Goal: Information Seeking & Learning: Learn about a topic

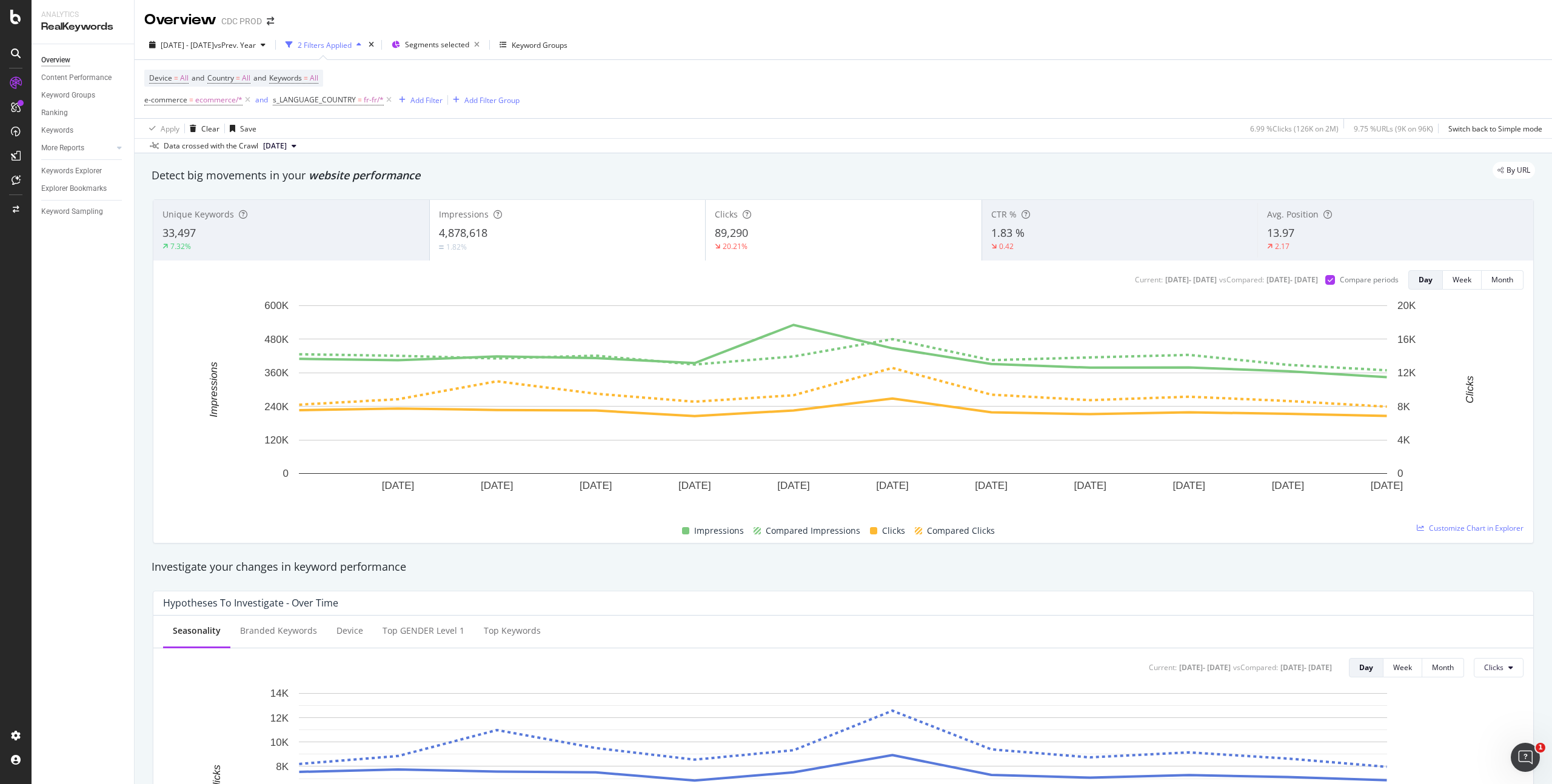
click at [688, 94] on div "Device = All and Country = All and Keywords = All e-commerce = ecommerce/* and …" at bounding box center [843, 89] width 1397 height 58
click at [256, 43] on span "vs Prev. Year" at bounding box center [234, 45] width 42 height 10
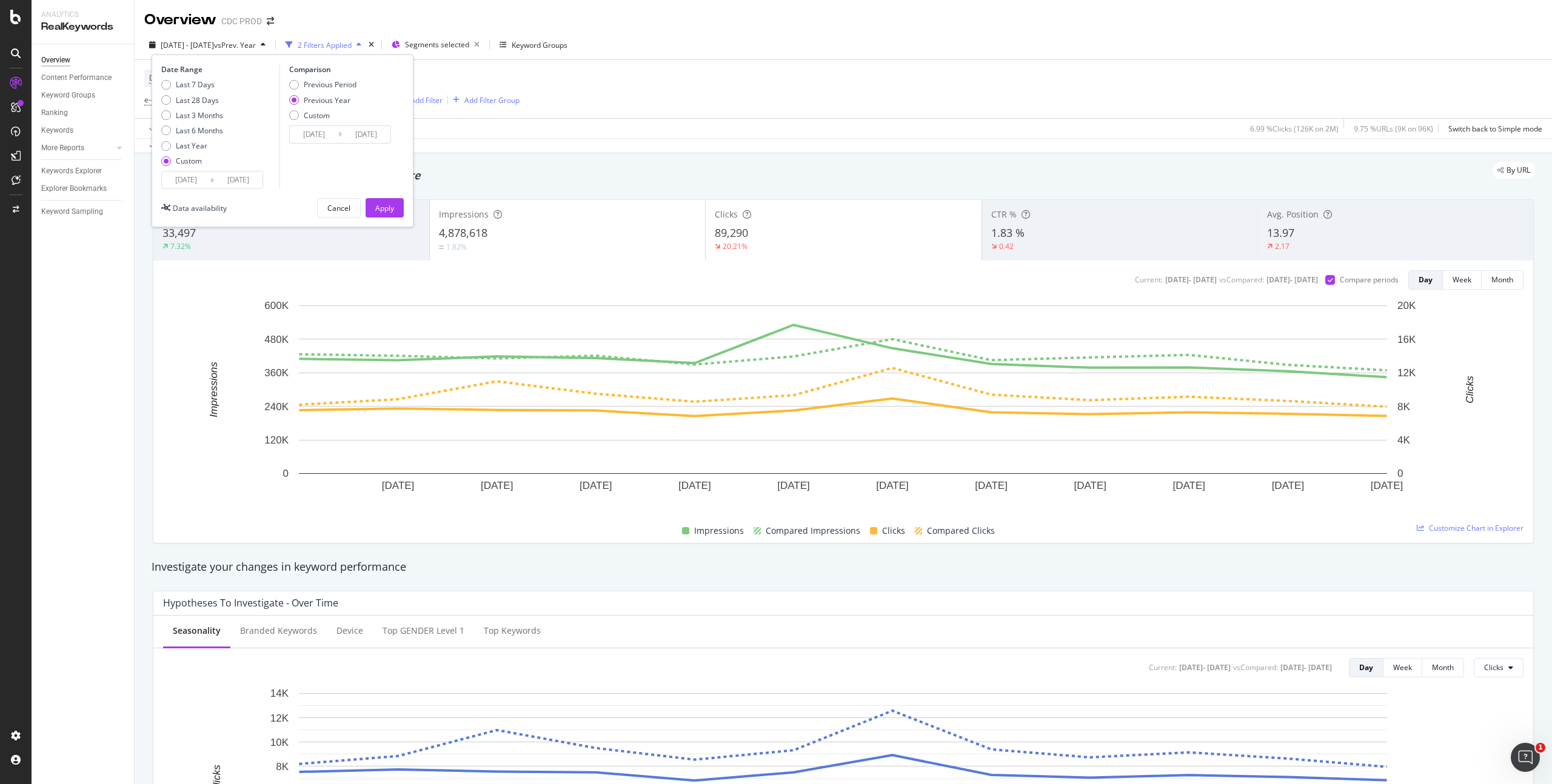
click at [234, 181] on input "[DATE]" at bounding box center [237, 179] width 48 height 17
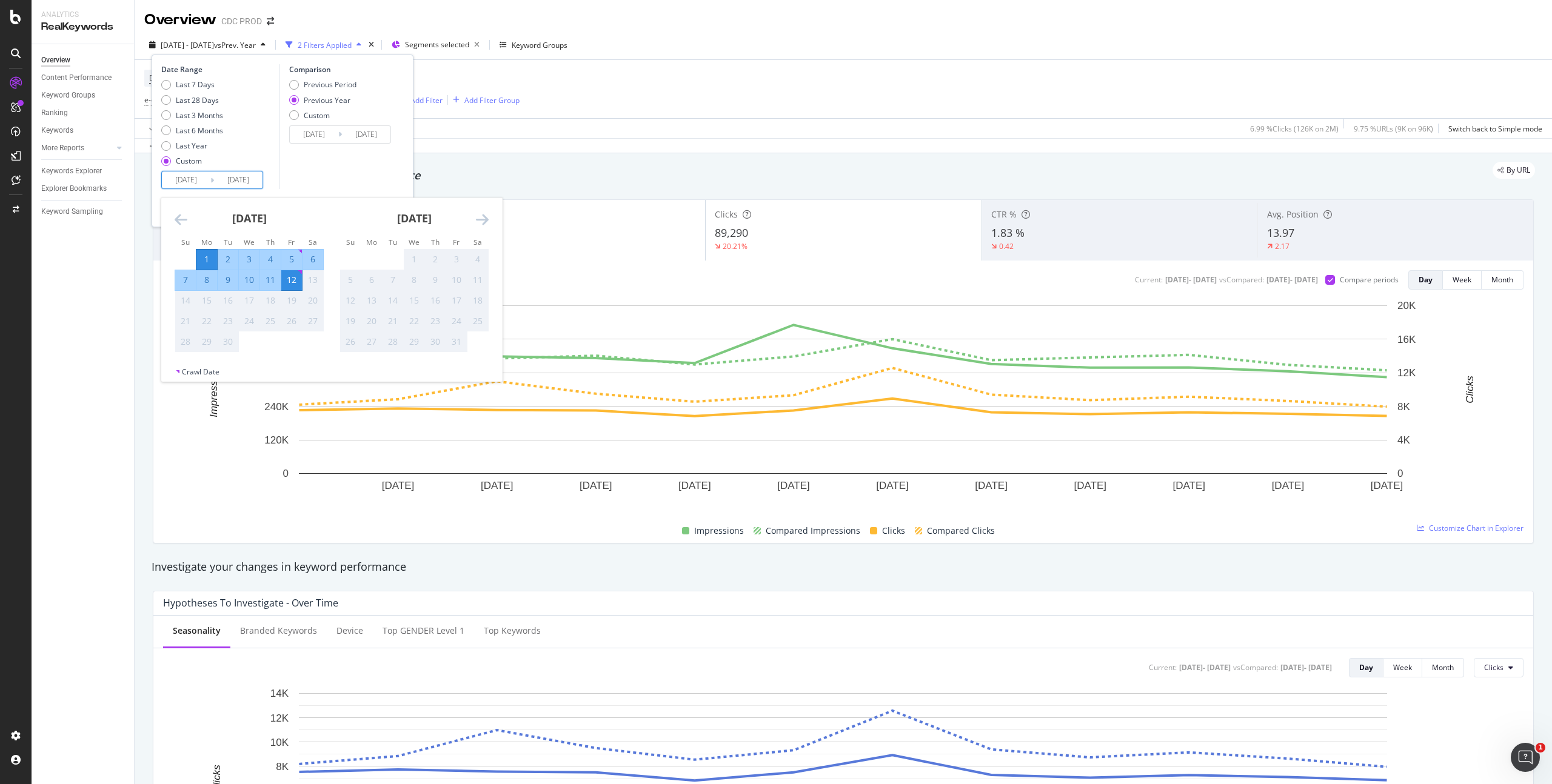
click at [389, 104] on div "Previous Period Previous Year Custom" at bounding box center [341, 102] width 105 height 45
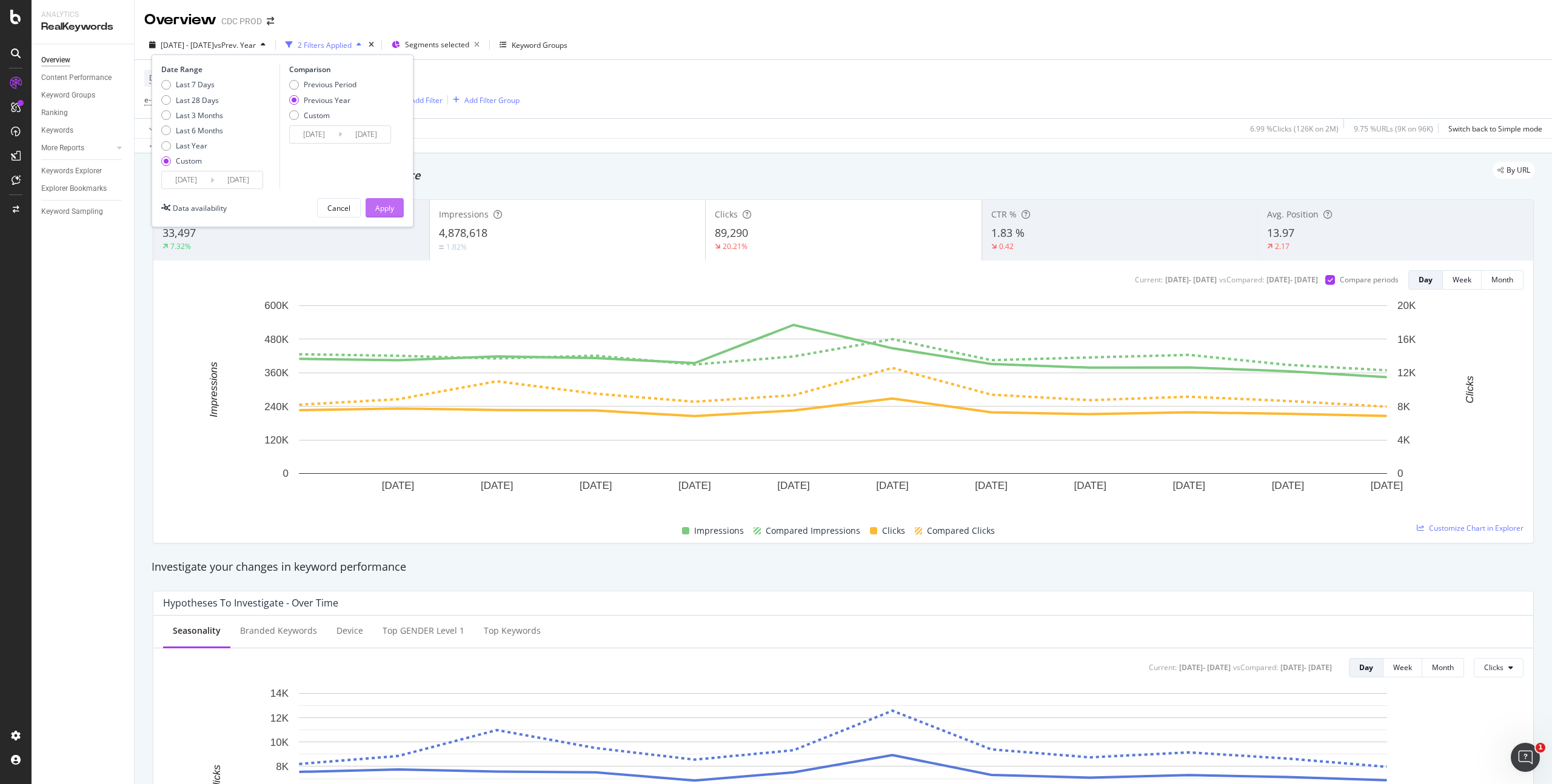
click at [378, 207] on div "Apply" at bounding box center [384, 208] width 19 height 10
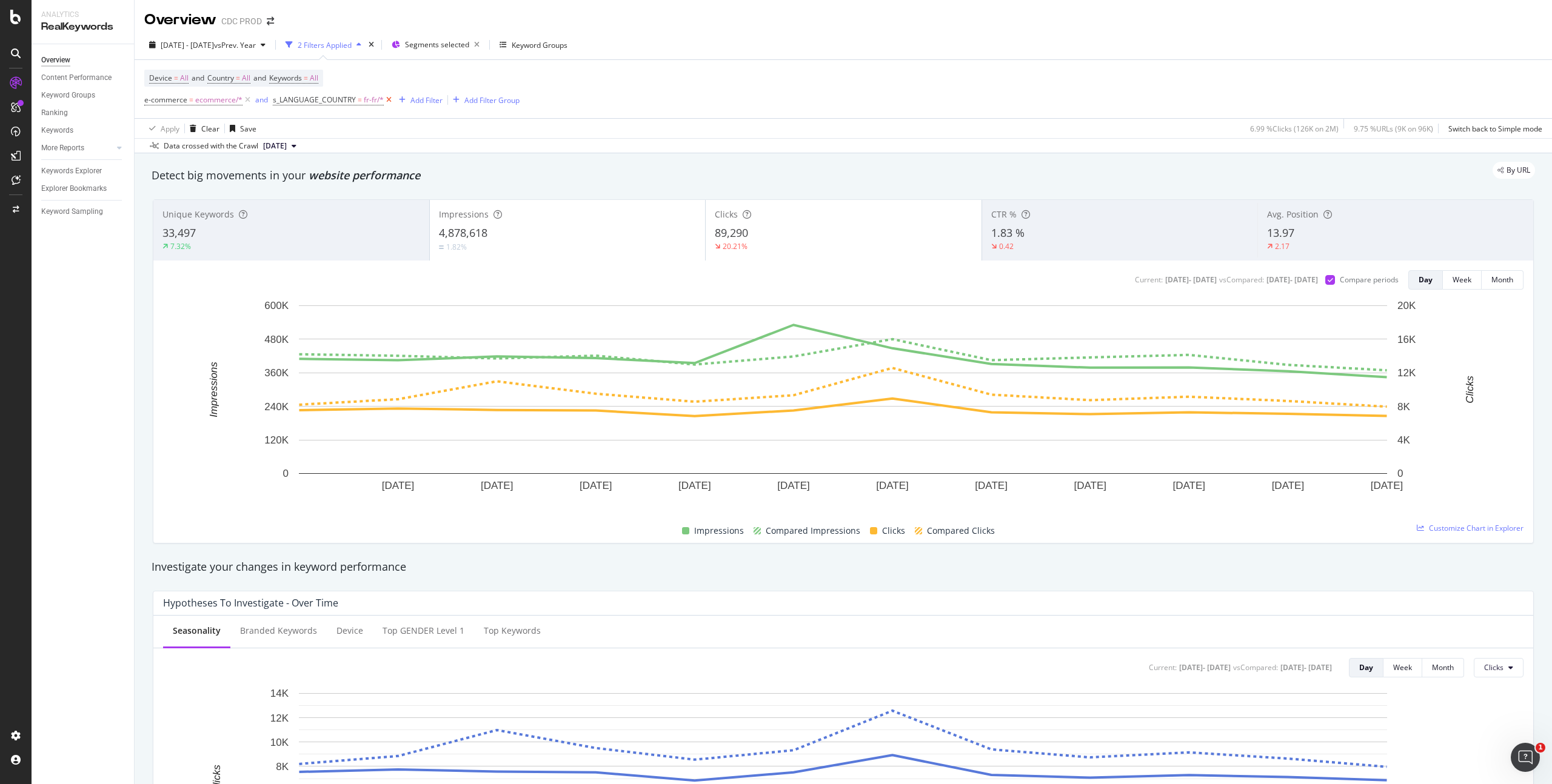
click at [391, 101] on icon at bounding box center [389, 99] width 10 height 12
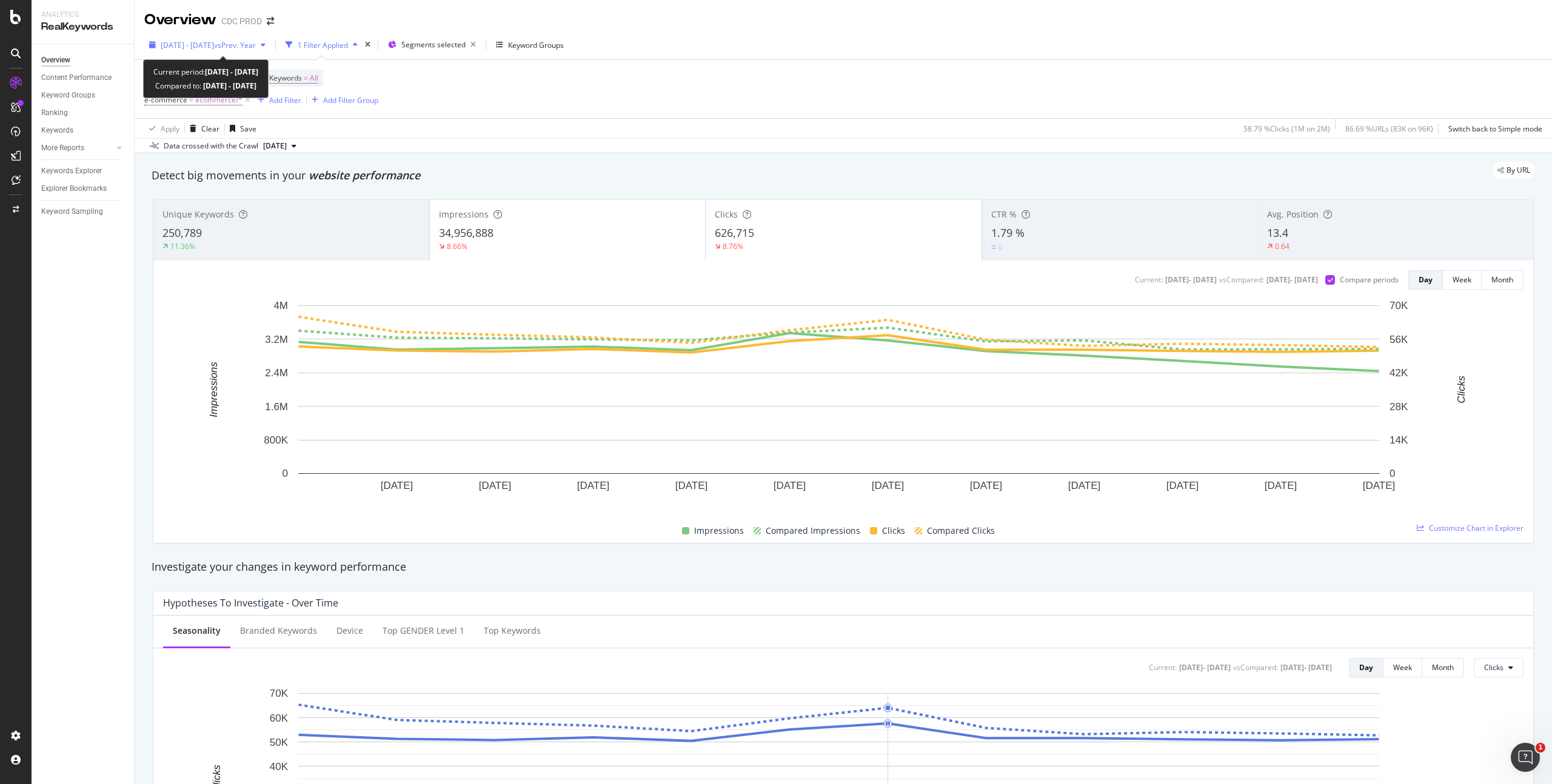
click at [256, 43] on span "vs Prev. Year" at bounding box center [234, 45] width 42 height 10
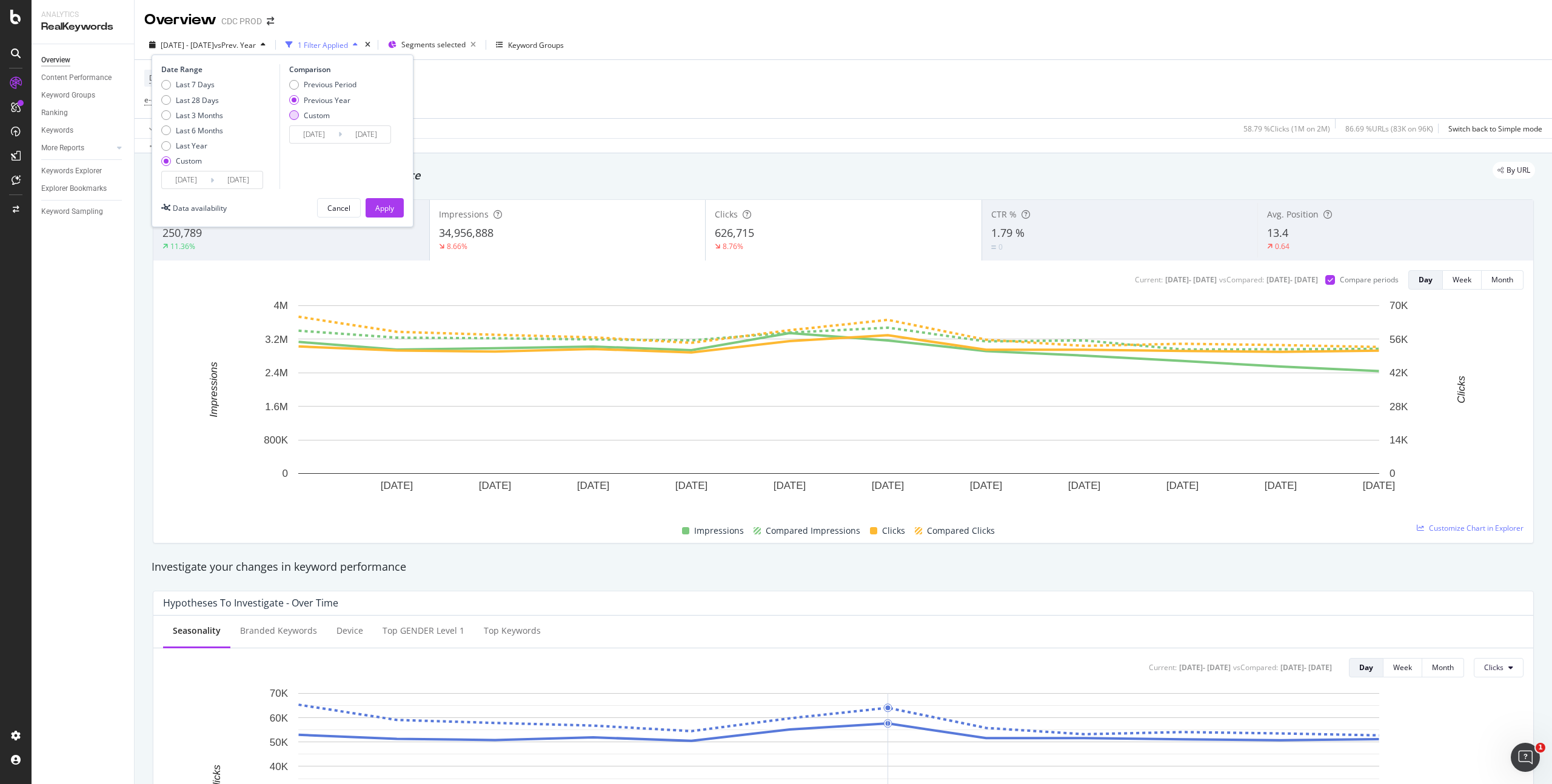
click at [322, 114] on div "Custom" at bounding box center [317, 115] width 26 height 10
click at [324, 130] on input "[DATE]" at bounding box center [313, 134] width 48 height 17
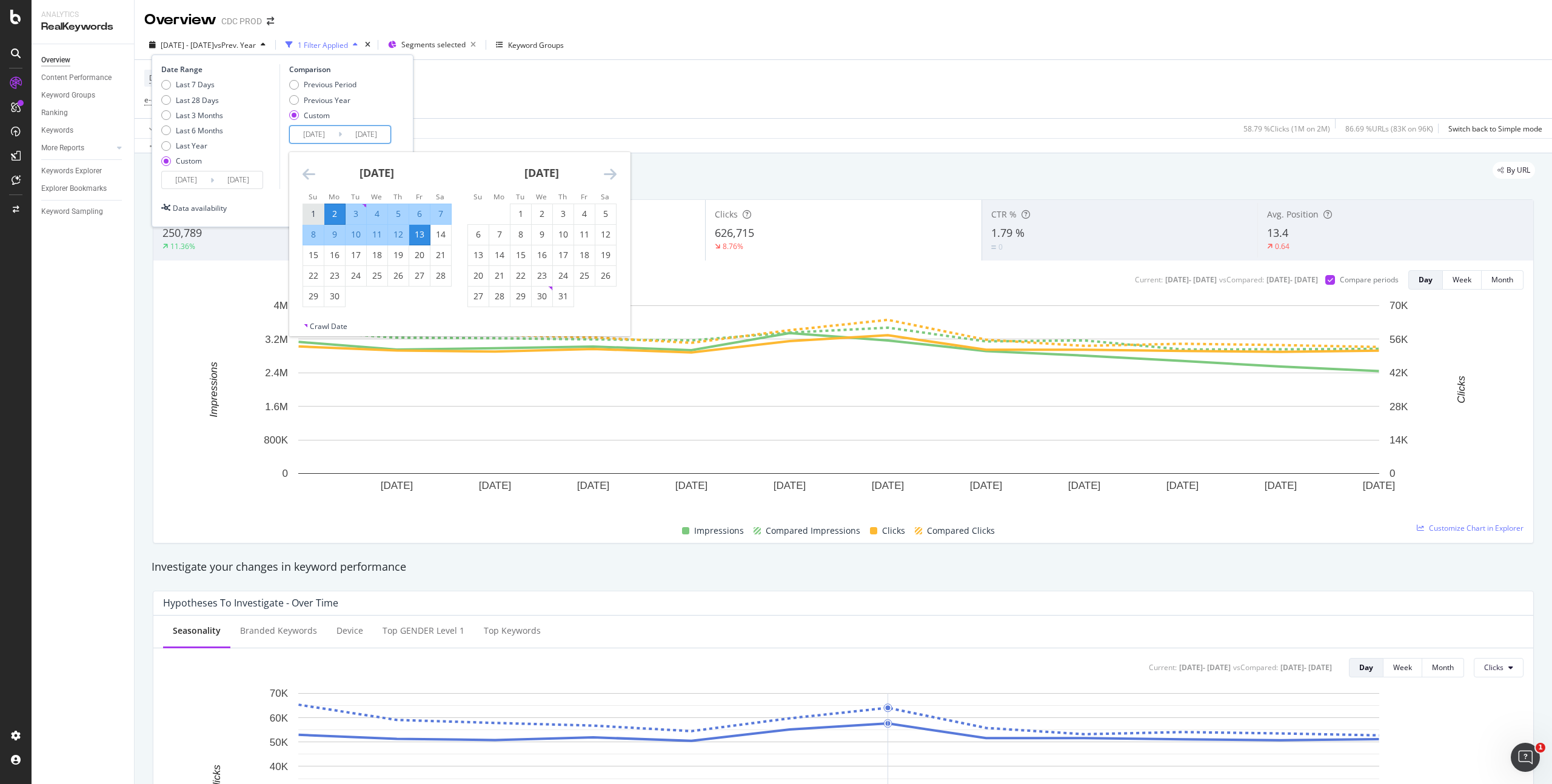
click at [320, 212] on div "1" at bounding box center [313, 213] width 21 height 12
type input "[DATE]"
click at [399, 236] on div "12" at bounding box center [398, 234] width 21 height 12
type input "[DATE]"
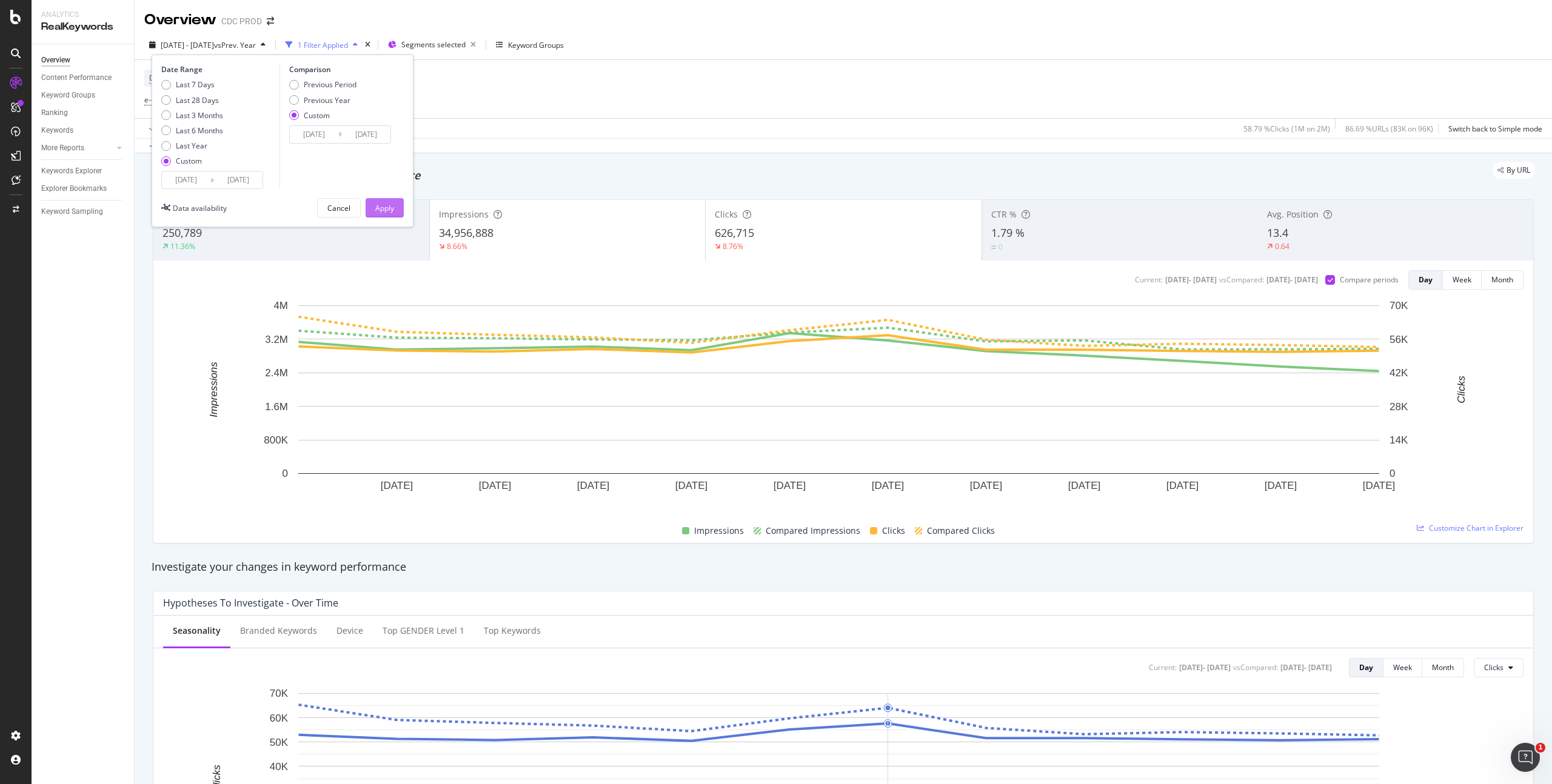
click at [391, 208] on div "Apply" at bounding box center [384, 208] width 19 height 10
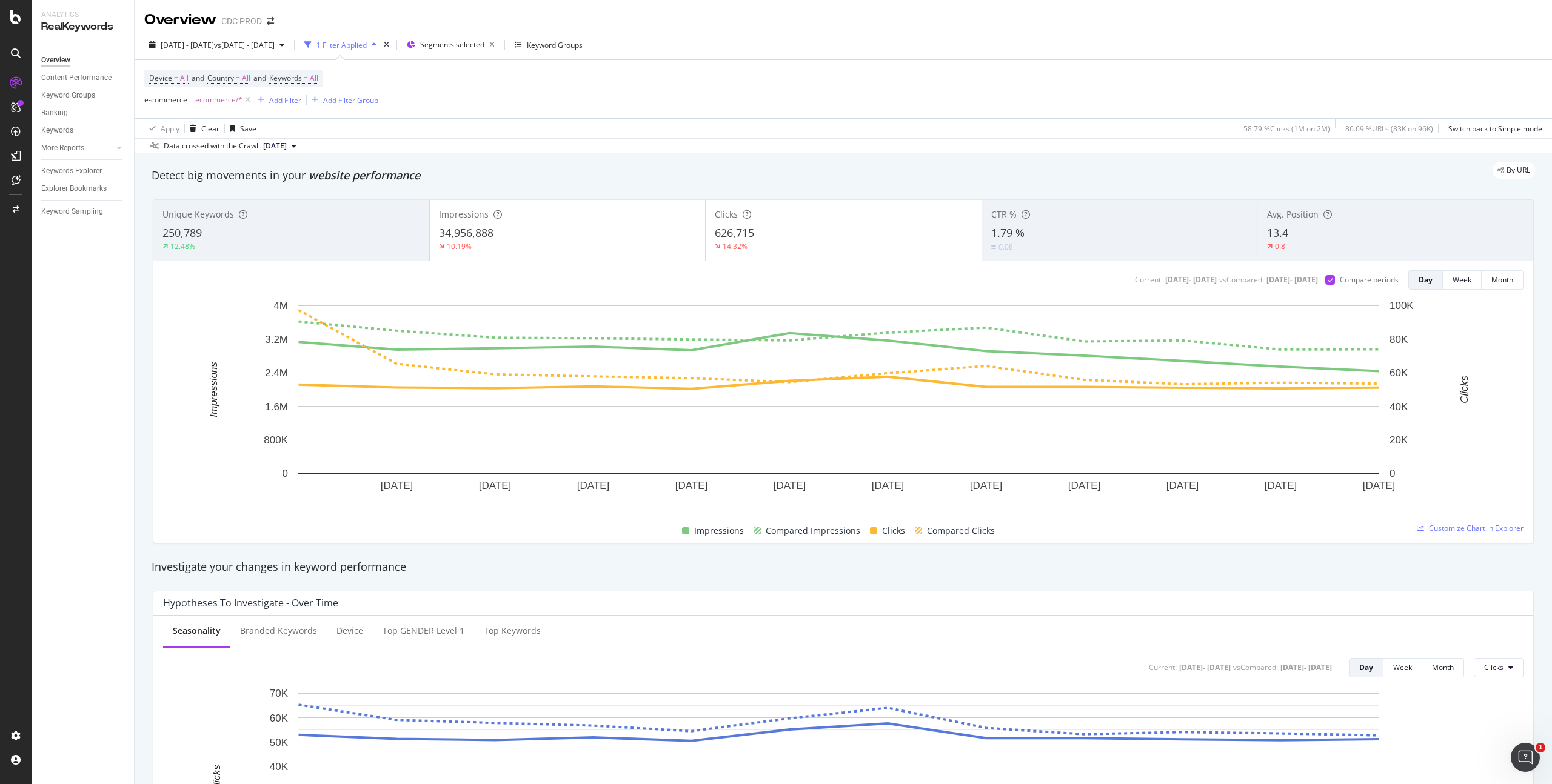
click at [1010, 243] on div "0.08" at bounding box center [1006, 247] width 31 height 12
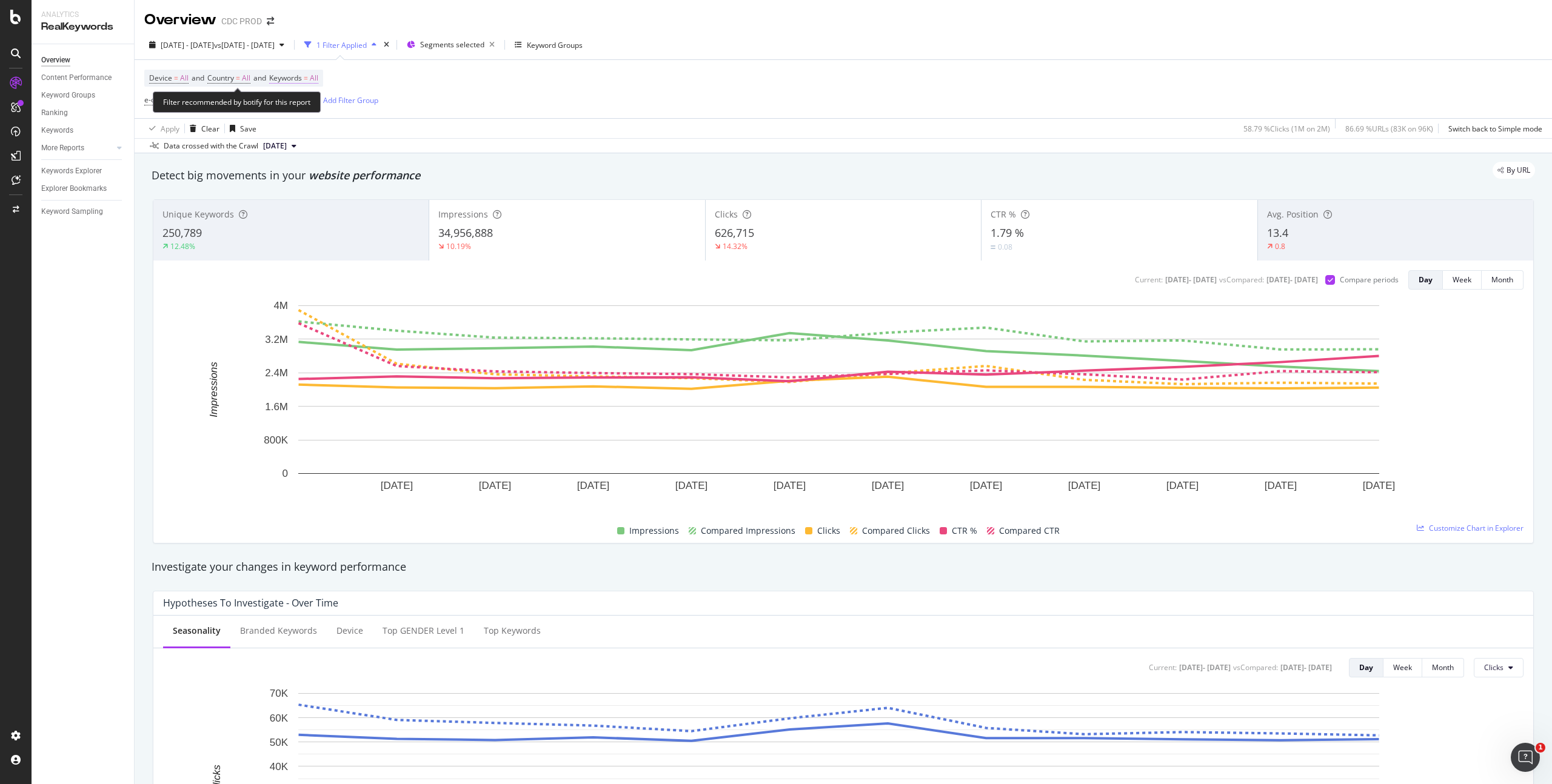
click at [318, 74] on span "All" at bounding box center [314, 78] width 9 height 17
click at [297, 109] on span "All" at bounding box center [293, 106] width 14 height 10
click at [320, 149] on span "Branded" at bounding box center [359, 148] width 124 height 11
click at [403, 129] on div "Apply" at bounding box center [410, 132] width 19 height 10
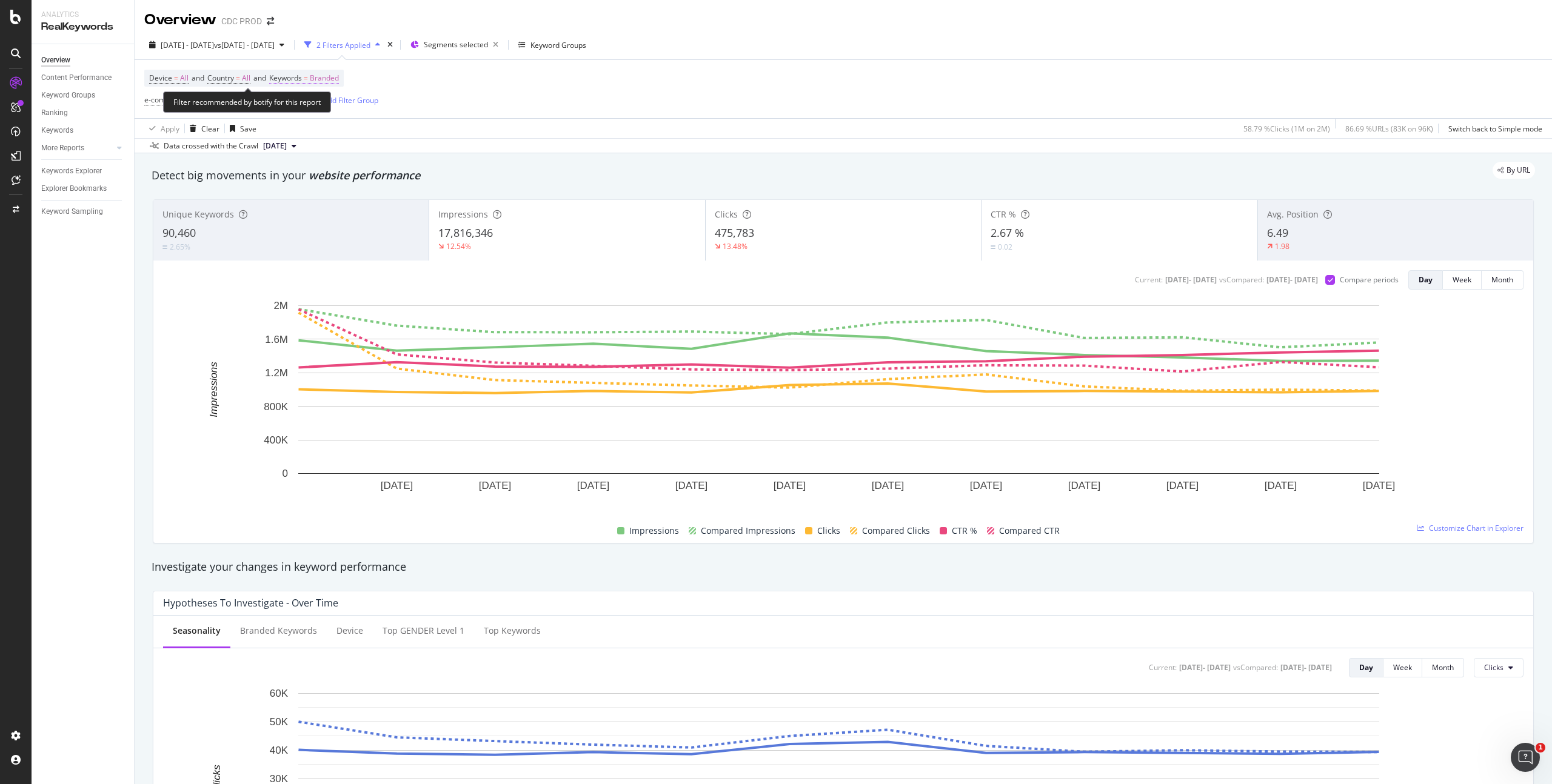
click at [331, 80] on span "Branded" at bounding box center [325, 78] width 30 height 17
click at [322, 109] on div "button" at bounding box center [328, 106] width 15 height 7
click at [331, 130] on span "Non-Branded" at bounding box center [359, 131] width 124 height 11
click at [404, 132] on div "Apply" at bounding box center [410, 132] width 19 height 10
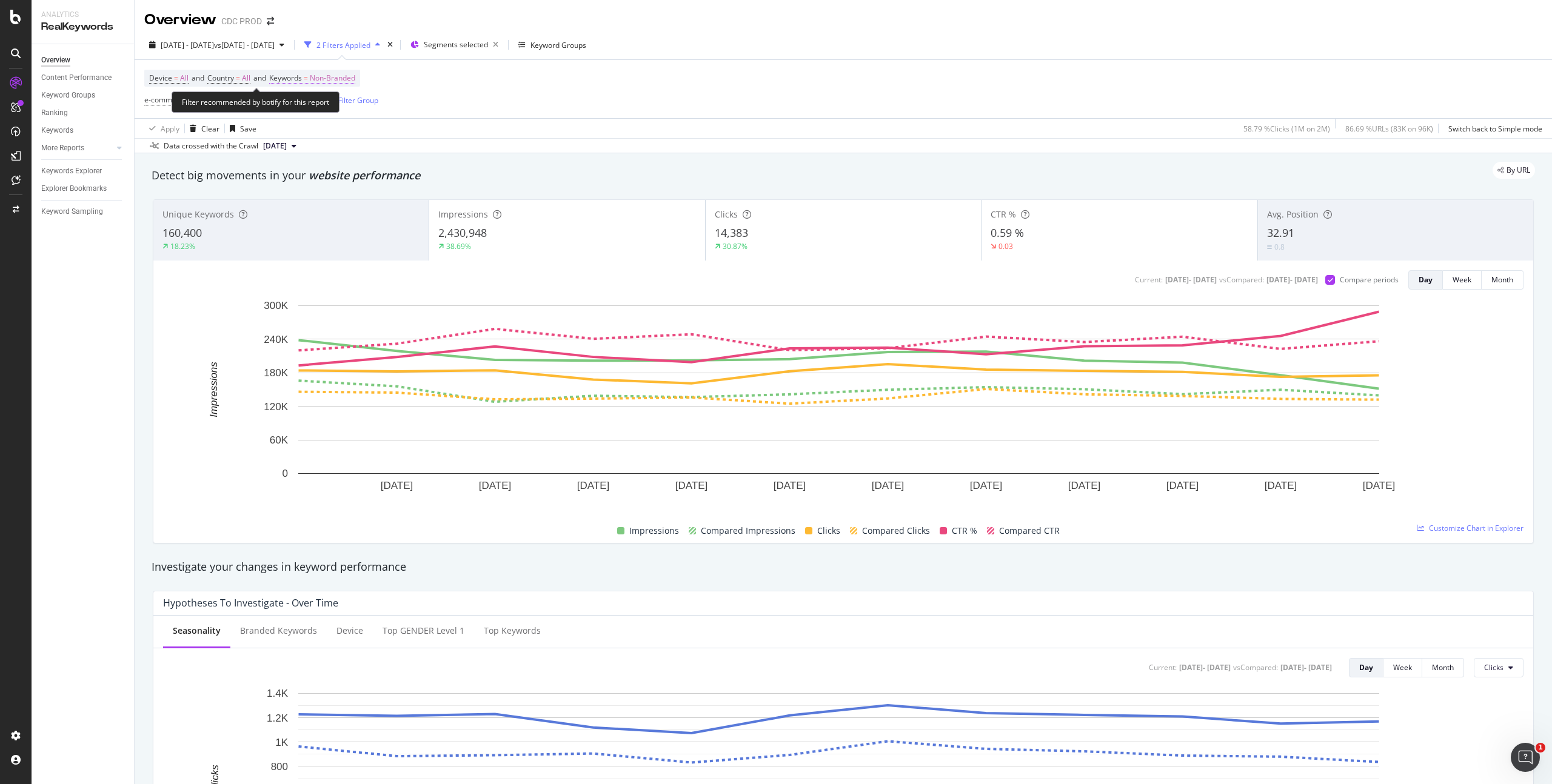
click at [347, 75] on span "Non-Branded" at bounding box center [333, 78] width 45 height 17
click at [336, 103] on span "Non-Branded" at bounding box center [311, 106] width 50 height 10
click at [313, 201] on span "All" at bounding box center [359, 201] width 124 height 11
click at [412, 131] on div "Apply" at bounding box center [410, 132] width 19 height 10
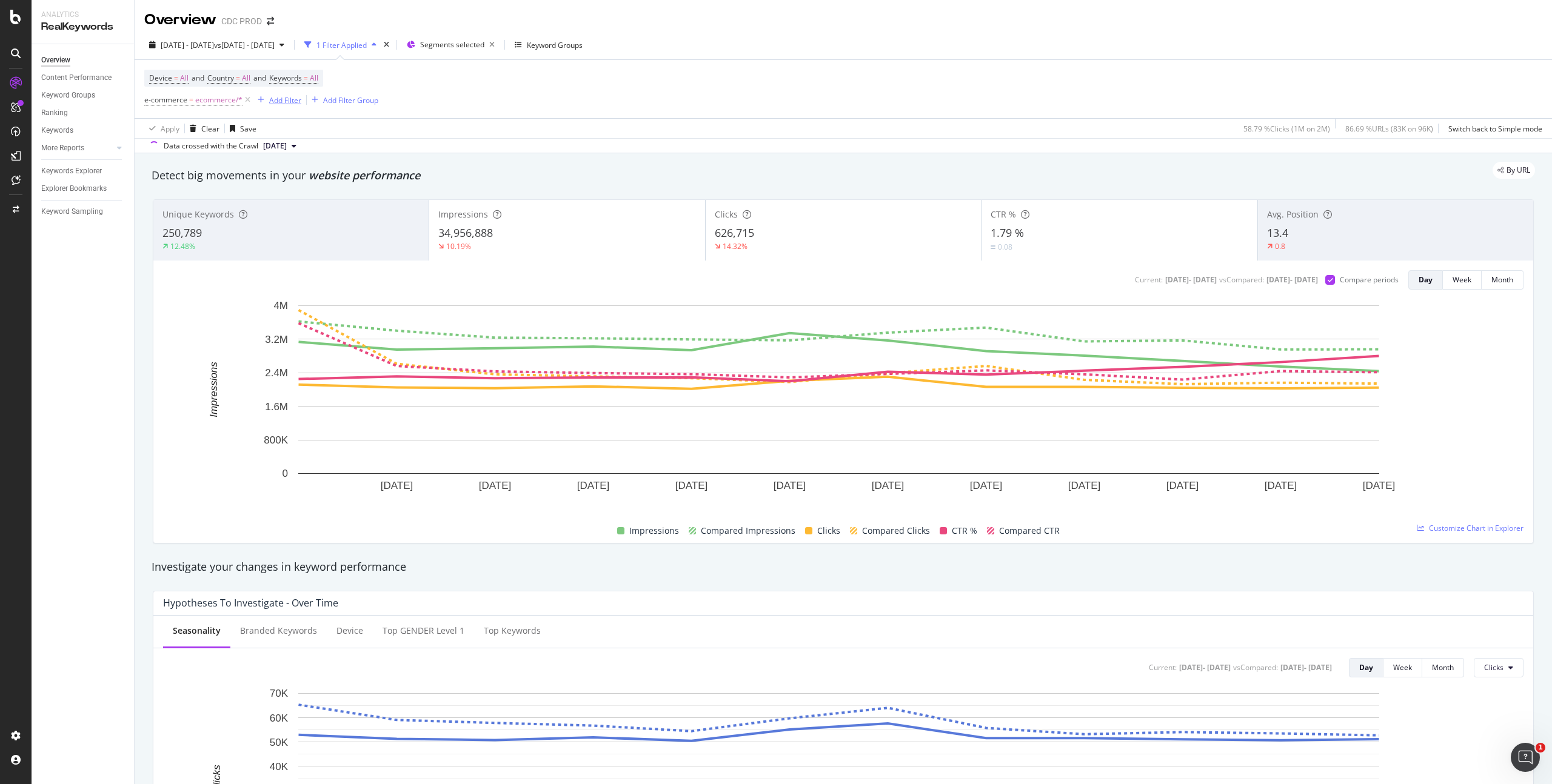
click at [298, 98] on div "Add Filter" at bounding box center [284, 100] width 32 height 10
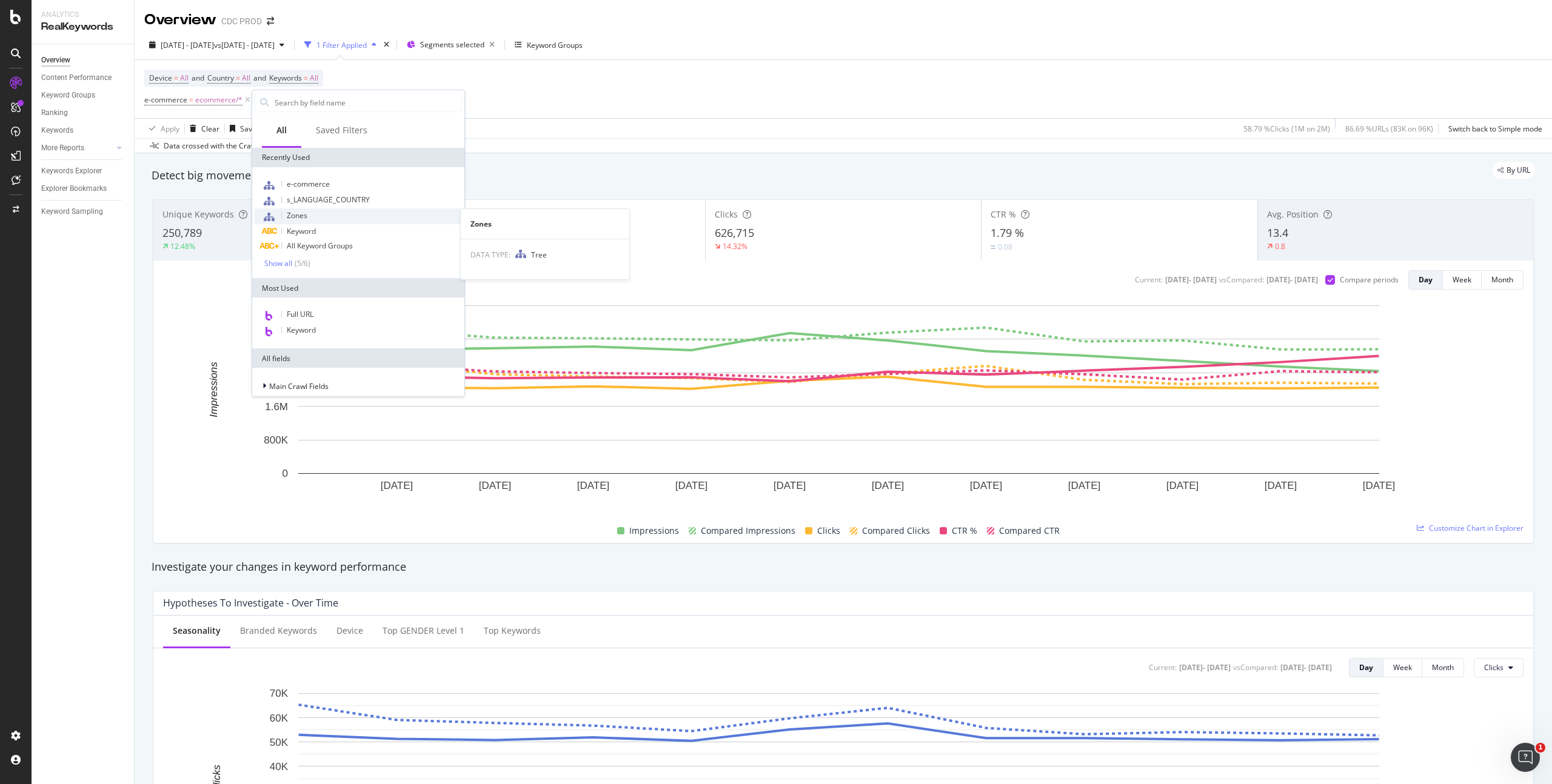
click at [318, 211] on div "Zones" at bounding box center [358, 216] width 208 height 16
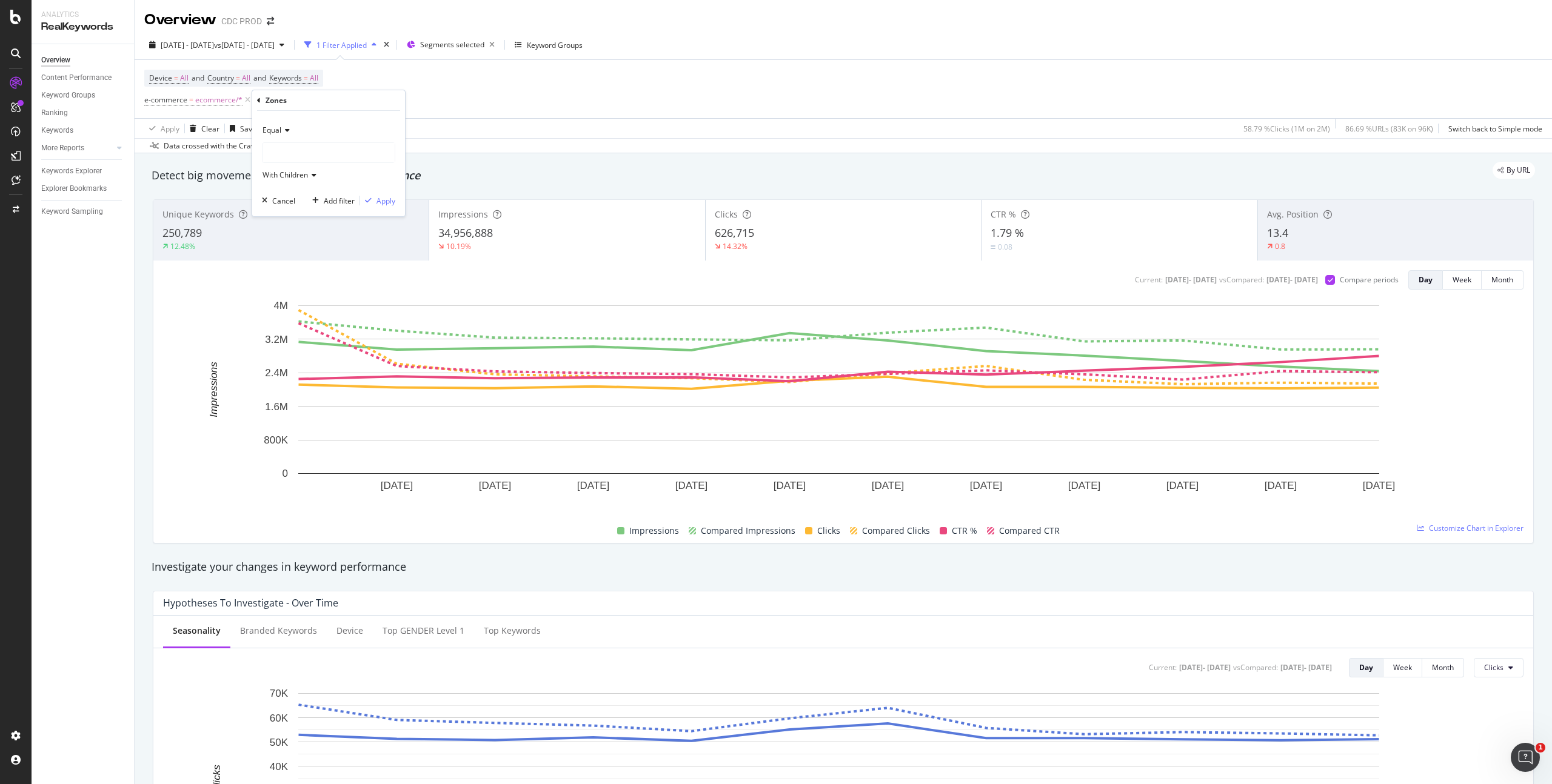
click at [285, 155] on div at bounding box center [329, 152] width 132 height 20
click at [317, 177] on span "46,997 URLS" at bounding box center [325, 178] width 45 height 10
click at [382, 200] on div "Apply" at bounding box center [386, 201] width 19 height 10
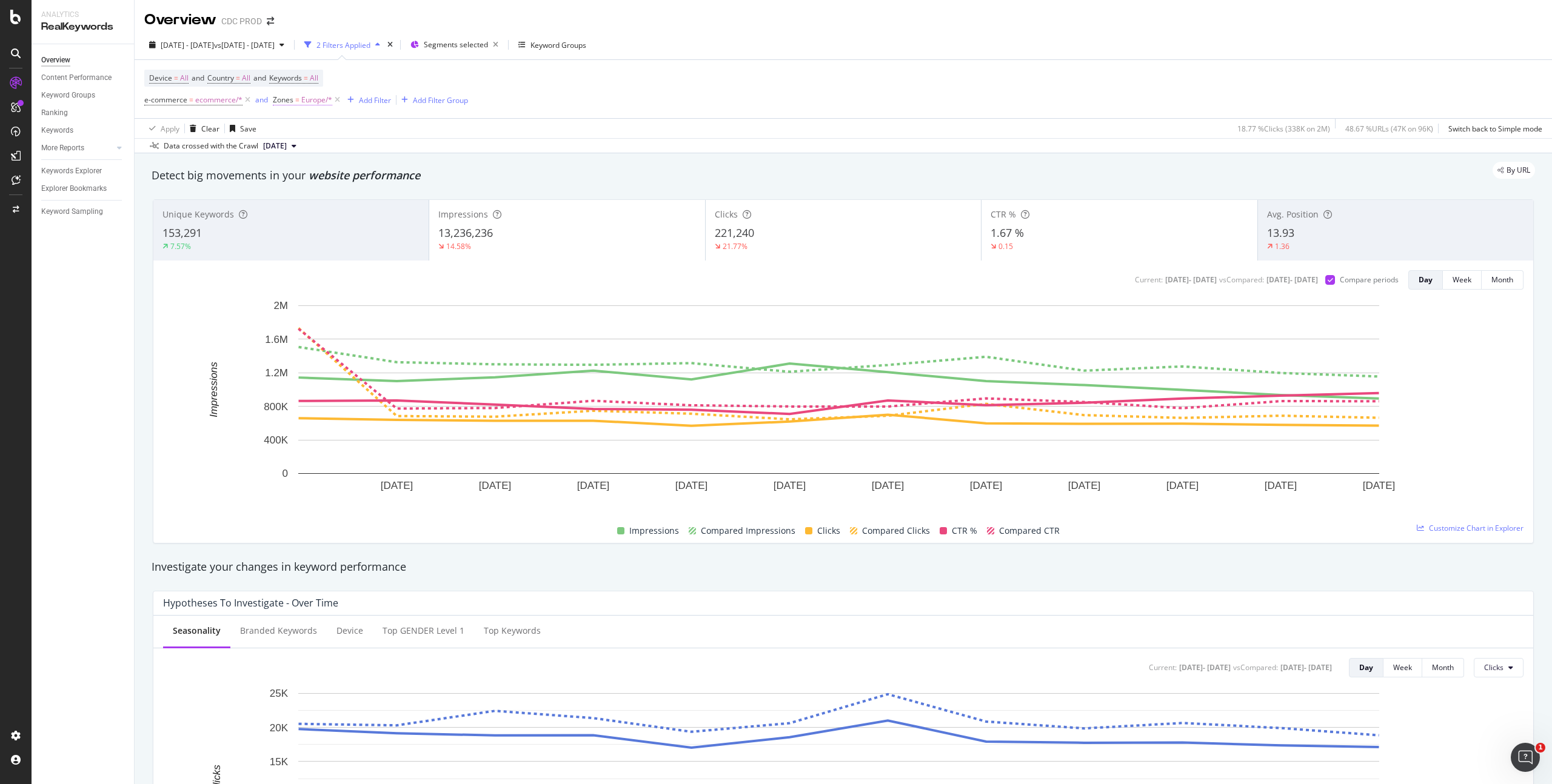
click at [315, 100] on span "Europe/*" at bounding box center [316, 99] width 31 height 17
click at [299, 152] on span "Europe" at bounding box center [295, 151] width 25 height 10
click at [330, 206] on span "12,194 URLS" at bounding box center [352, 208] width 45 height 10
click at [408, 194] on div "Apply" at bounding box center [405, 199] width 19 height 10
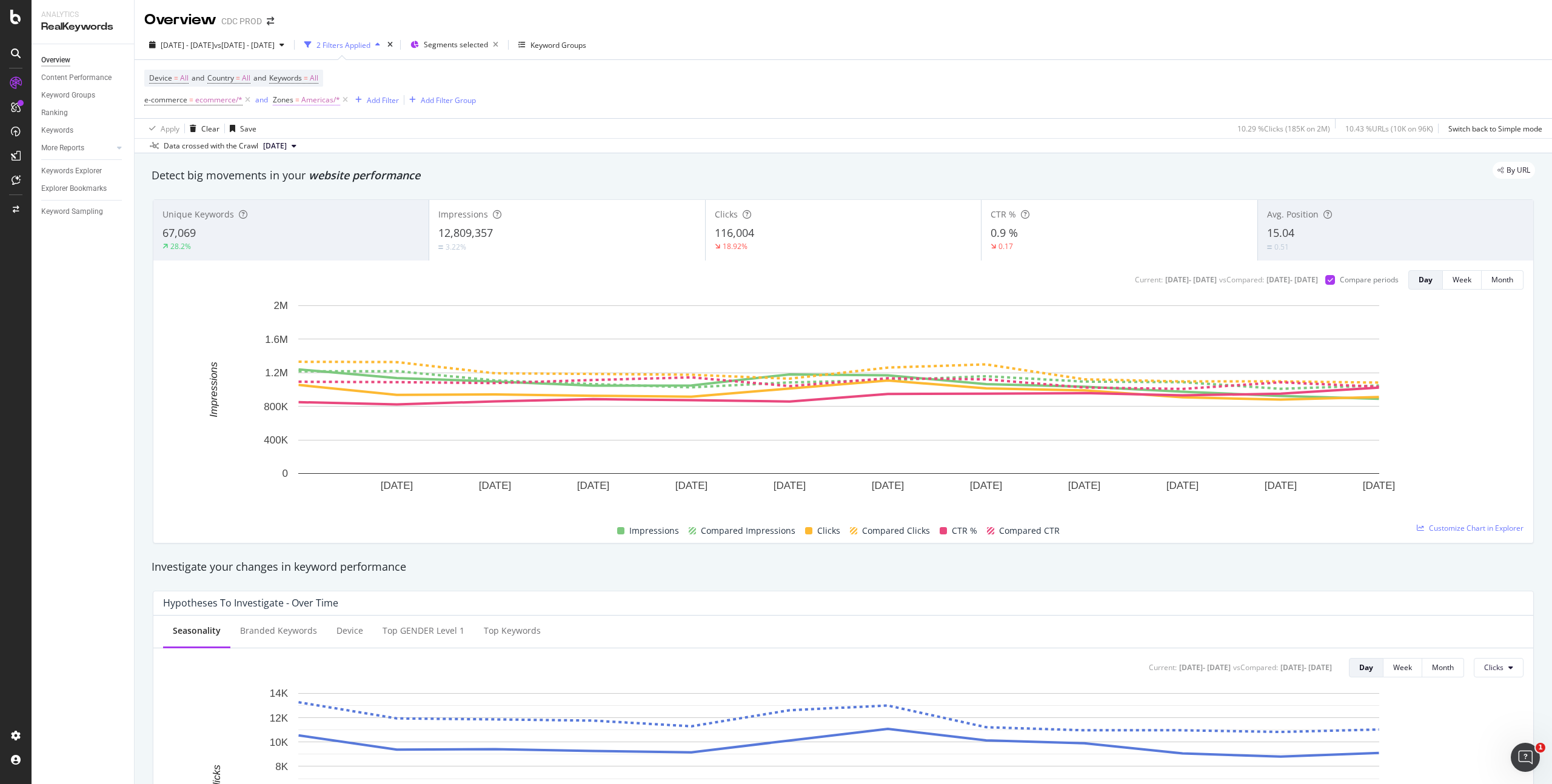
click at [319, 101] on span "Americas/*" at bounding box center [320, 99] width 38 height 17
click at [318, 148] on icon at bounding box center [319, 151] width 9 height 7
click at [371, 221] on span "8,635 URLS" at bounding box center [392, 223] width 41 height 10
click at [403, 198] on div "Apply" at bounding box center [405, 199] width 19 height 10
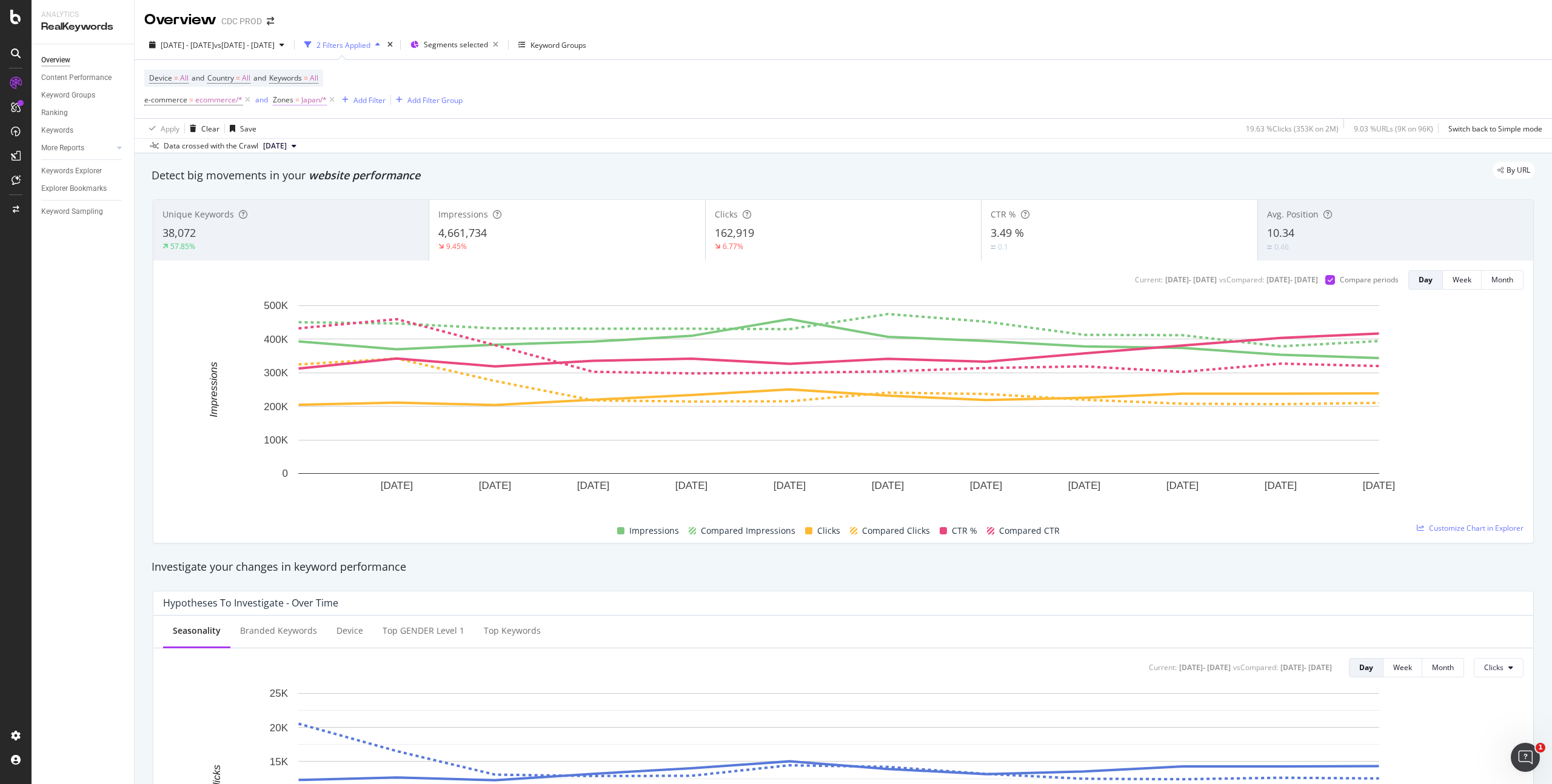
click at [307, 99] on span "Japan/*" at bounding box center [314, 99] width 26 height 17
click at [313, 154] on div "[GEOGRAPHIC_DATA]" at bounding box center [348, 151] width 132 height 20
click at [328, 192] on span "13,594 URLS" at bounding box center [340, 192] width 45 height 10
click at [399, 200] on div "Apply" at bounding box center [405, 199] width 19 height 10
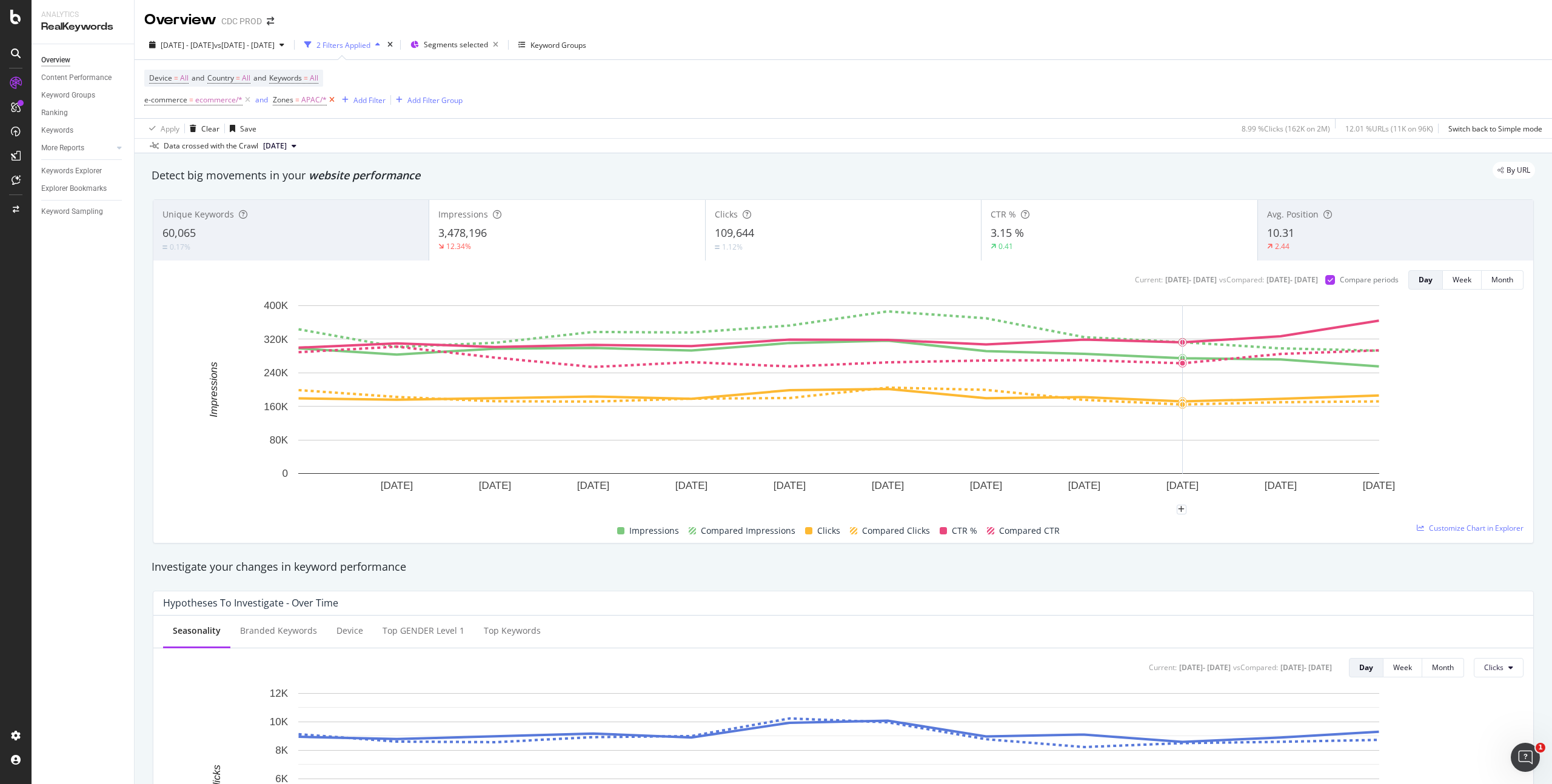
click at [333, 100] on icon at bounding box center [332, 99] width 10 height 12
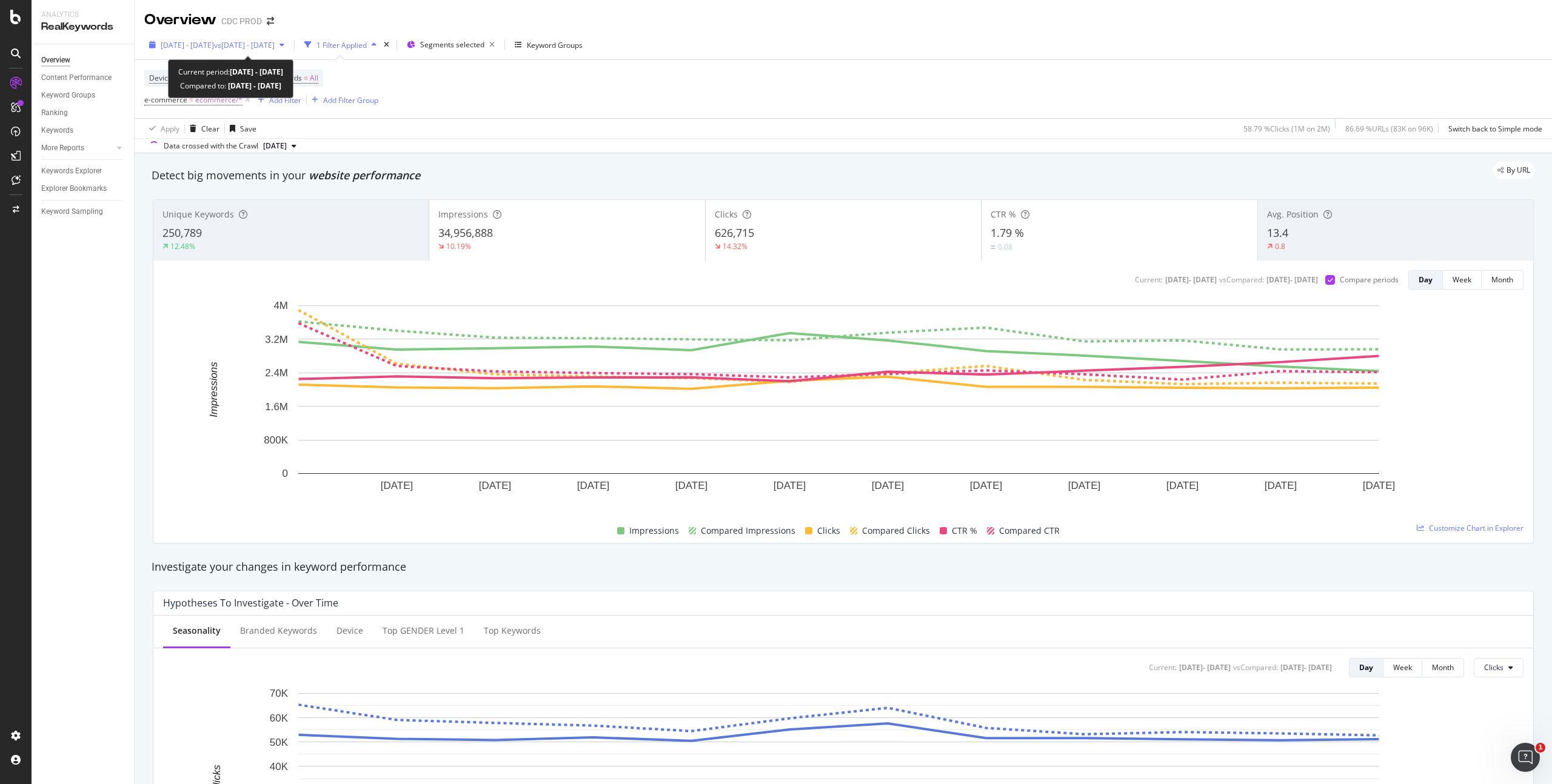
click at [214, 40] on span "[DATE] - [DATE]" at bounding box center [187, 45] width 53 height 10
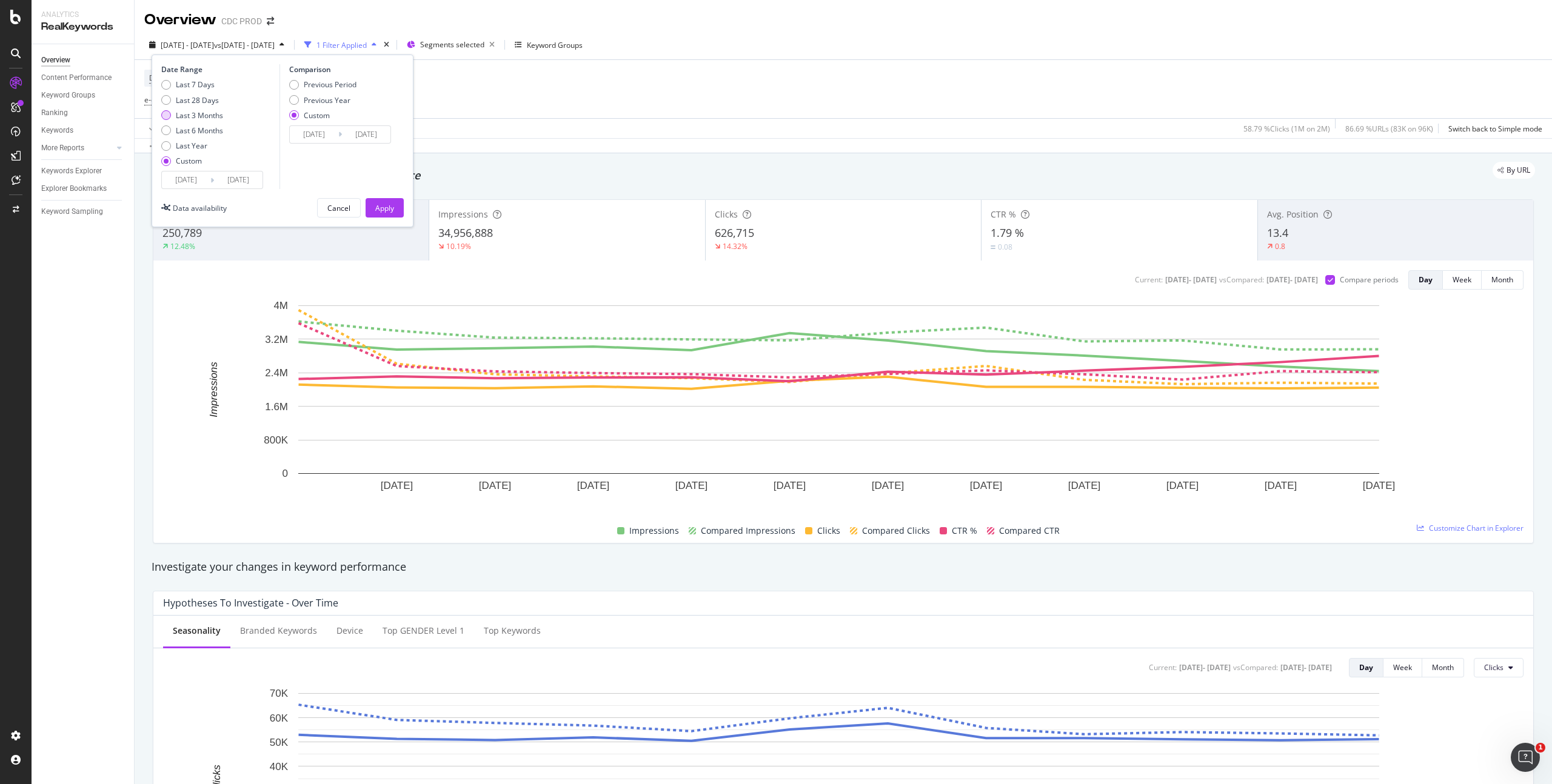
drag, startPoint x: 210, startPoint y: 114, endPoint x: 237, endPoint y: 126, distance: 29.5
click at [210, 114] on div "Last 3 Months" at bounding box center [200, 115] width 47 height 10
type input "[DATE]"
click at [334, 98] on div "Previous Year" at bounding box center [327, 100] width 46 height 10
type input "[DATE]"
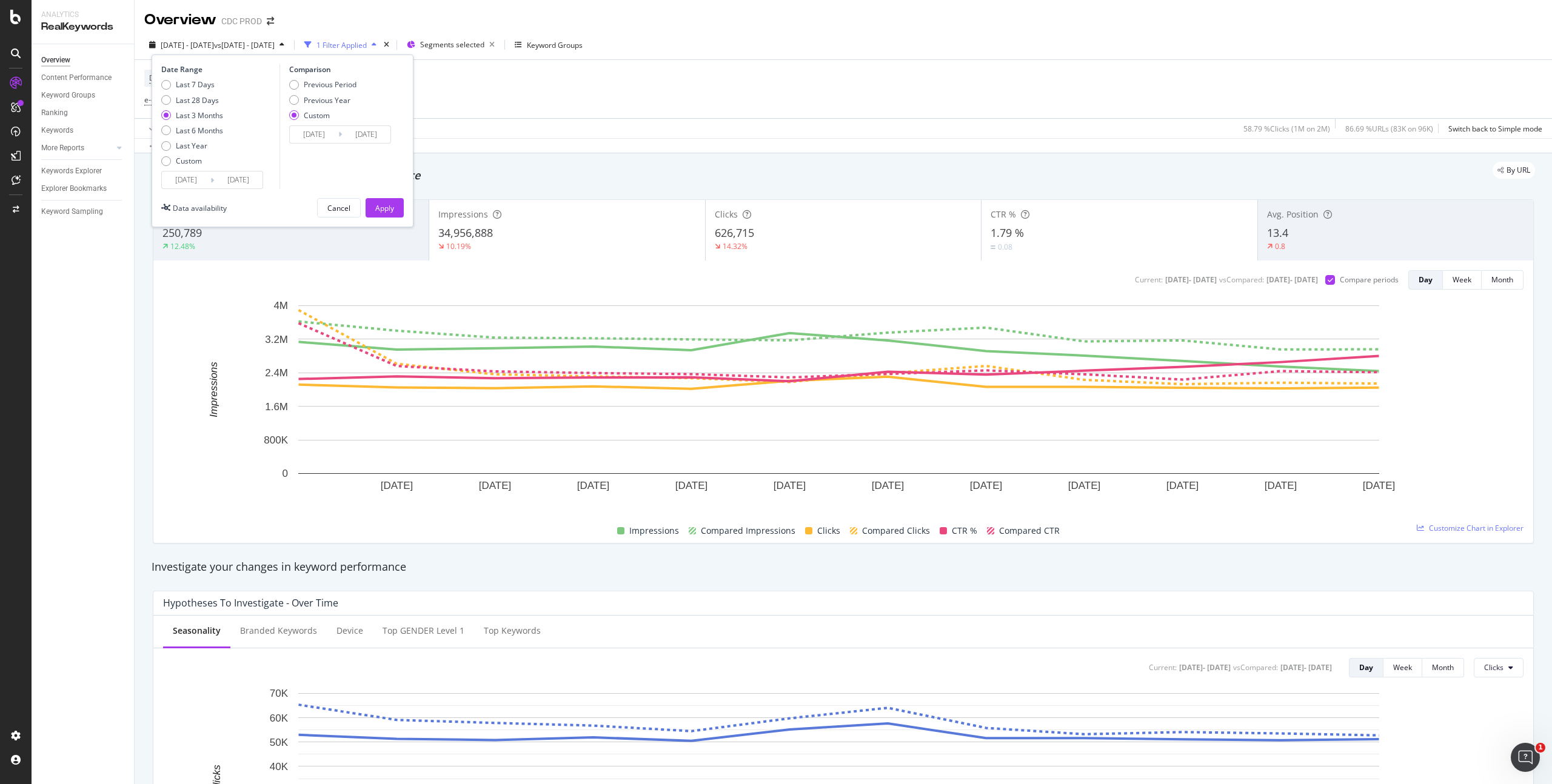
type input "[DATE]"
click at [397, 207] on button "Apply" at bounding box center [384, 208] width 38 height 20
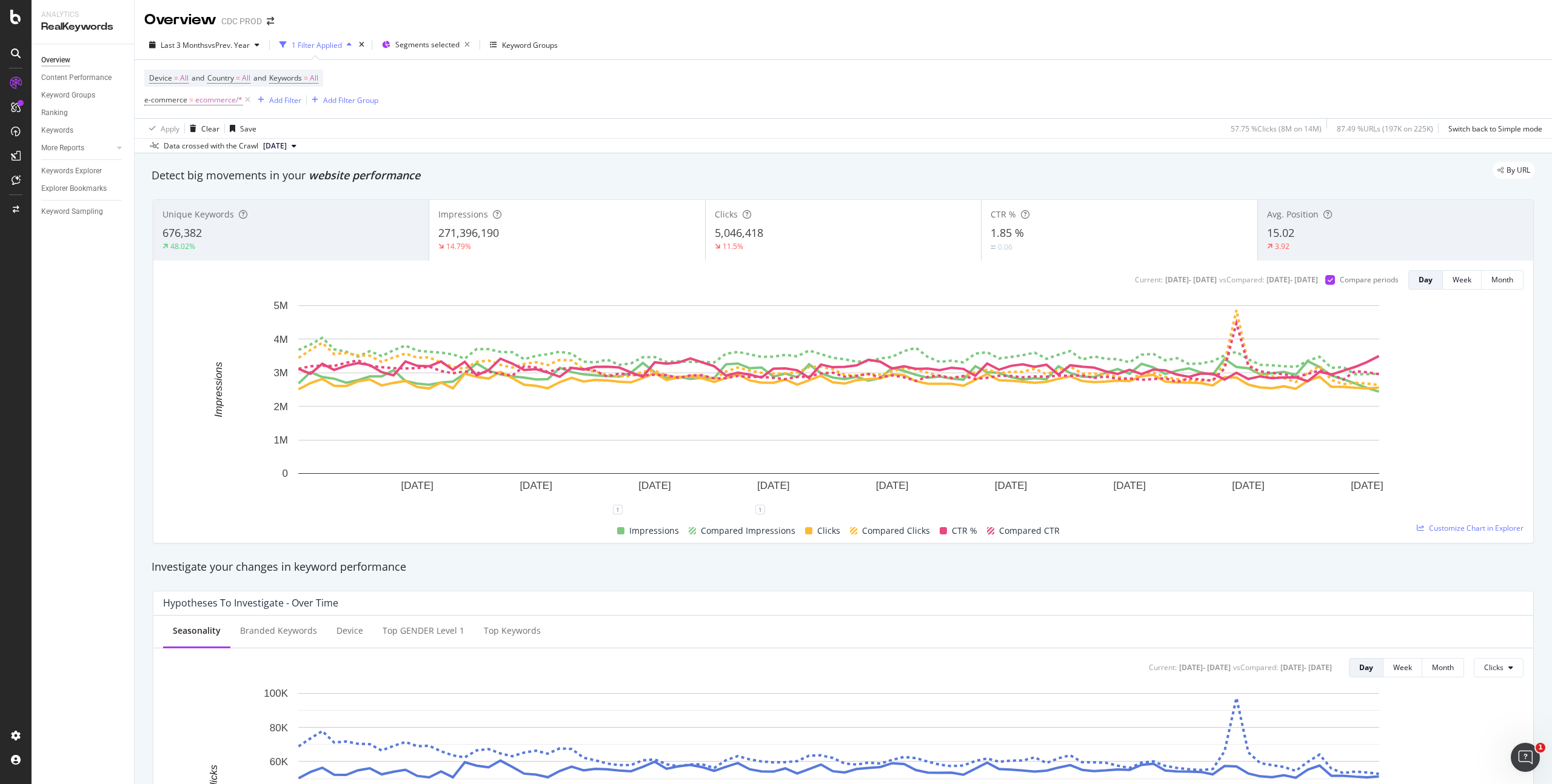
click at [1031, 240] on div "1.85 %" at bounding box center [1118, 233] width 257 height 16
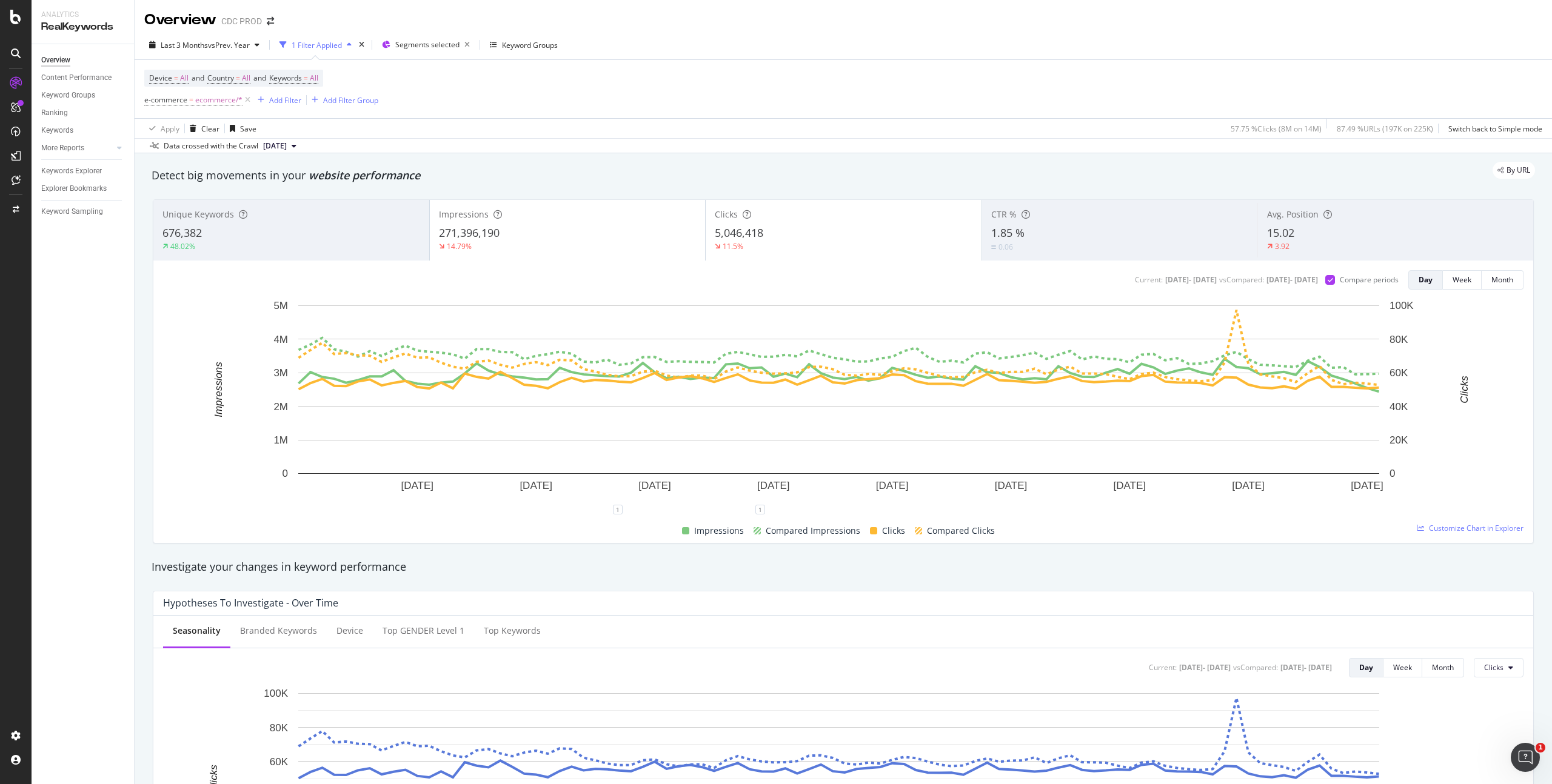
click at [812, 252] on div "Clicks 5,046,418 11.5%" at bounding box center [843, 229] width 276 height 54
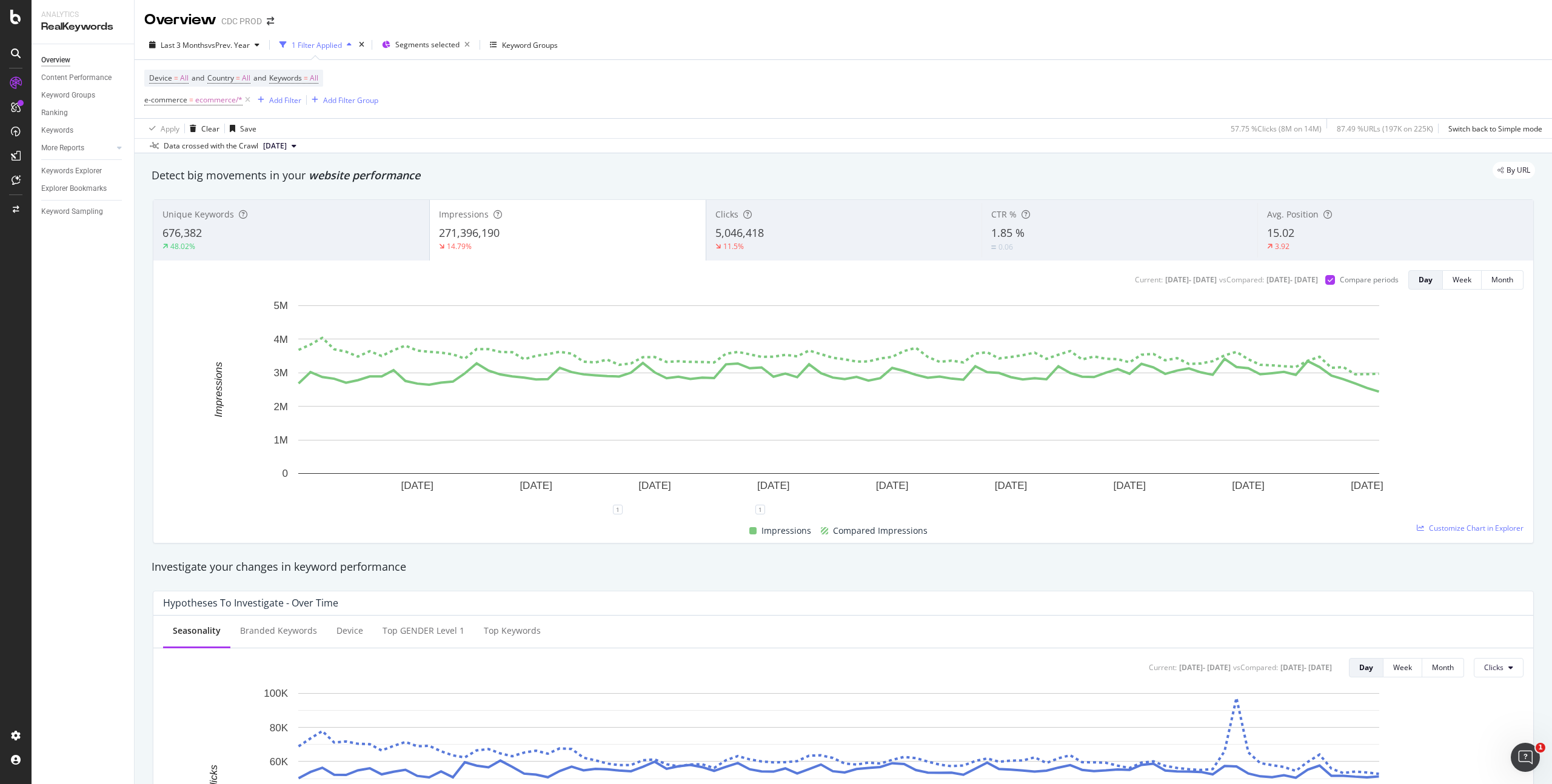
click at [796, 237] on div "5,046,418" at bounding box center [844, 233] width 258 height 16
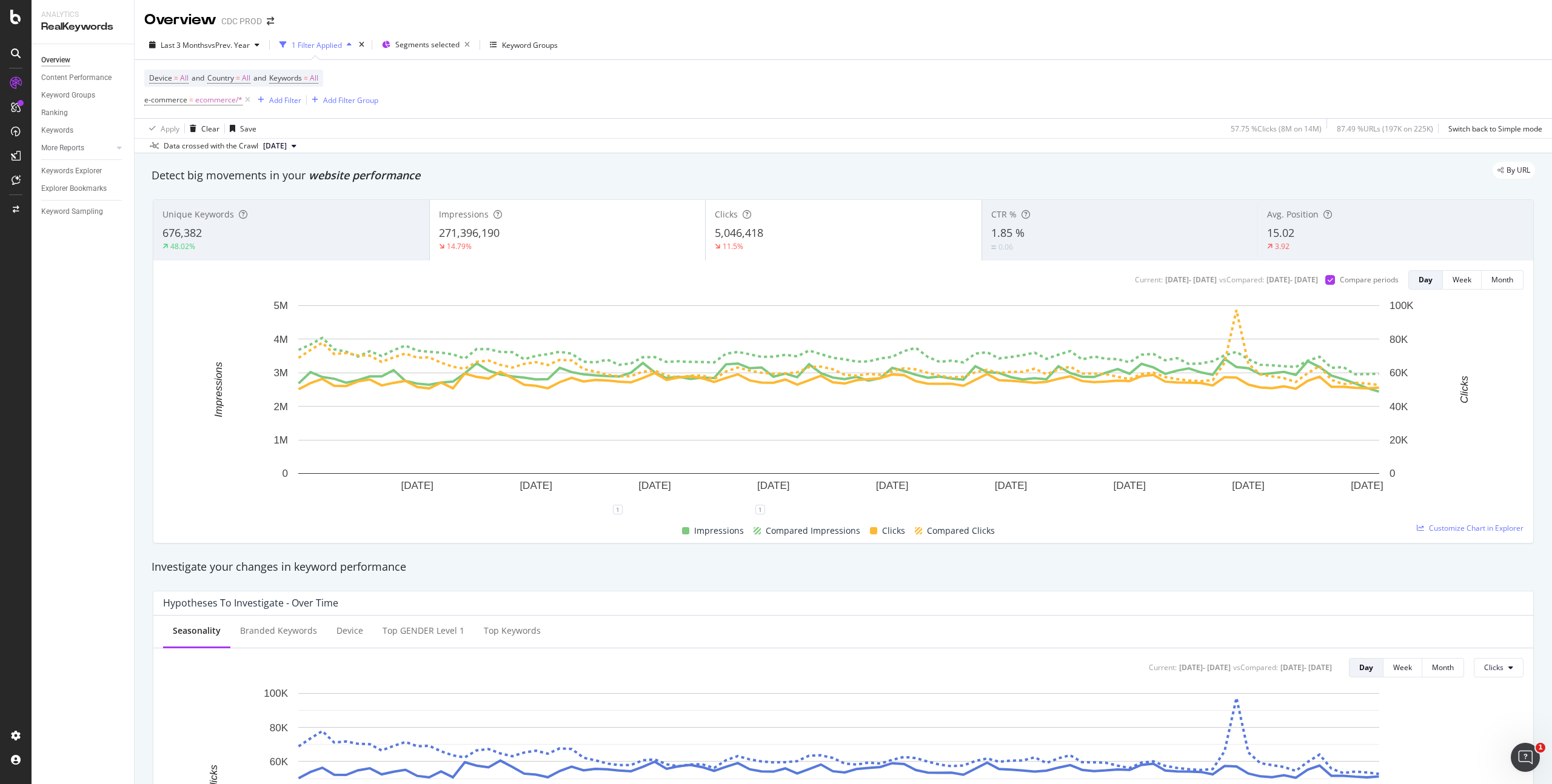
click at [618, 248] on div "14.79%" at bounding box center [568, 246] width 258 height 11
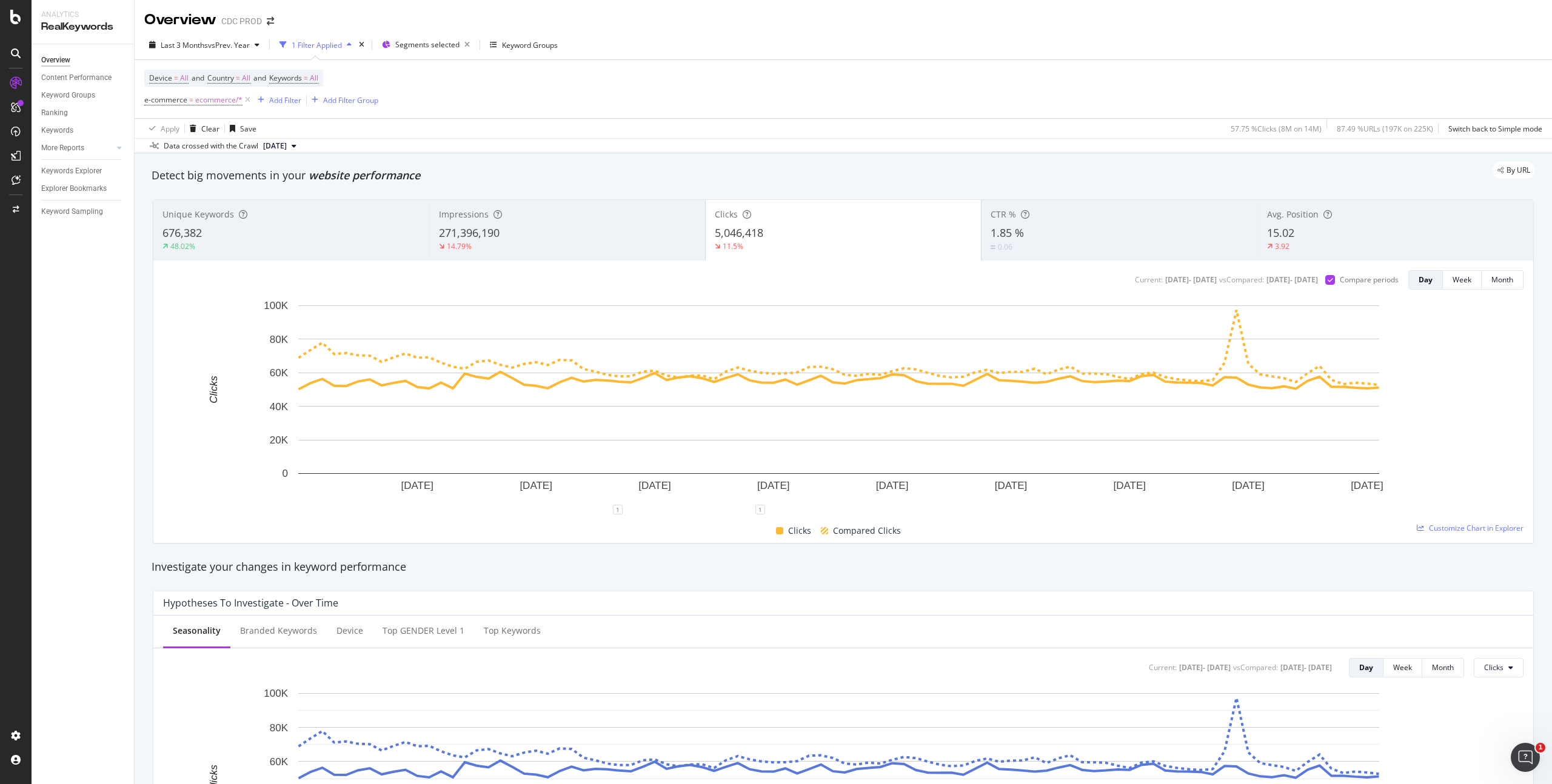
click at [1070, 218] on div "CTR %" at bounding box center [1119, 214] width 258 height 12
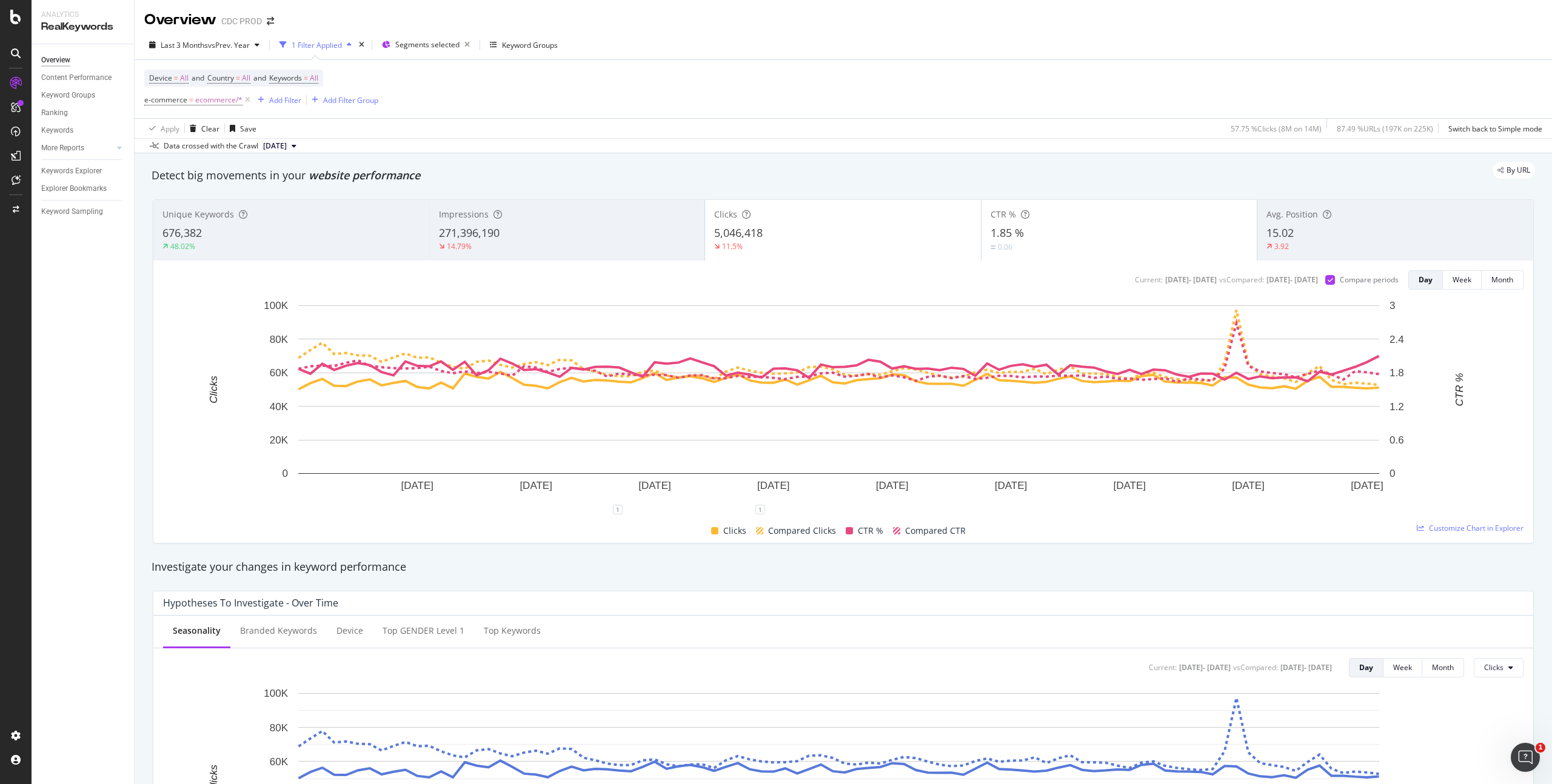
click at [807, 250] on div "11.5%" at bounding box center [843, 246] width 258 height 11
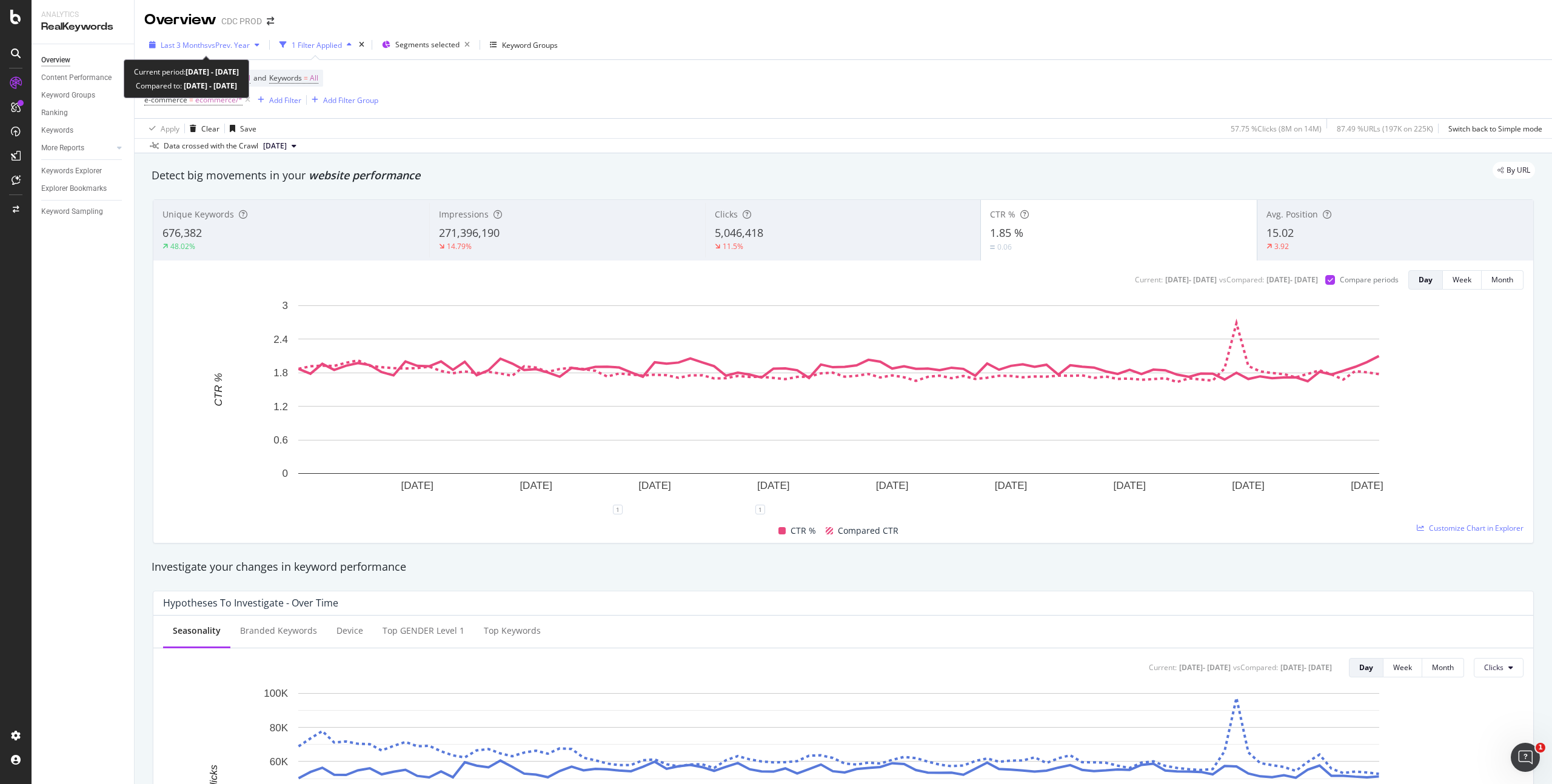
click at [229, 46] on span "vs Prev. Year" at bounding box center [228, 45] width 42 height 10
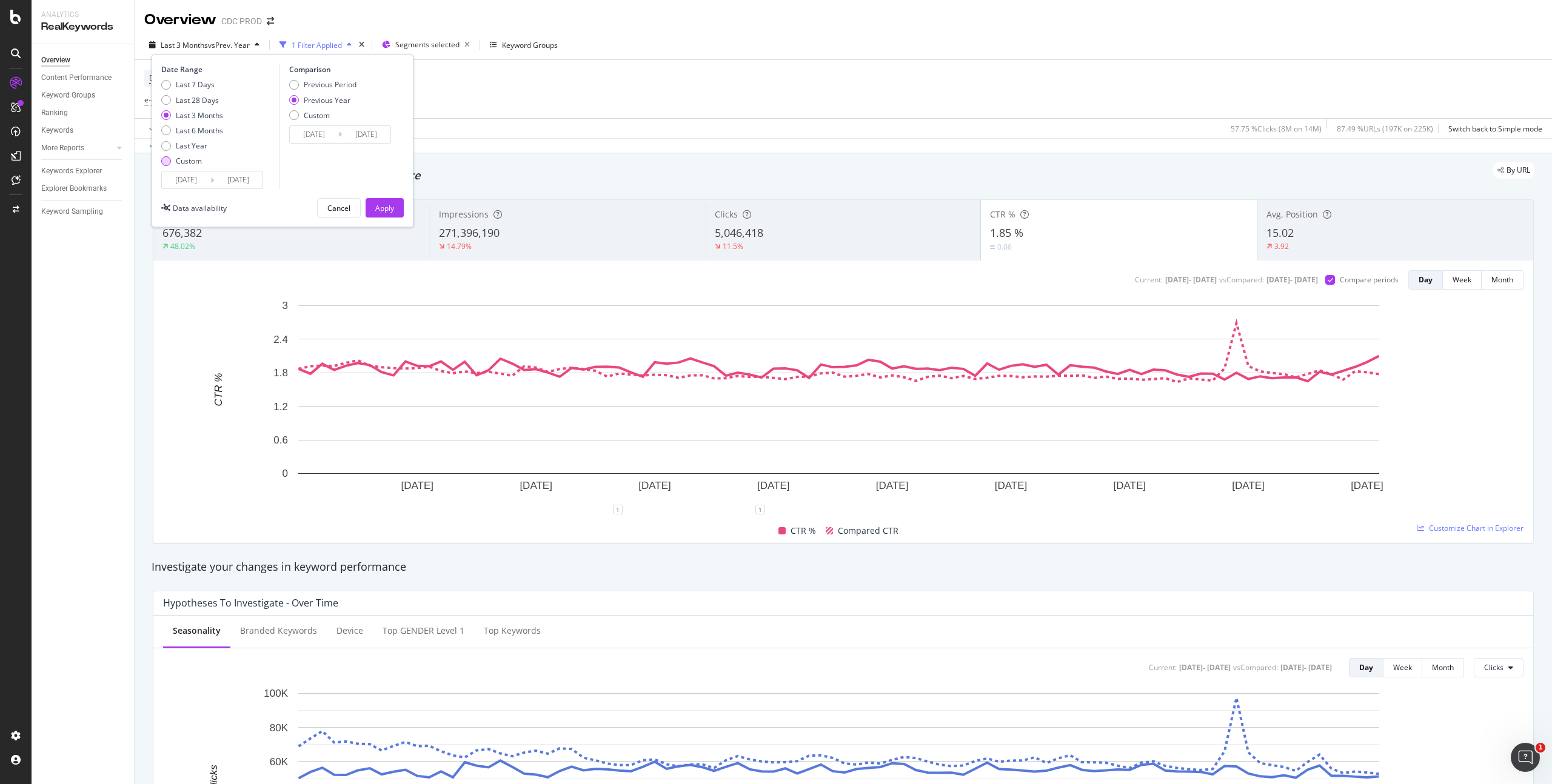
click at [190, 164] on div "Custom" at bounding box center [189, 160] width 26 height 10
type input "[DATE]"
click at [190, 179] on input "[DATE]" at bounding box center [185, 179] width 48 height 17
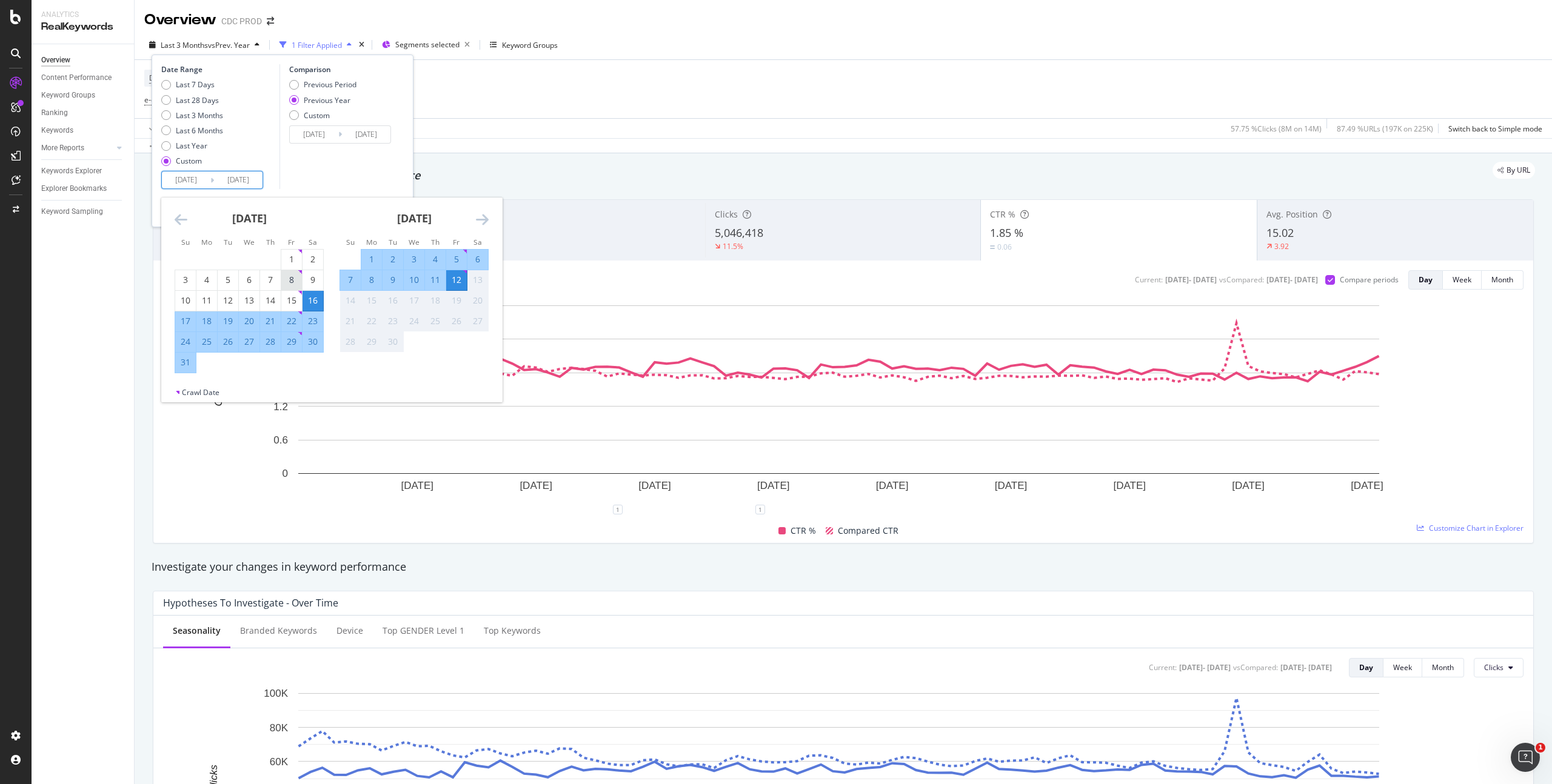
click at [292, 275] on div "8" at bounding box center [291, 279] width 21 height 12
type input "[DATE]"
click at [367, 284] on div "8" at bounding box center [371, 279] width 21 height 12
type input "[DATE]"
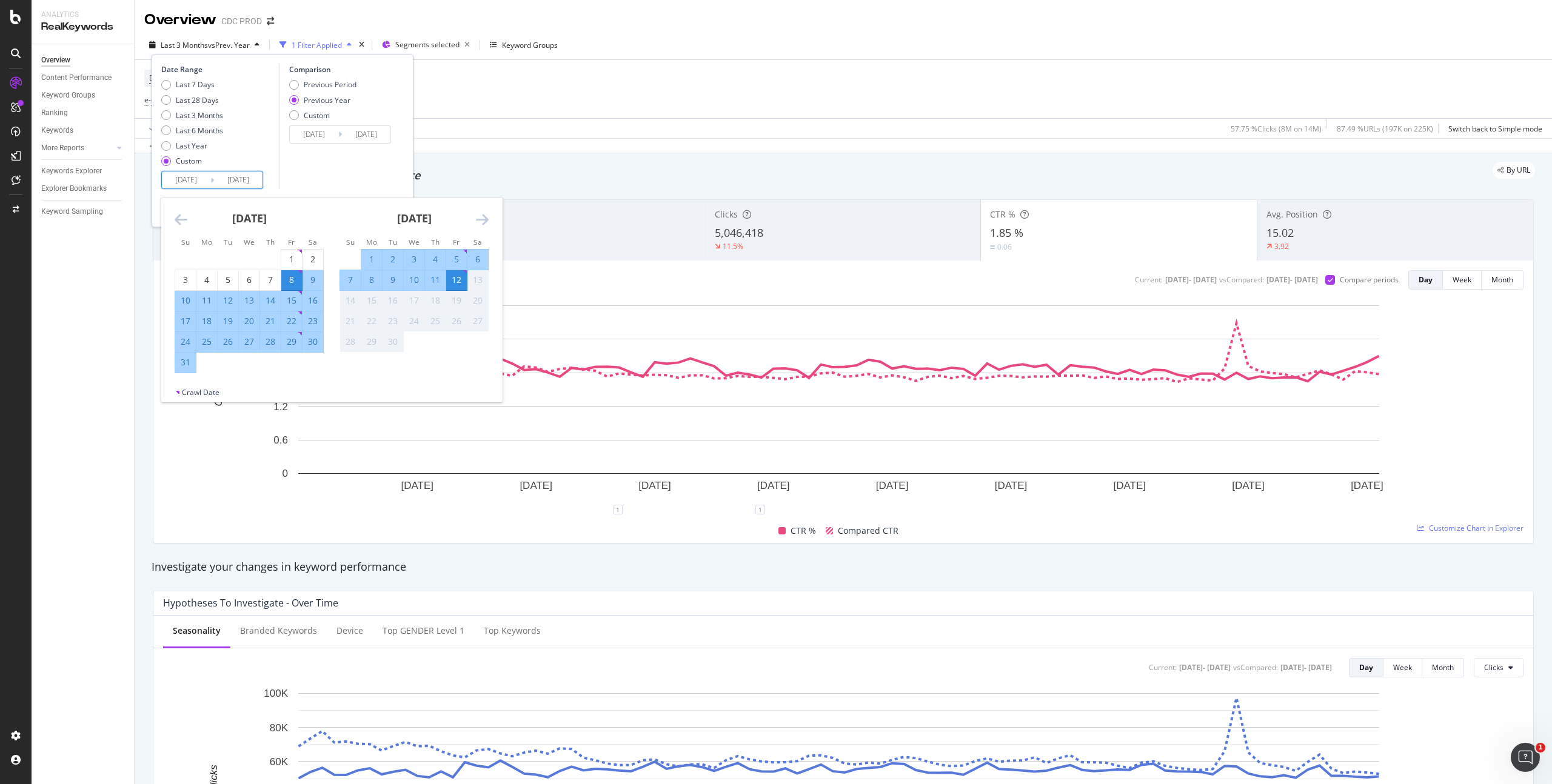
type input "[DATE]"
click at [239, 185] on input "[DATE]" at bounding box center [237, 179] width 48 height 17
click at [459, 283] on div "12" at bounding box center [456, 279] width 21 height 12
type input "[DATE]"
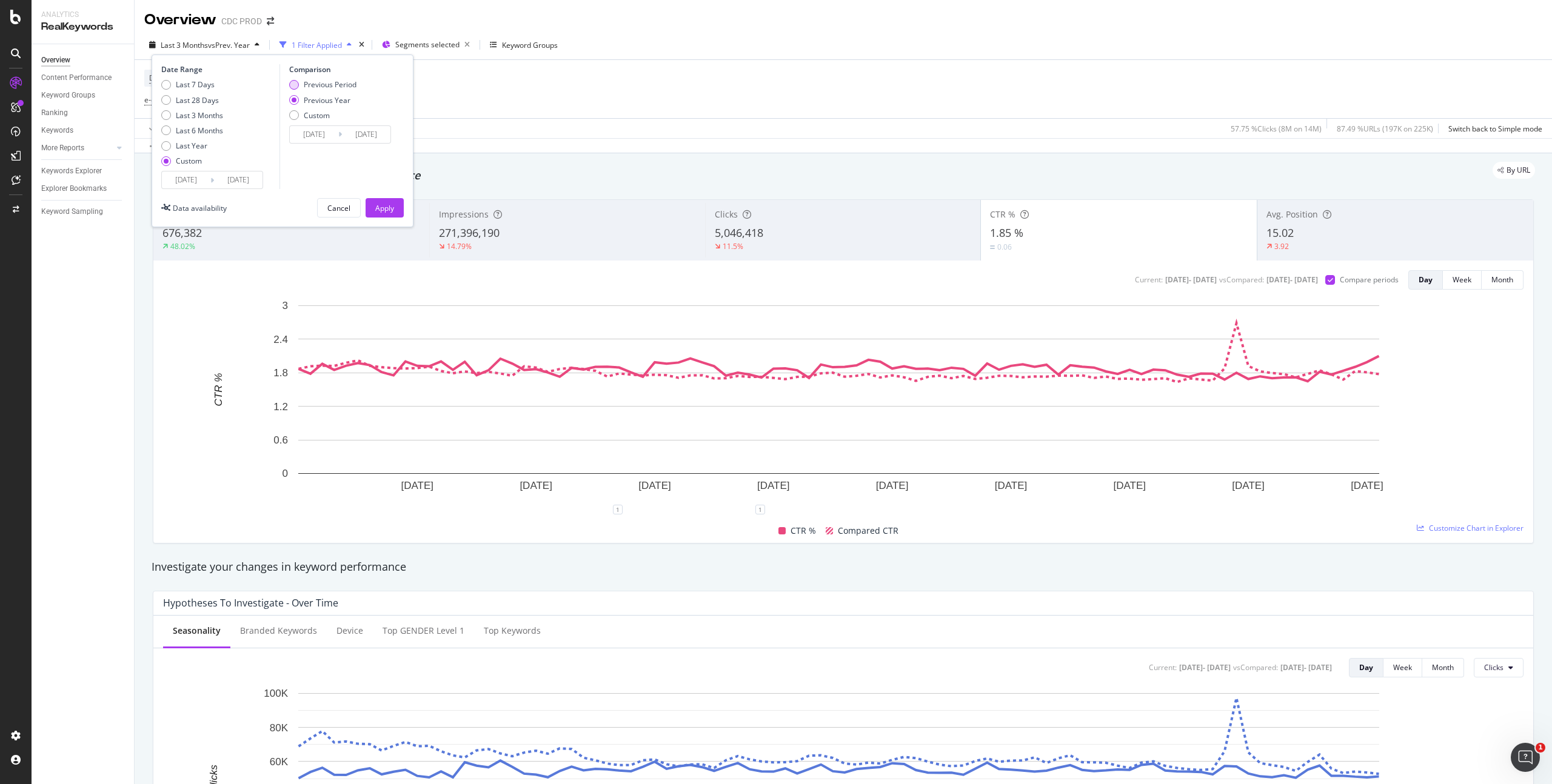
click at [349, 88] on div "Previous Period" at bounding box center [331, 85] width 53 height 10
type input "[DATE]"
click at [404, 207] on div "Date Range Last 7 Days Last 28 Days Last 3 Months Last 6 Months Last Year Custo…" at bounding box center [282, 141] width 262 height 173
click at [394, 208] on div "Apply" at bounding box center [384, 208] width 19 height 10
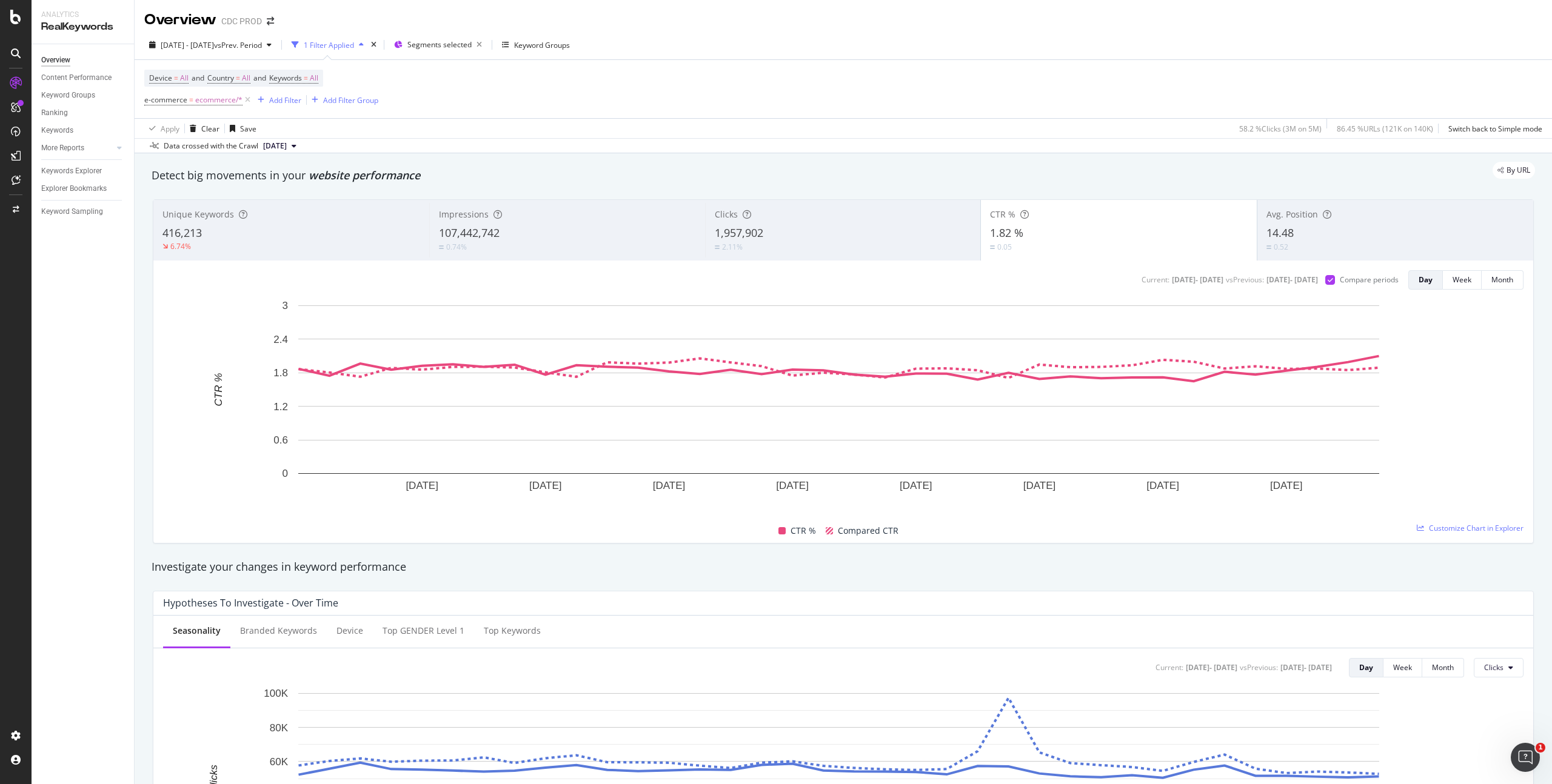
click at [855, 242] on div "2.11%" at bounding box center [842, 247] width 257 height 12
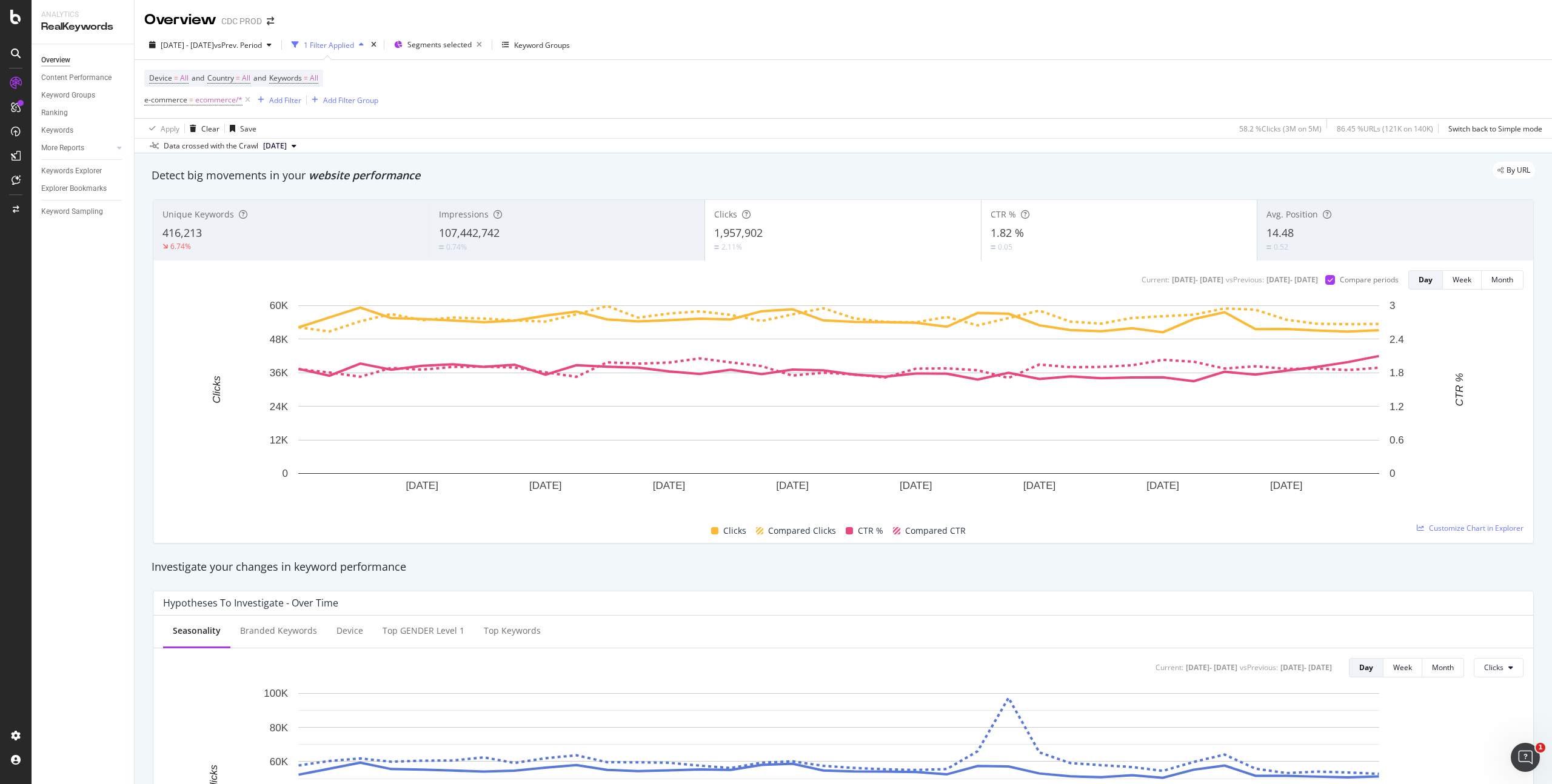
click at [613, 229] on div "107,442,742" at bounding box center [567, 233] width 257 height 16
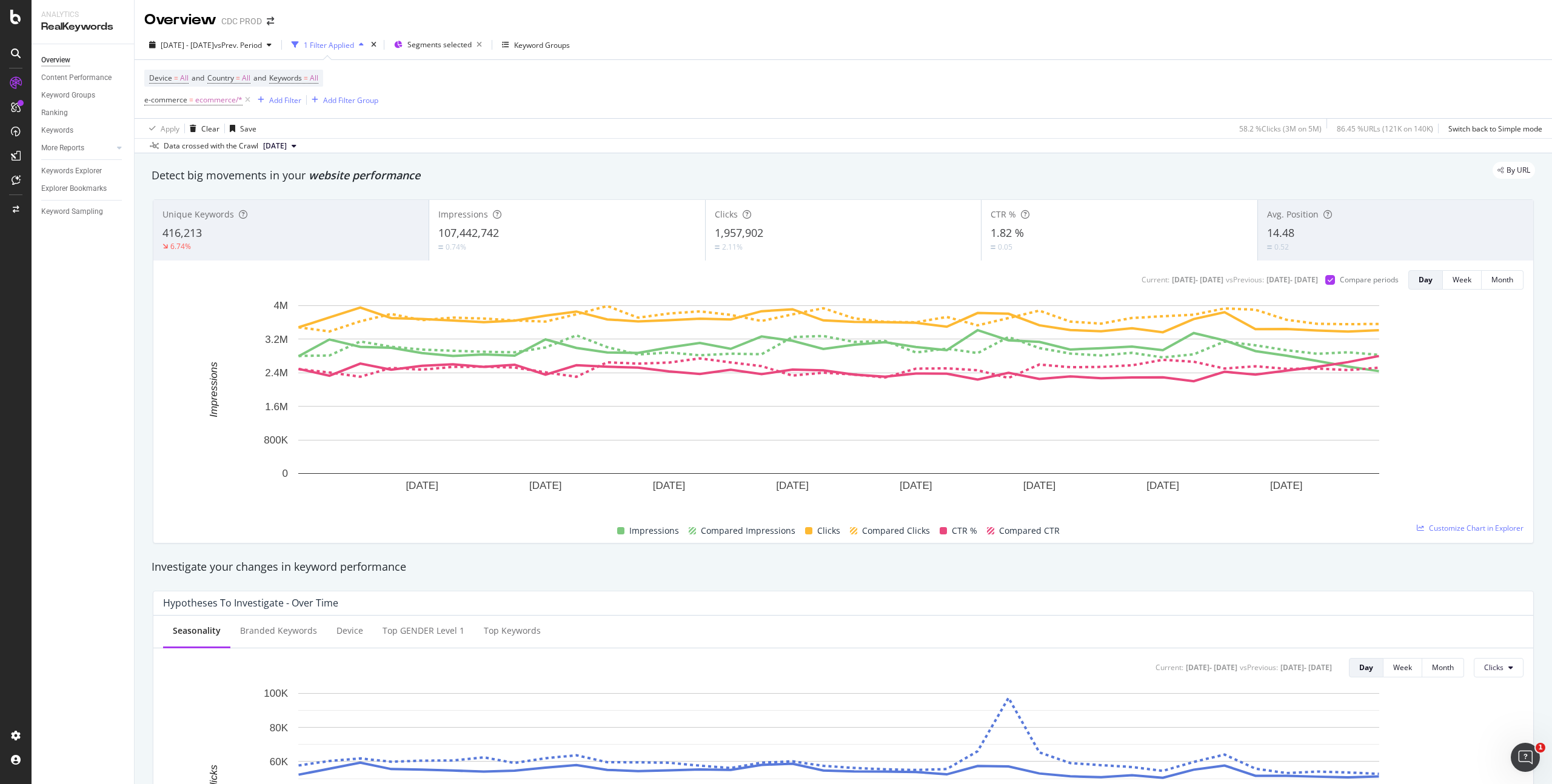
click at [820, 234] on div "1,957,902" at bounding box center [842, 233] width 257 height 16
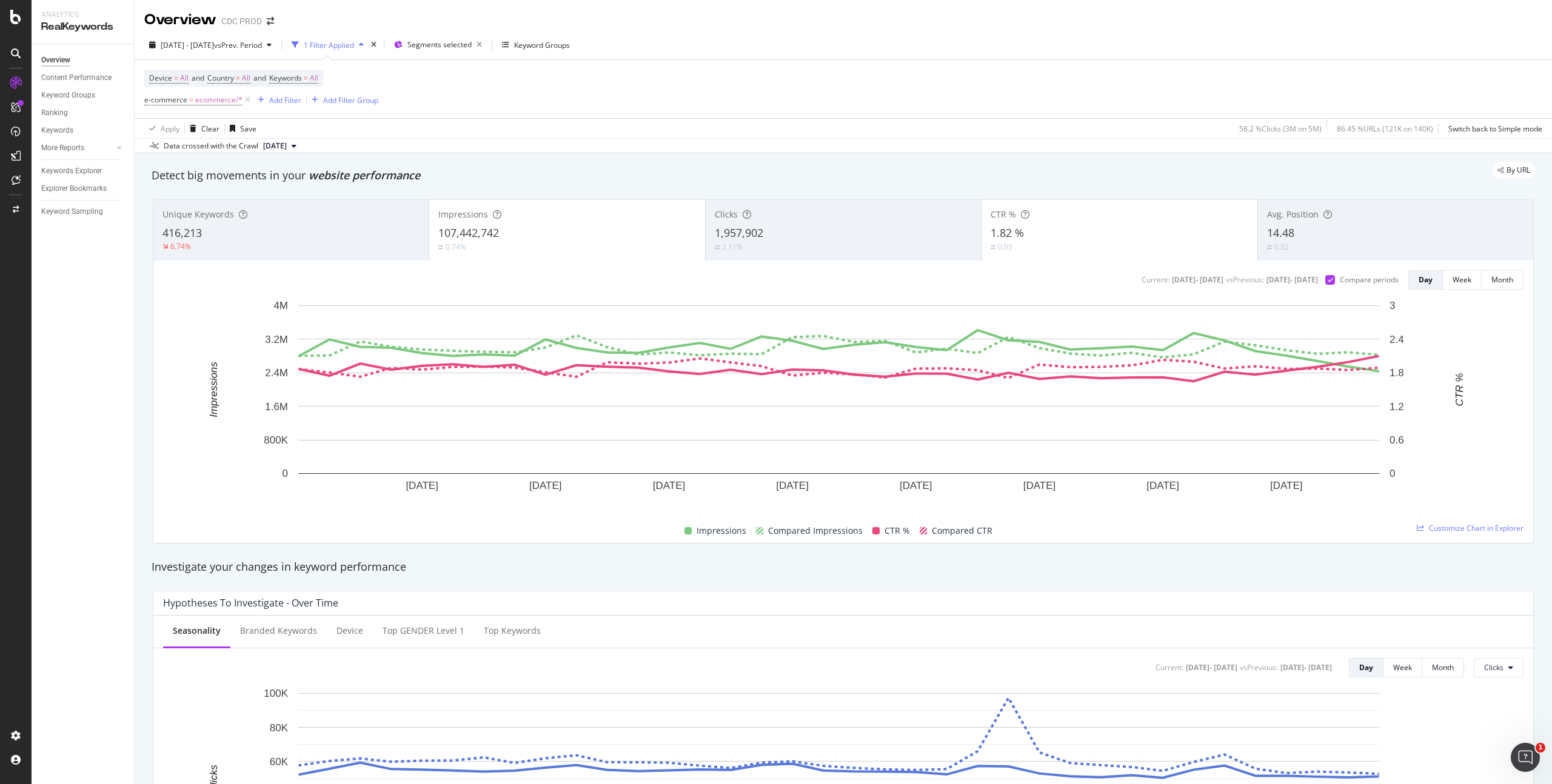
click at [1033, 232] on div "1.82 %" at bounding box center [1118, 233] width 257 height 16
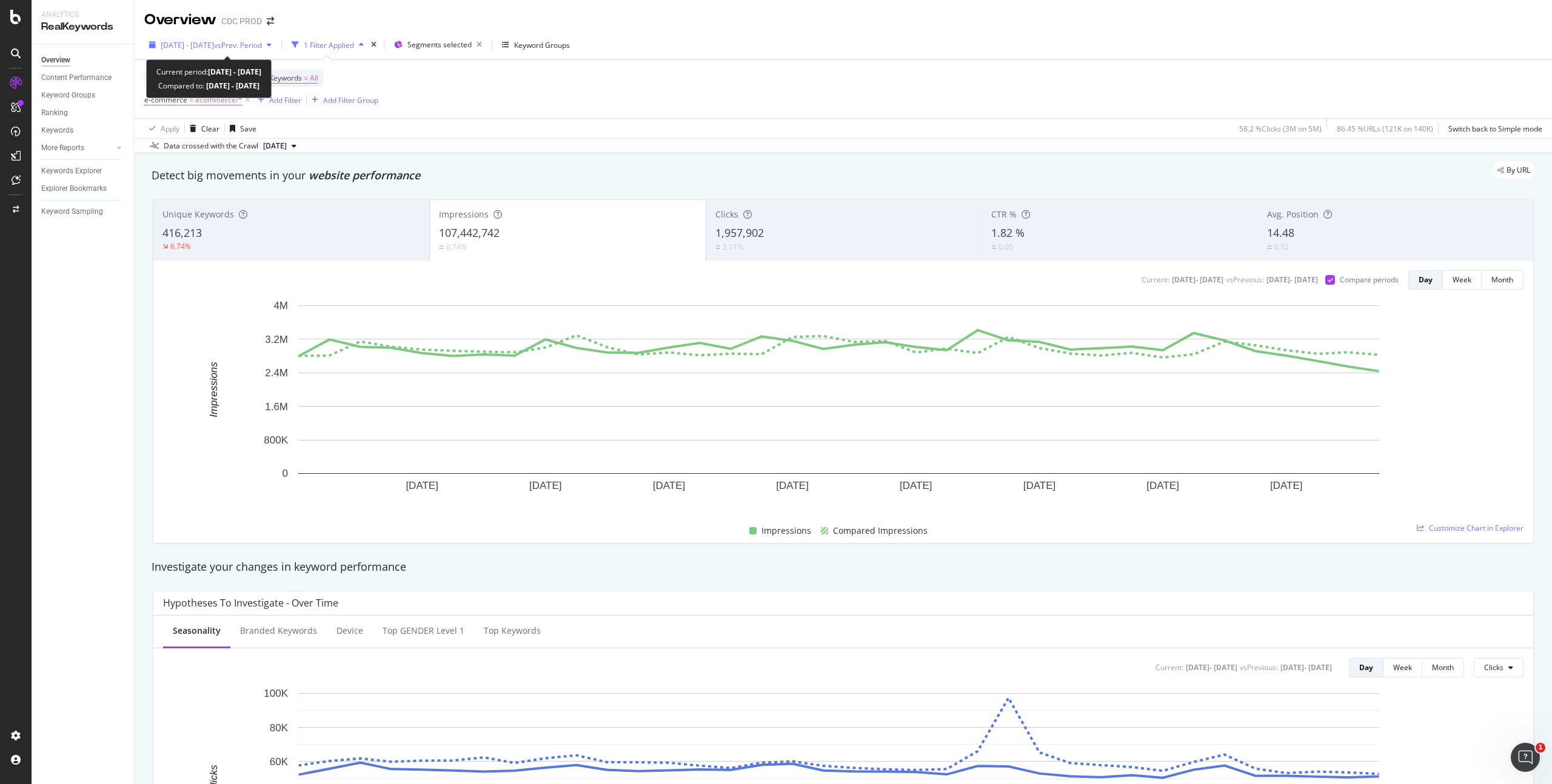
click at [262, 37] on div "[DATE] - [DATE] vs Prev. Period" at bounding box center [211, 44] width 132 height 18
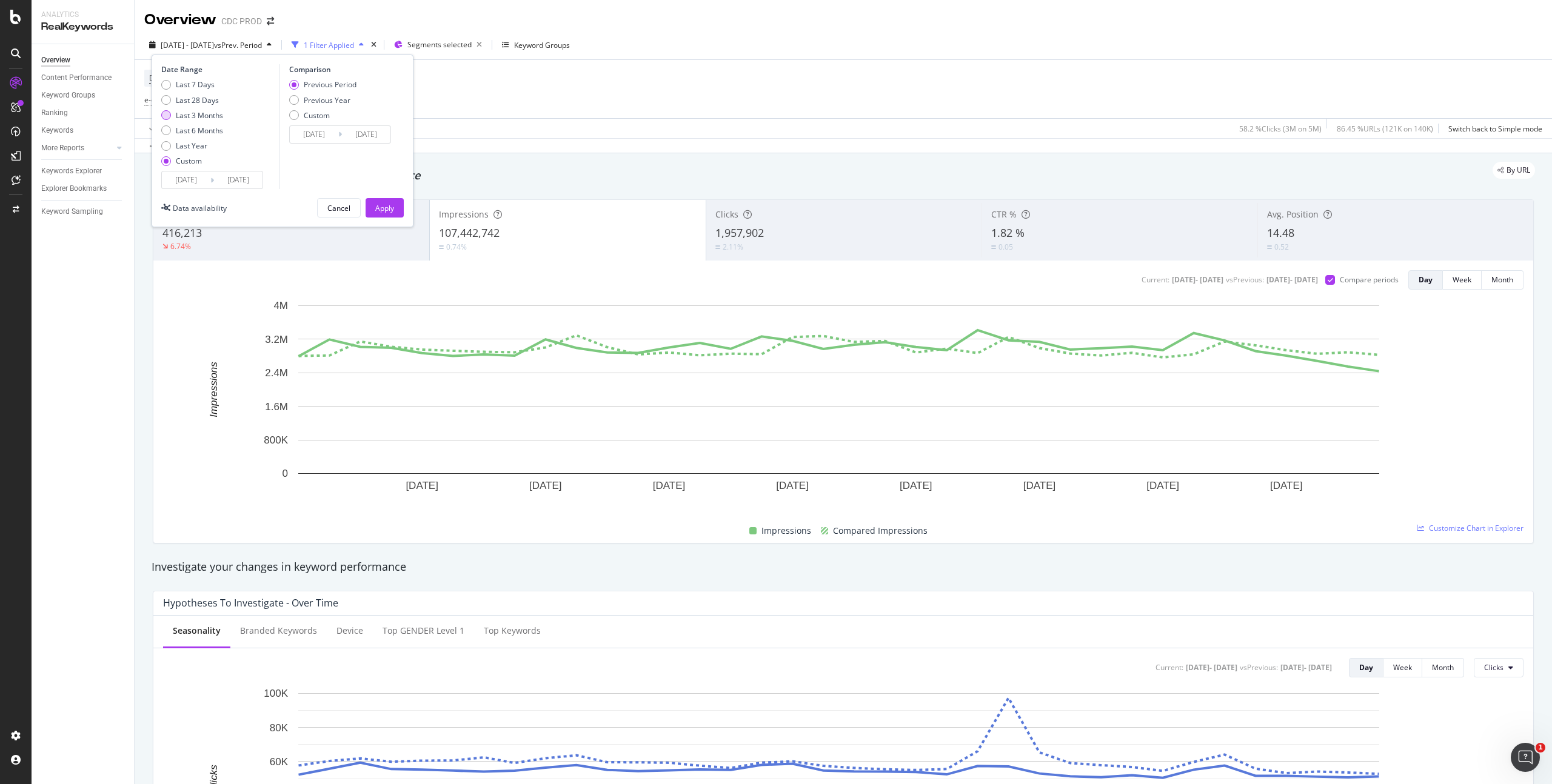
click at [206, 114] on div "Last 3 Months" at bounding box center [200, 115] width 47 height 10
type input "[DATE]"
click at [403, 211] on button "Apply" at bounding box center [384, 208] width 38 height 20
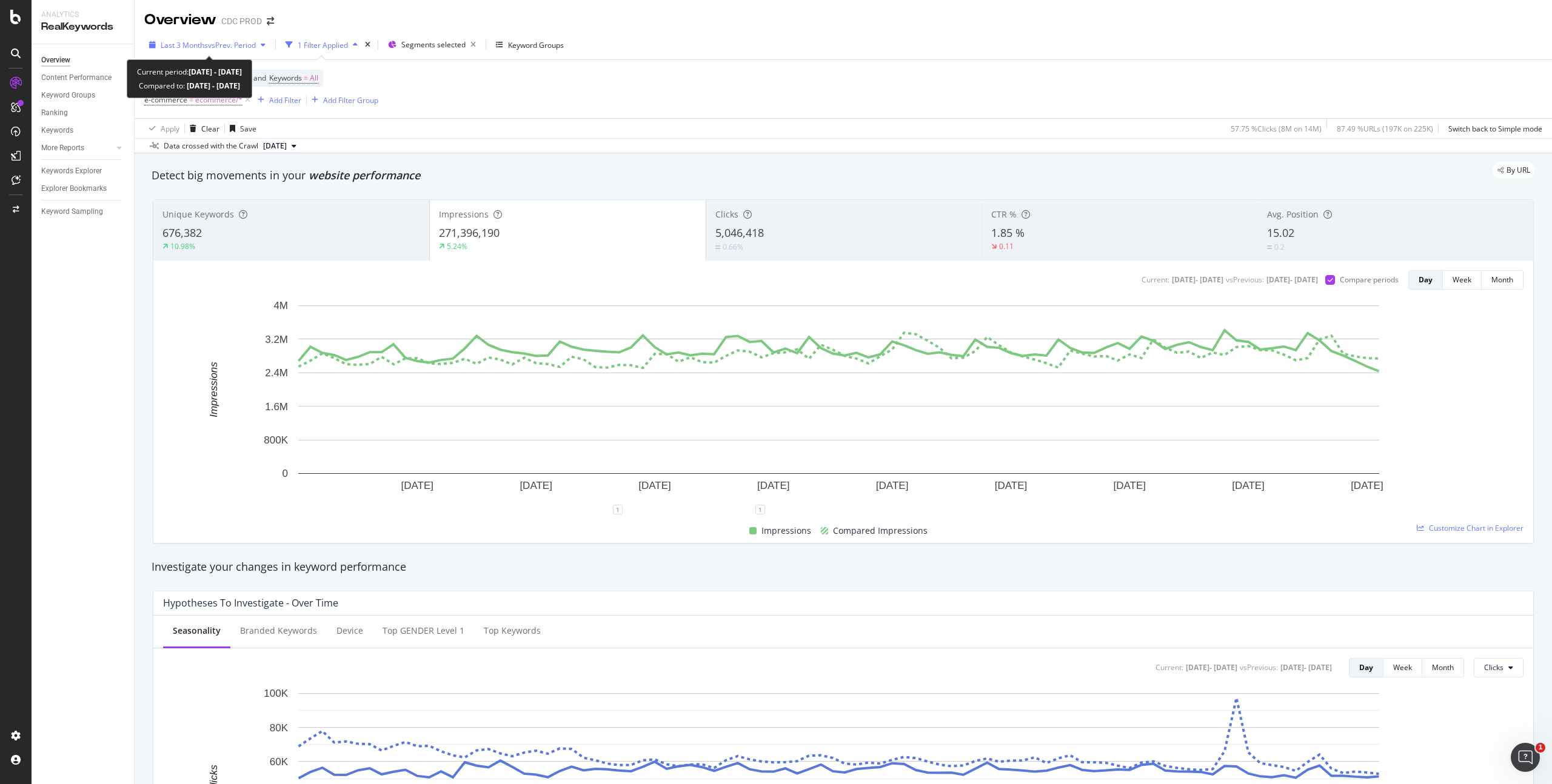
click at [219, 40] on span "vs Prev. Period" at bounding box center [231, 45] width 48 height 10
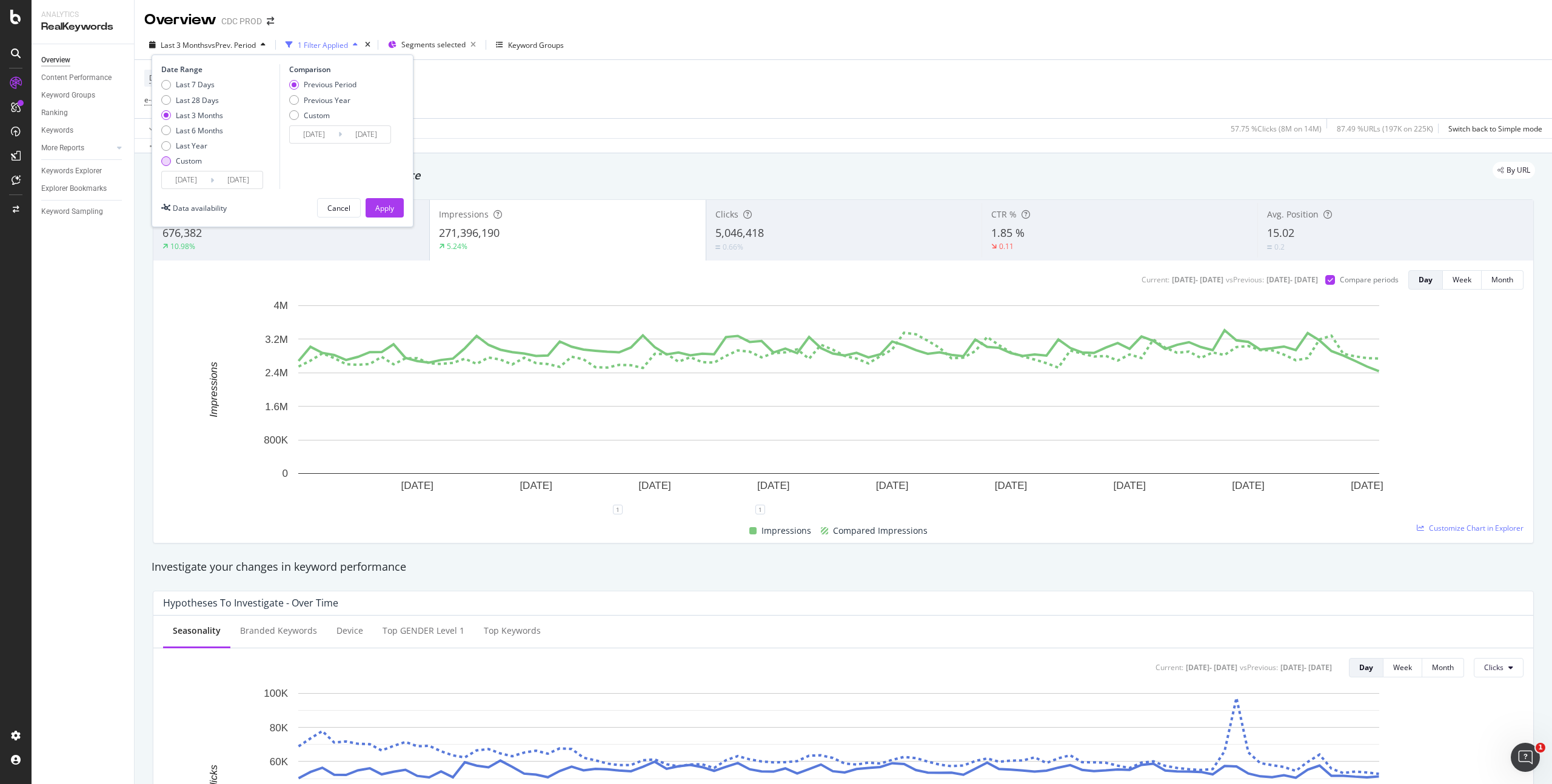
click at [193, 158] on div "Custom" at bounding box center [189, 160] width 26 height 10
type input "[DATE]"
click at [193, 174] on input "[DATE]" at bounding box center [185, 179] width 48 height 17
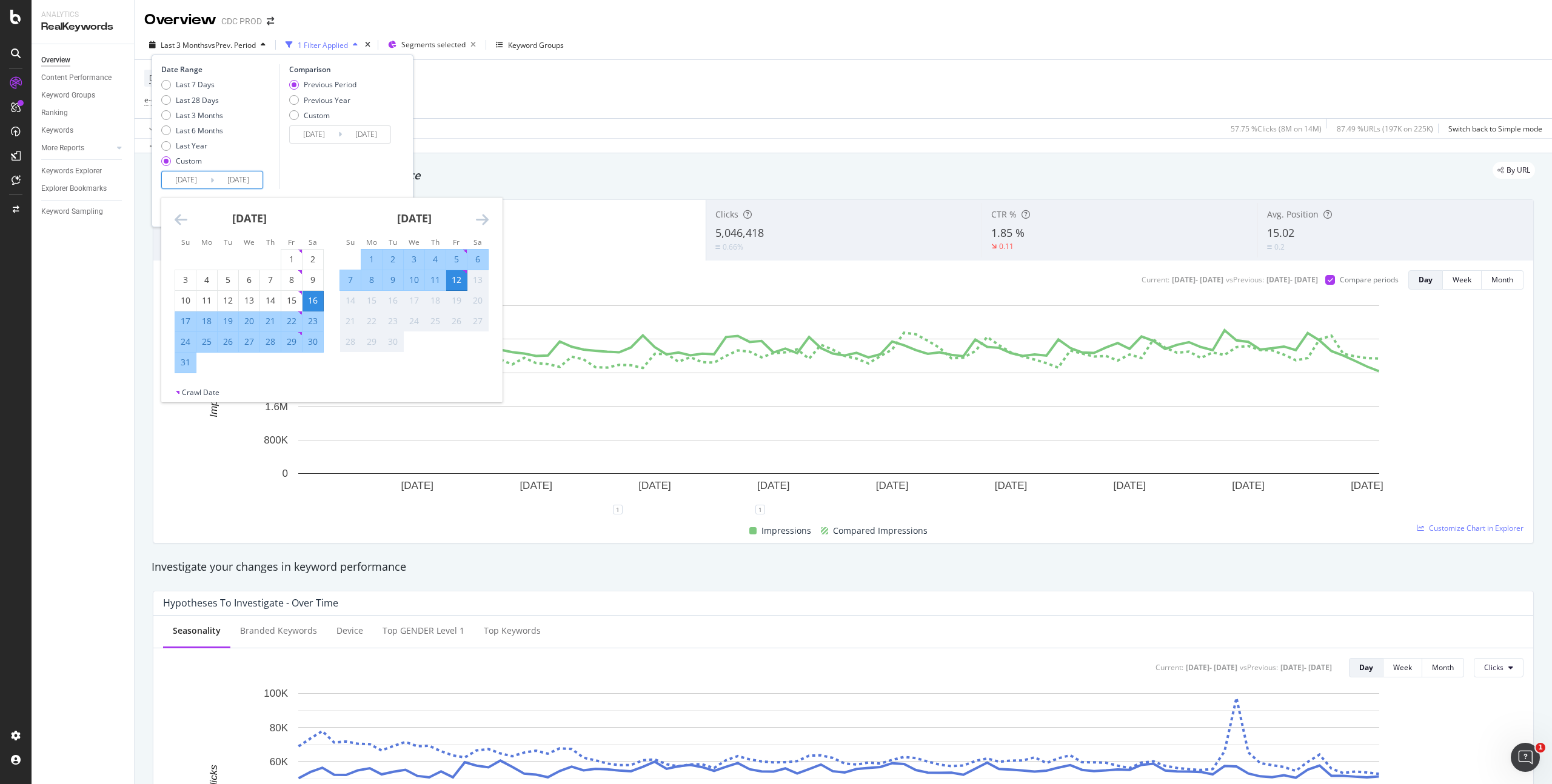
click at [459, 282] on div "12" at bounding box center [456, 279] width 21 height 12
type input "[DATE]"
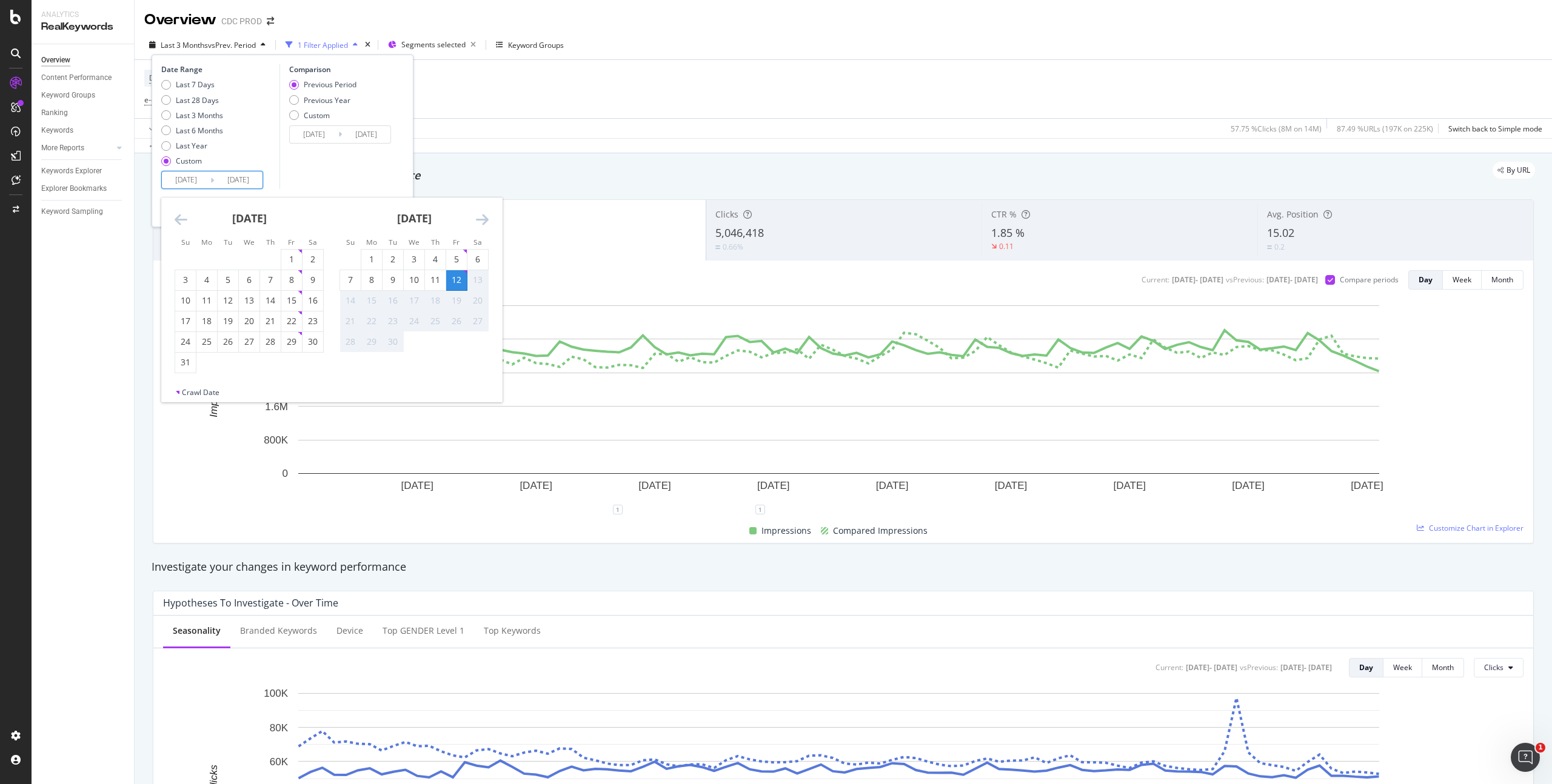
click at [325, 173] on div "Comparison Previous Period Previous Year Custom [DATE] Navigate forward to inte…" at bounding box center [337, 126] width 115 height 125
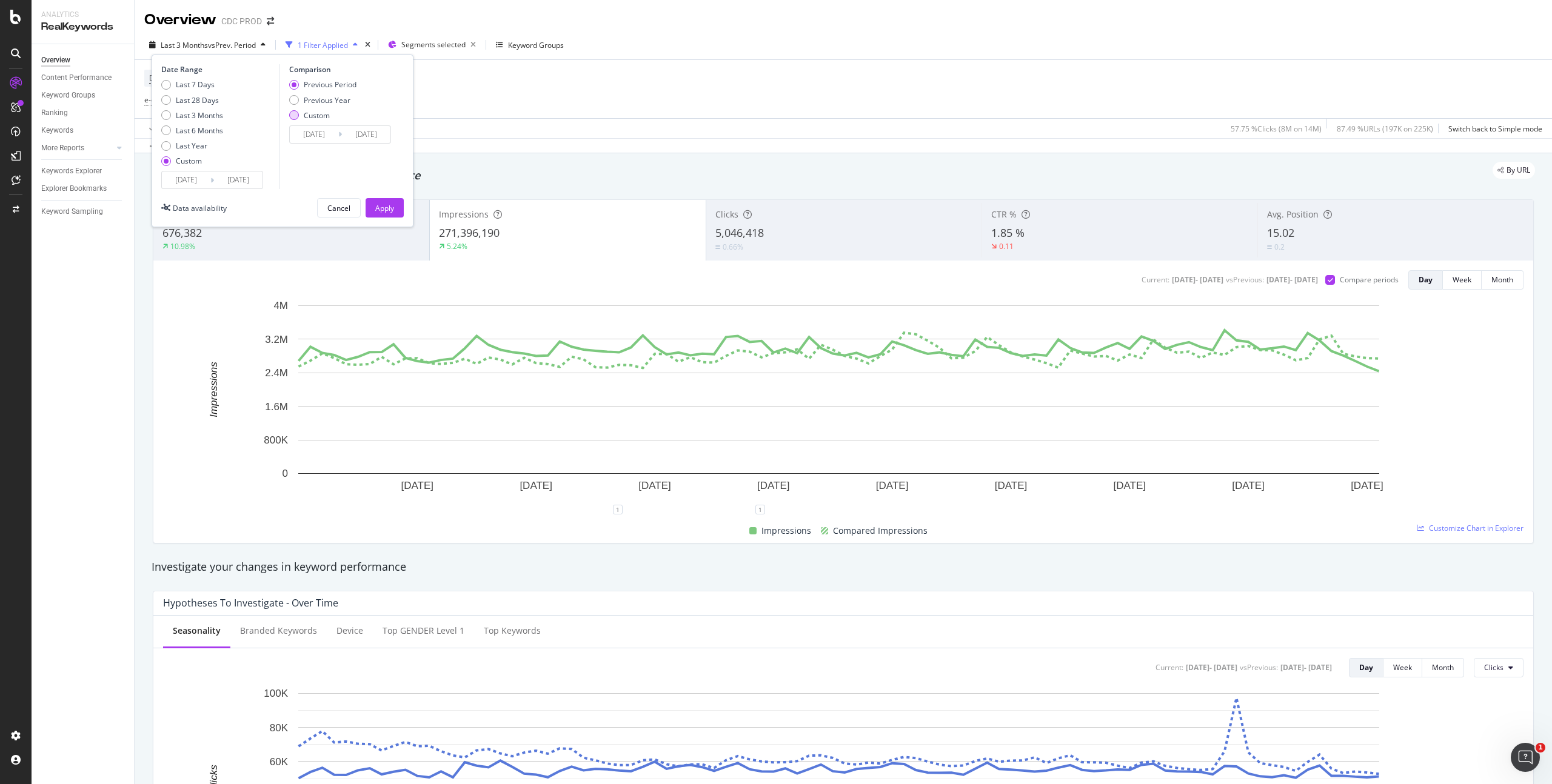
click at [323, 113] on div "Custom" at bounding box center [317, 115] width 26 height 10
click at [326, 134] on input "[DATE]" at bounding box center [313, 134] width 48 height 17
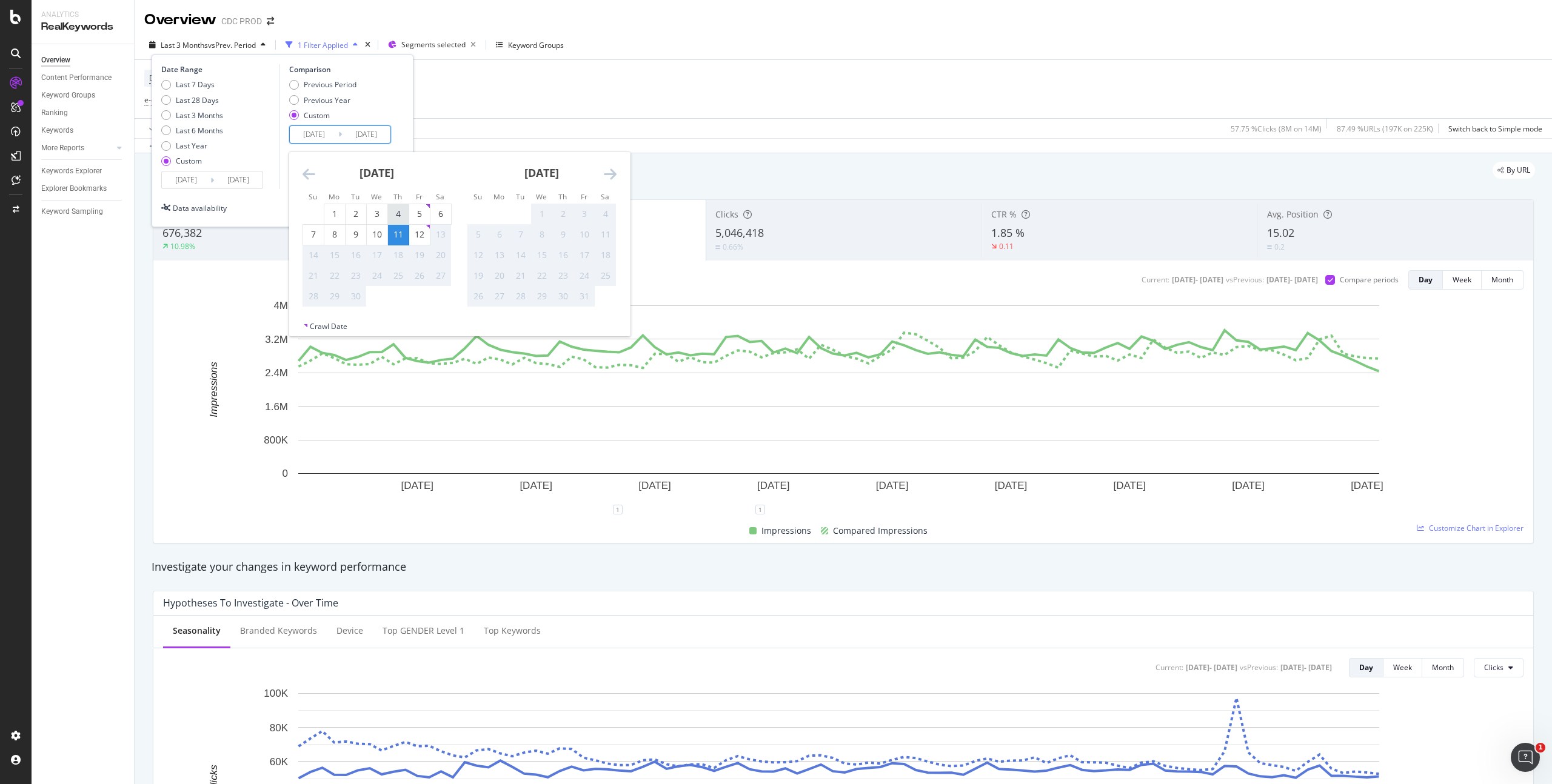
click at [404, 215] on div "4" at bounding box center [398, 213] width 21 height 12
type input "[DATE]"
click at [396, 211] on div "4" at bounding box center [398, 213] width 21 height 12
type input "[DATE]"
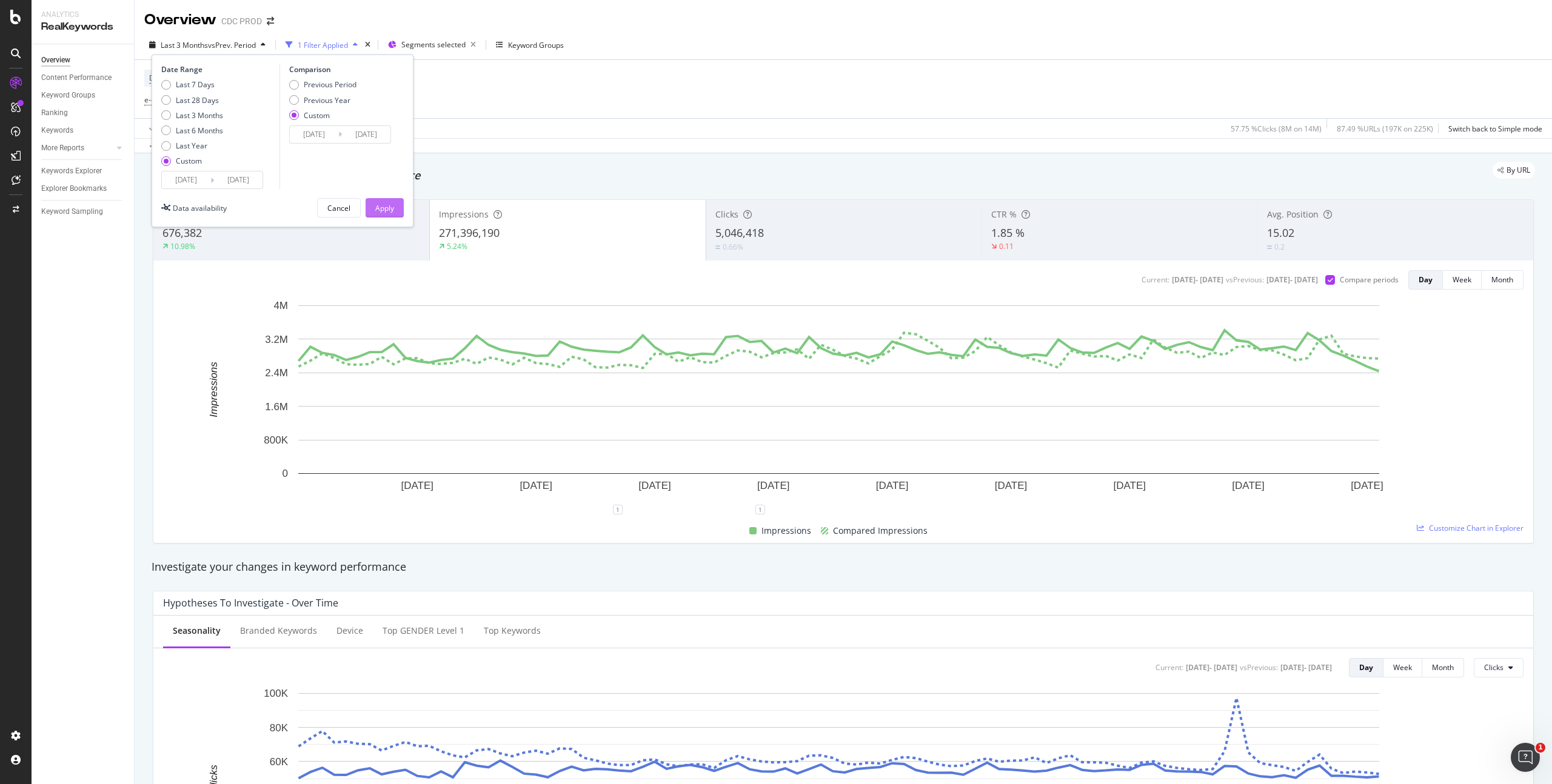
click at [390, 205] on div "Apply" at bounding box center [384, 208] width 19 height 10
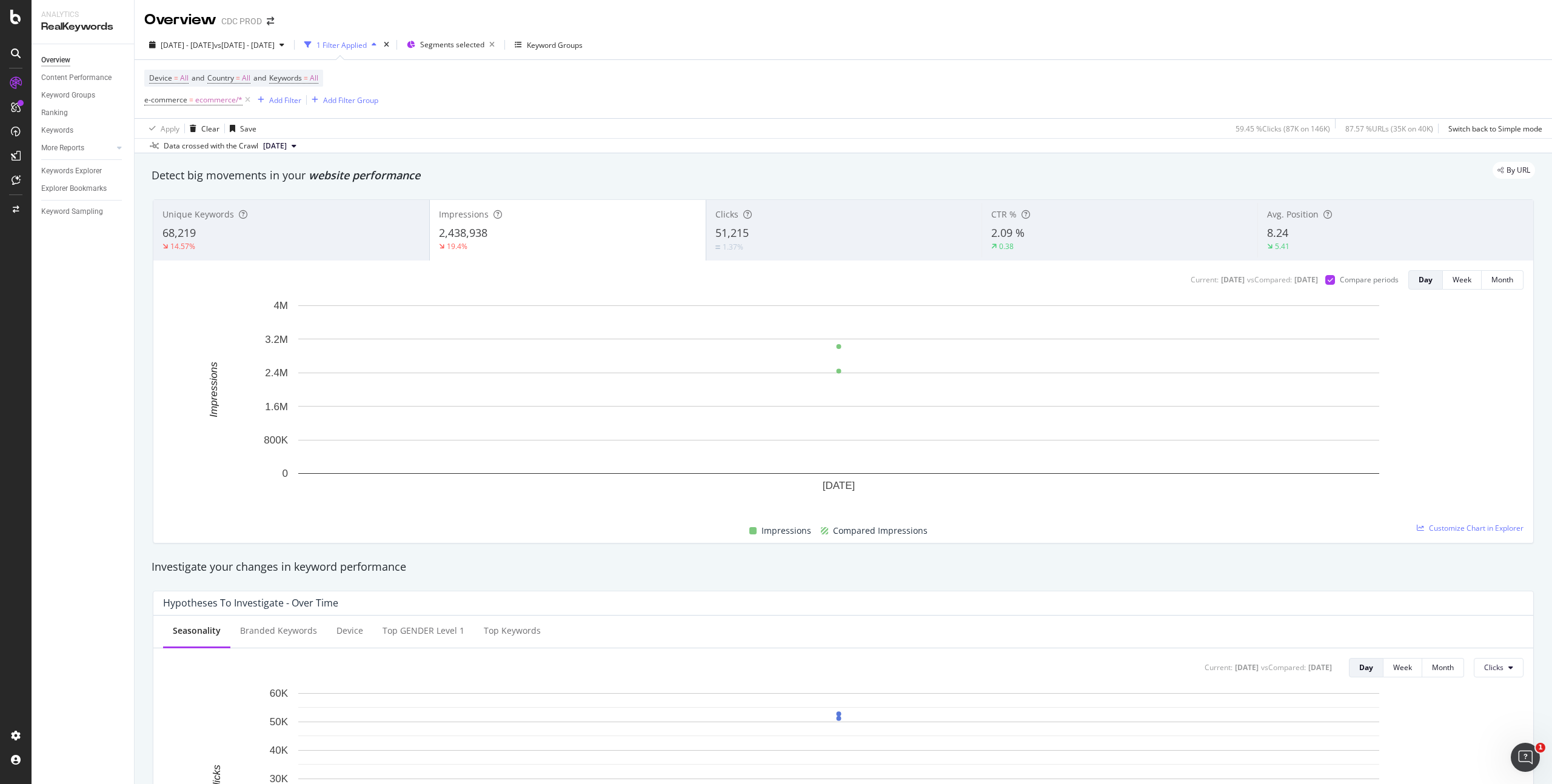
click at [826, 225] on div "51,215" at bounding box center [844, 233] width 258 height 16
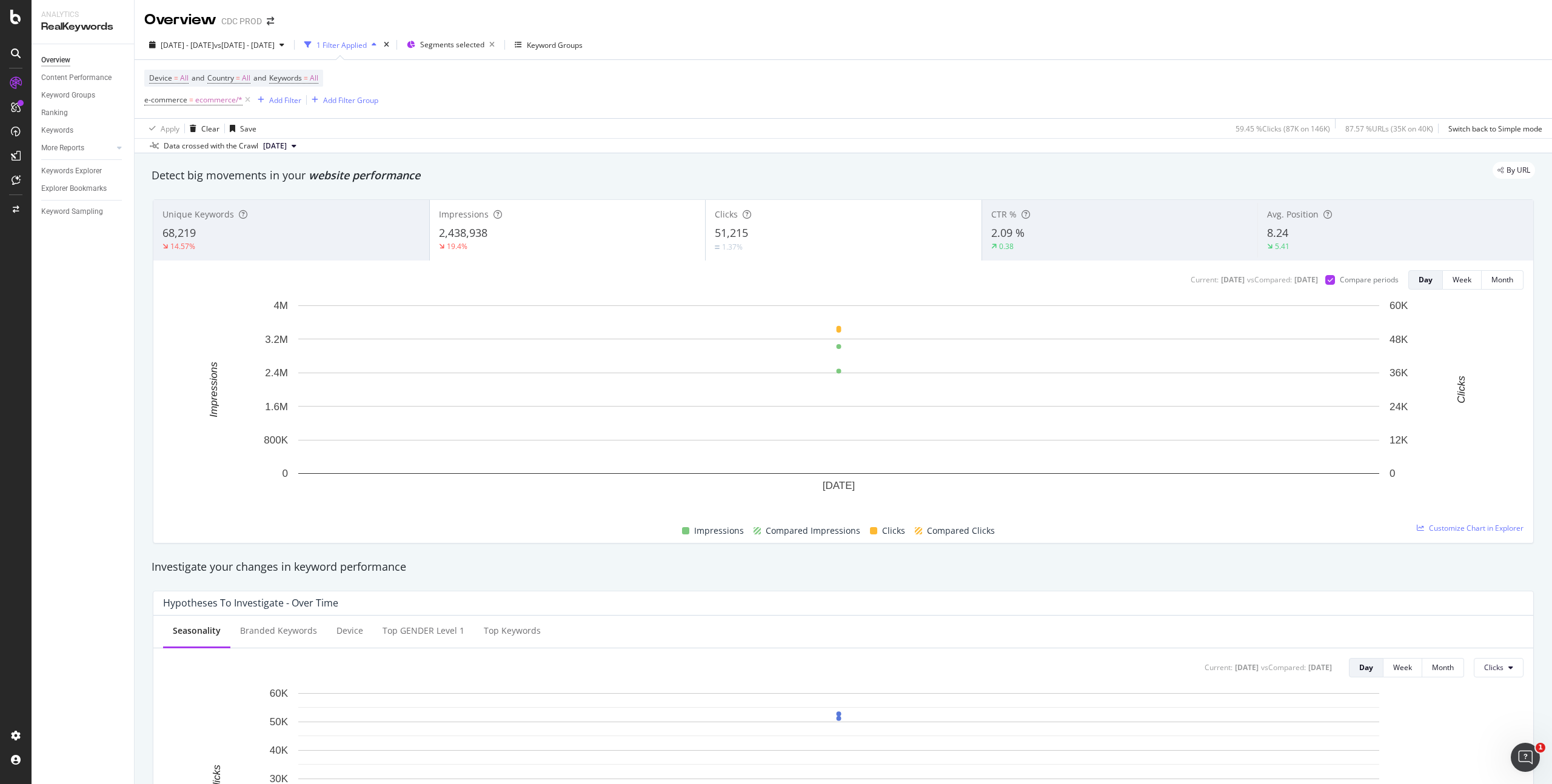
click at [1083, 216] on div "CTR %" at bounding box center [1120, 214] width 258 height 12
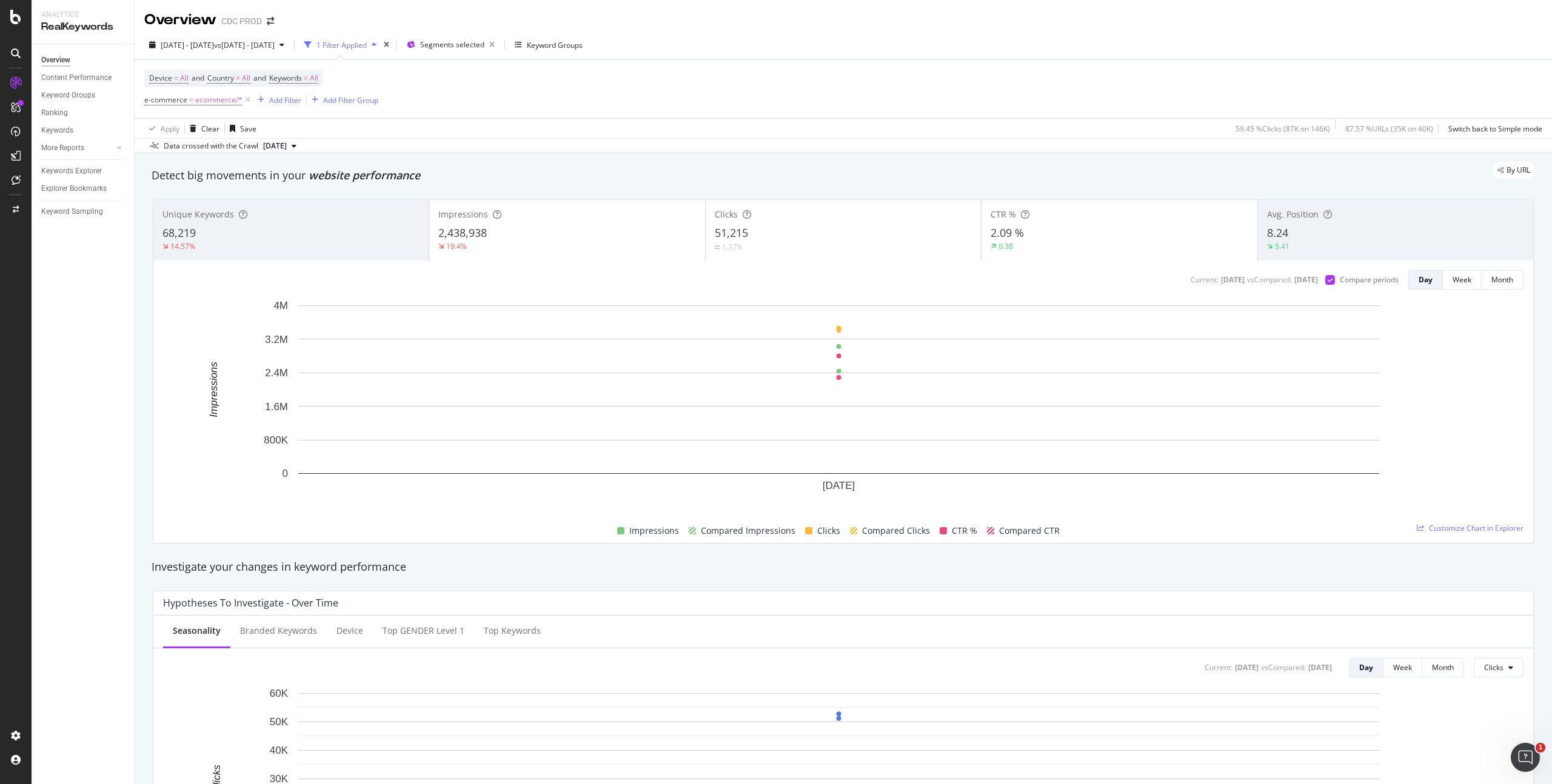
click at [1086, 223] on div "CTR % 2.09 % 0.38" at bounding box center [1119, 229] width 276 height 54
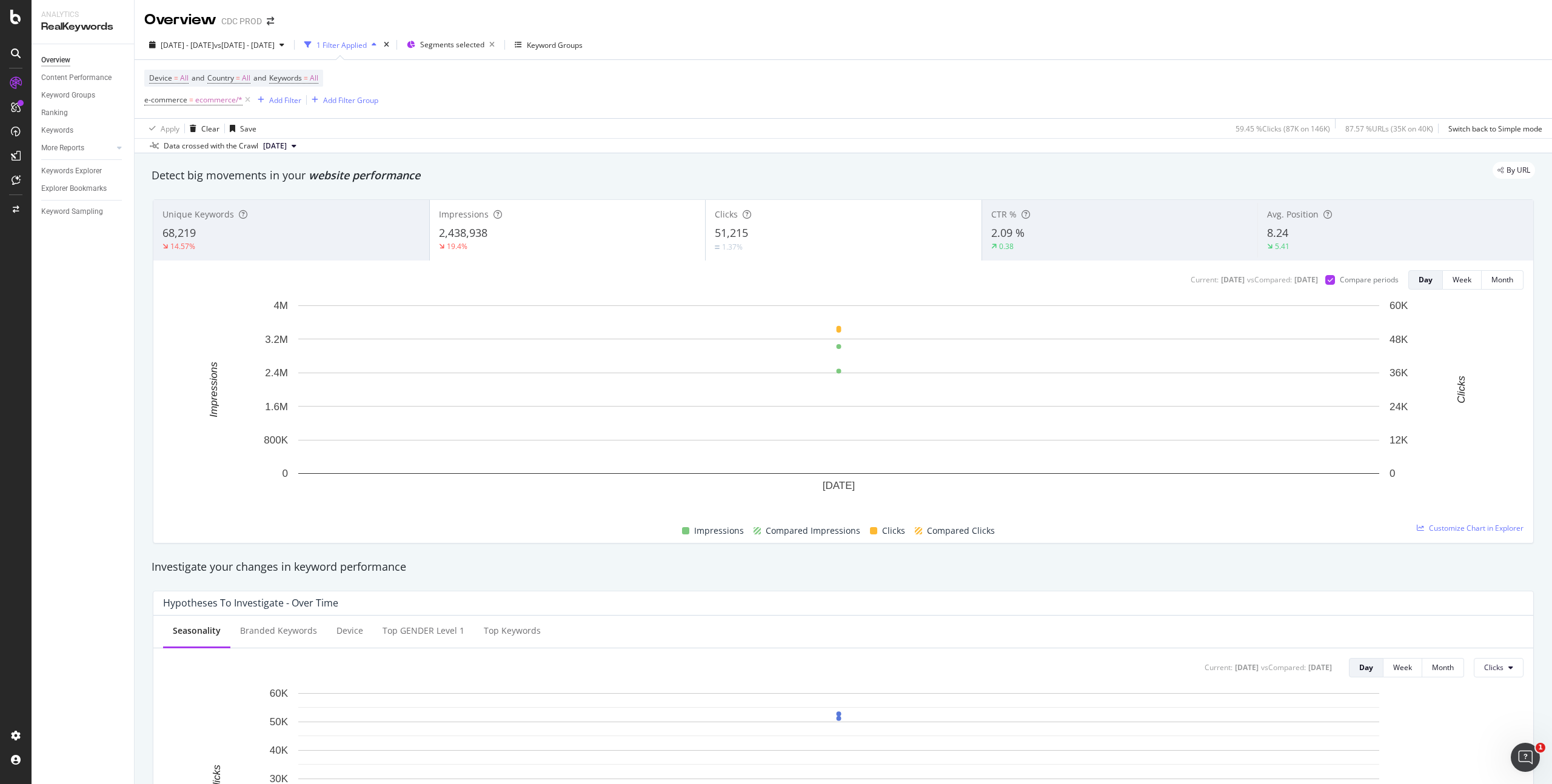
click at [1310, 228] on div "8.24" at bounding box center [1395, 233] width 257 height 16
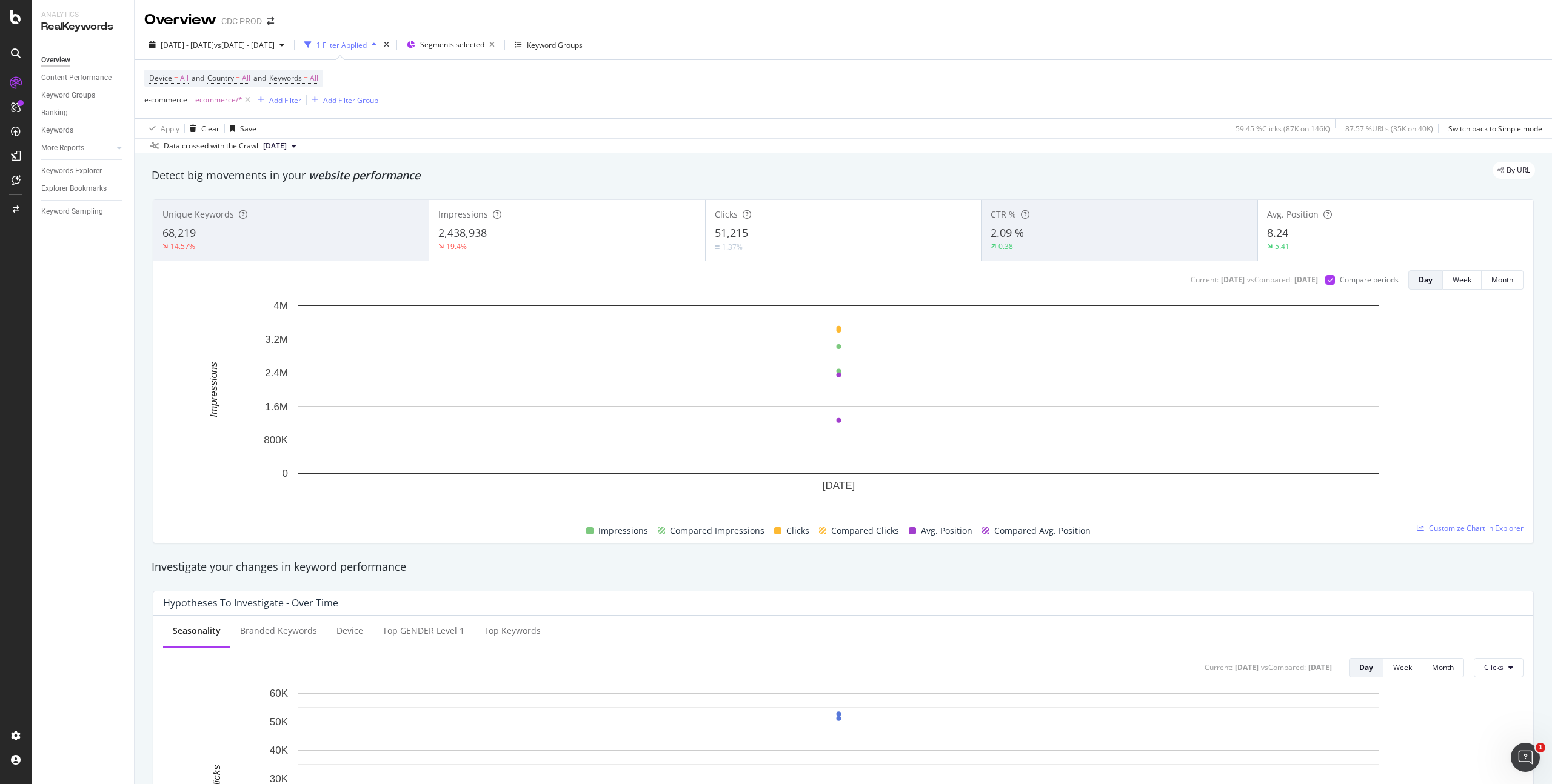
click at [1394, 226] on div "8.24" at bounding box center [1395, 233] width 257 height 16
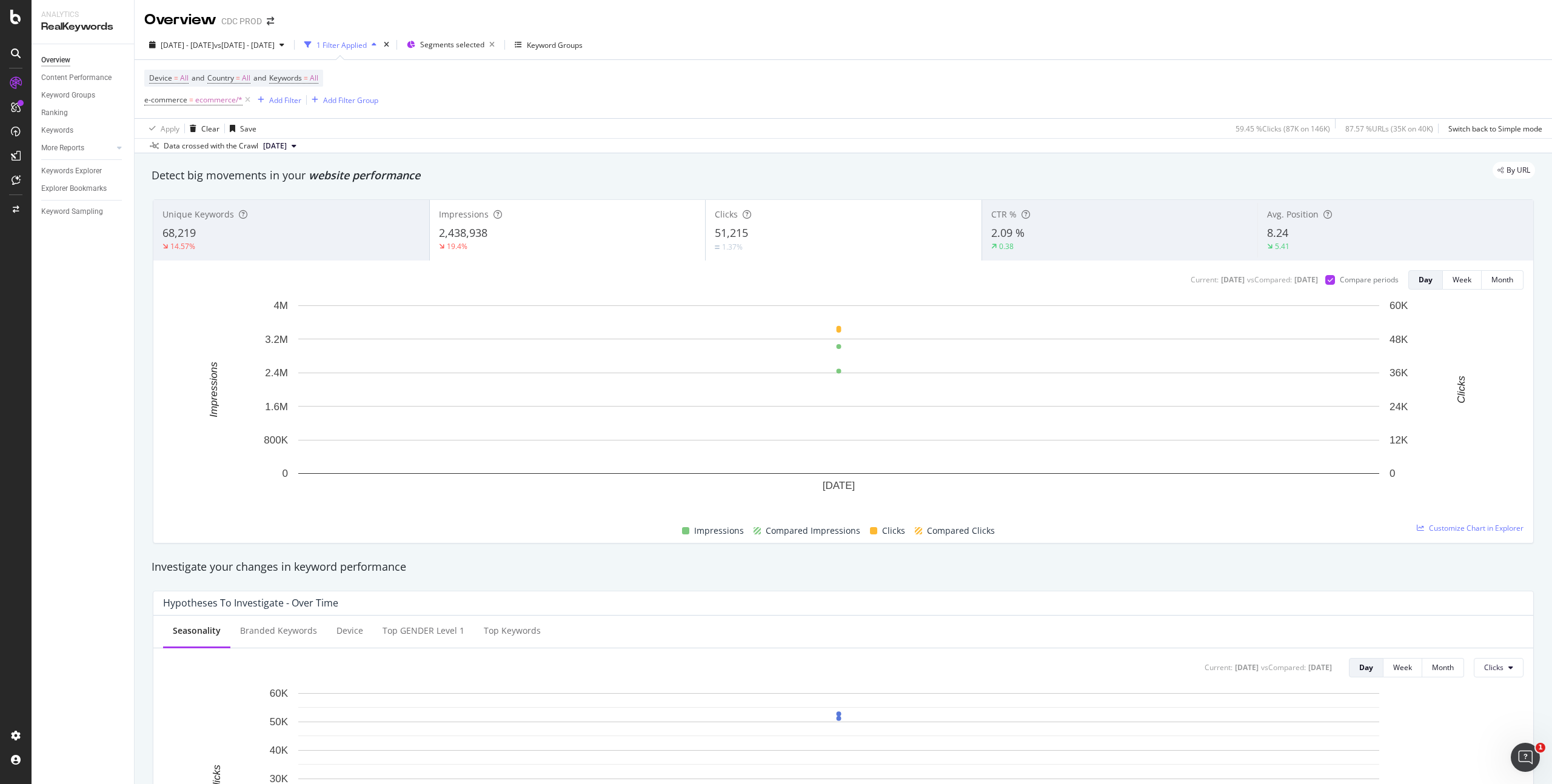
click at [880, 234] on div "51,215" at bounding box center [843, 233] width 258 height 16
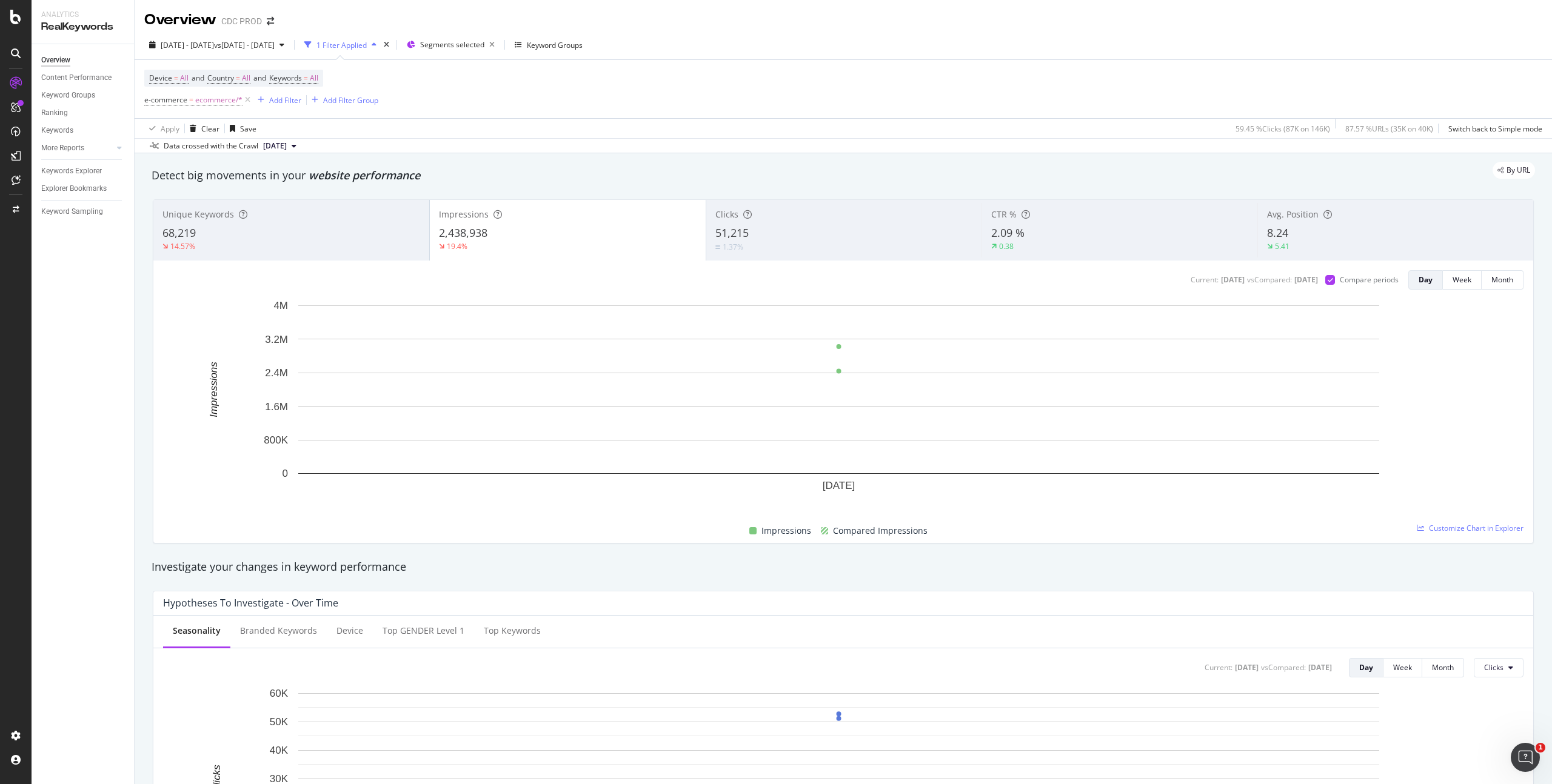
click at [323, 78] on div "Device = All and Country = All and Keywords = All" at bounding box center [234, 78] width 179 height 17
click at [318, 80] on span "All" at bounding box center [314, 78] width 9 height 17
click at [300, 106] on div "button" at bounding box center [307, 106] width 15 height 7
click at [326, 131] on span "Non-Branded" at bounding box center [359, 131] width 124 height 11
click at [411, 132] on div "Apply" at bounding box center [410, 132] width 19 height 10
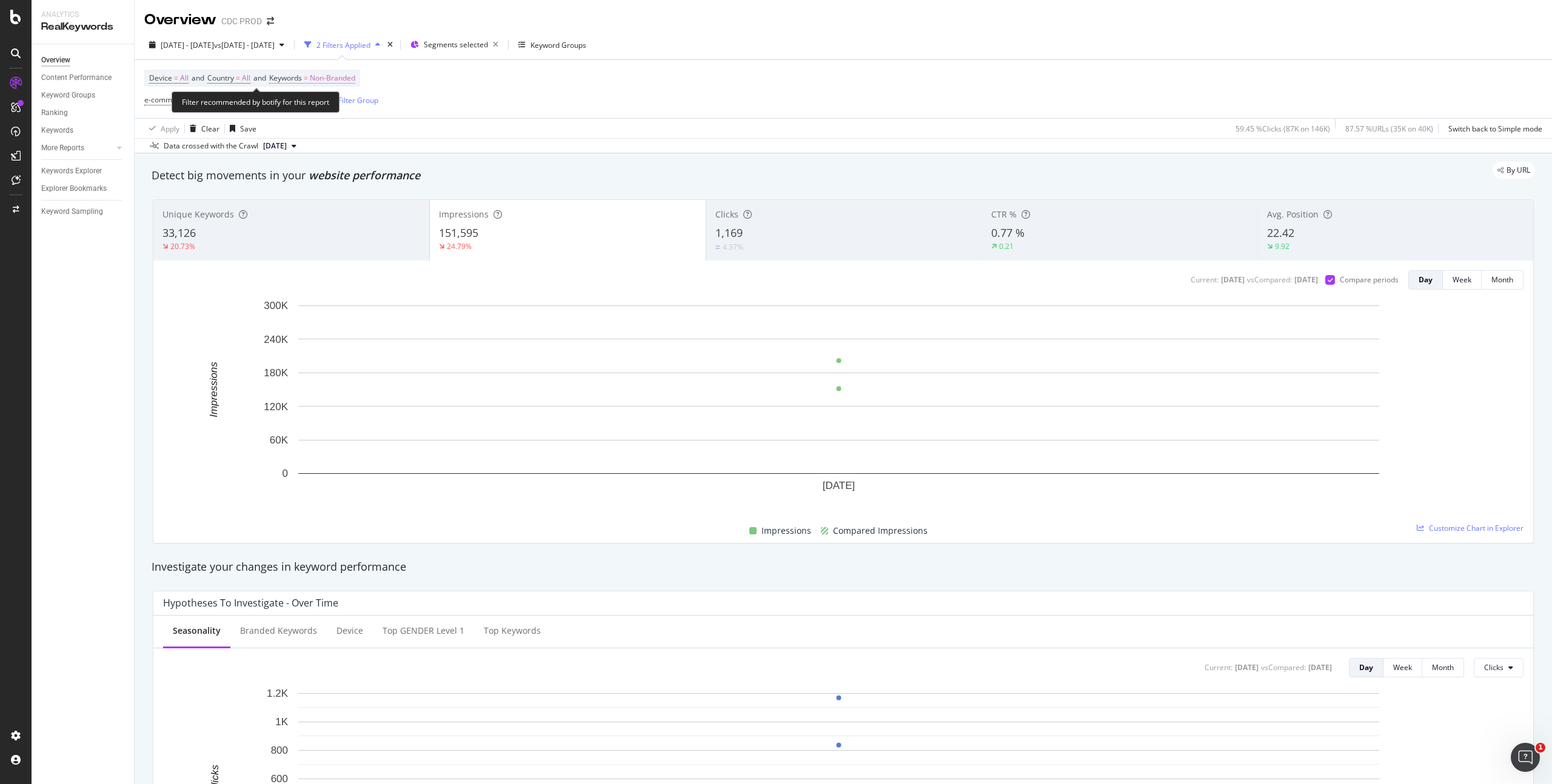
click at [341, 74] on span "Non-Branded" at bounding box center [333, 78] width 45 height 17
click at [328, 103] on span "Non-Branded" at bounding box center [311, 106] width 50 height 10
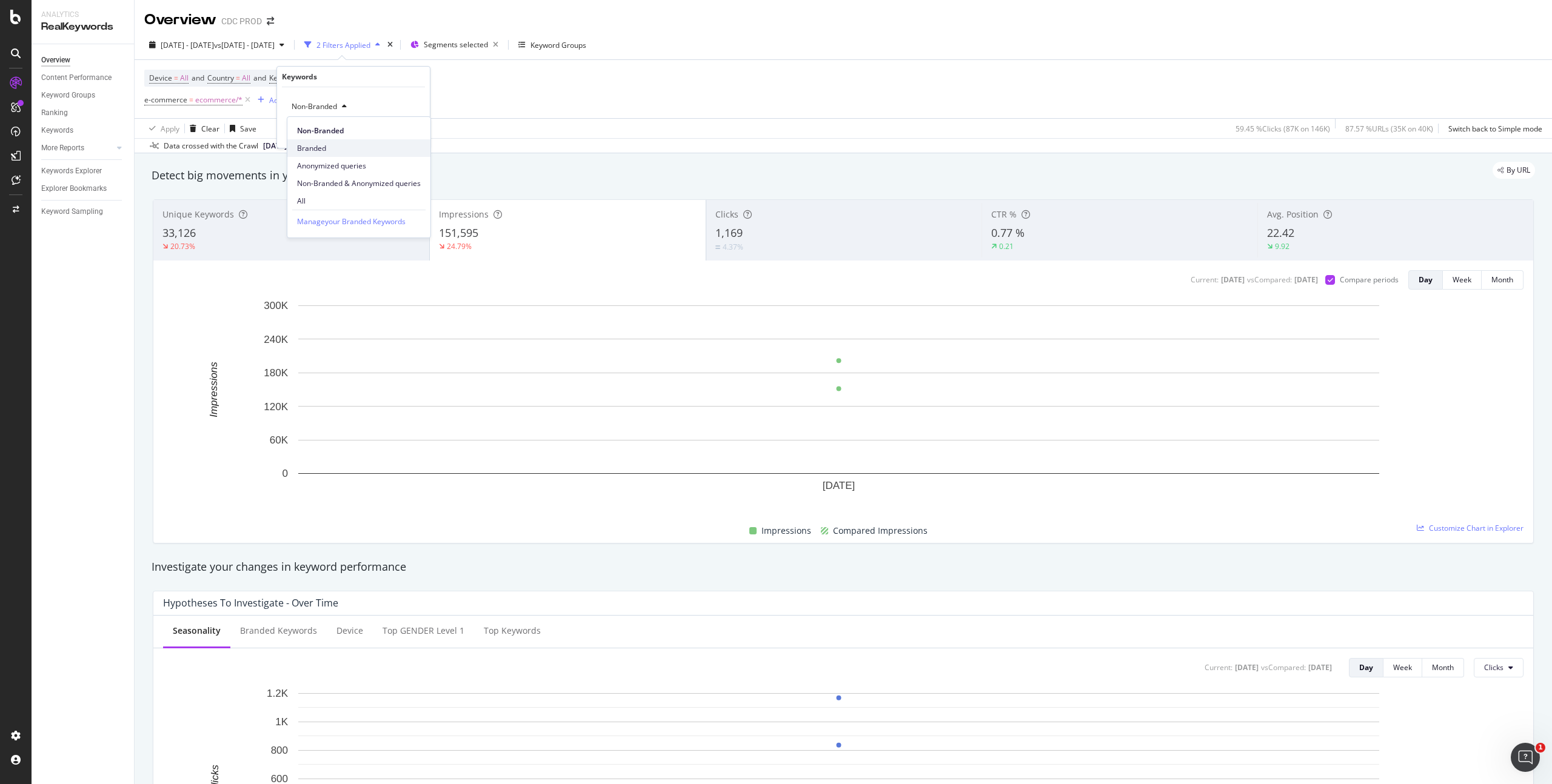
click at [326, 145] on span "Branded" at bounding box center [359, 148] width 124 height 11
click at [402, 131] on div "Apply" at bounding box center [410, 132] width 19 height 10
click at [77, 95] on div "Keyword Groups" at bounding box center [68, 95] width 54 height 13
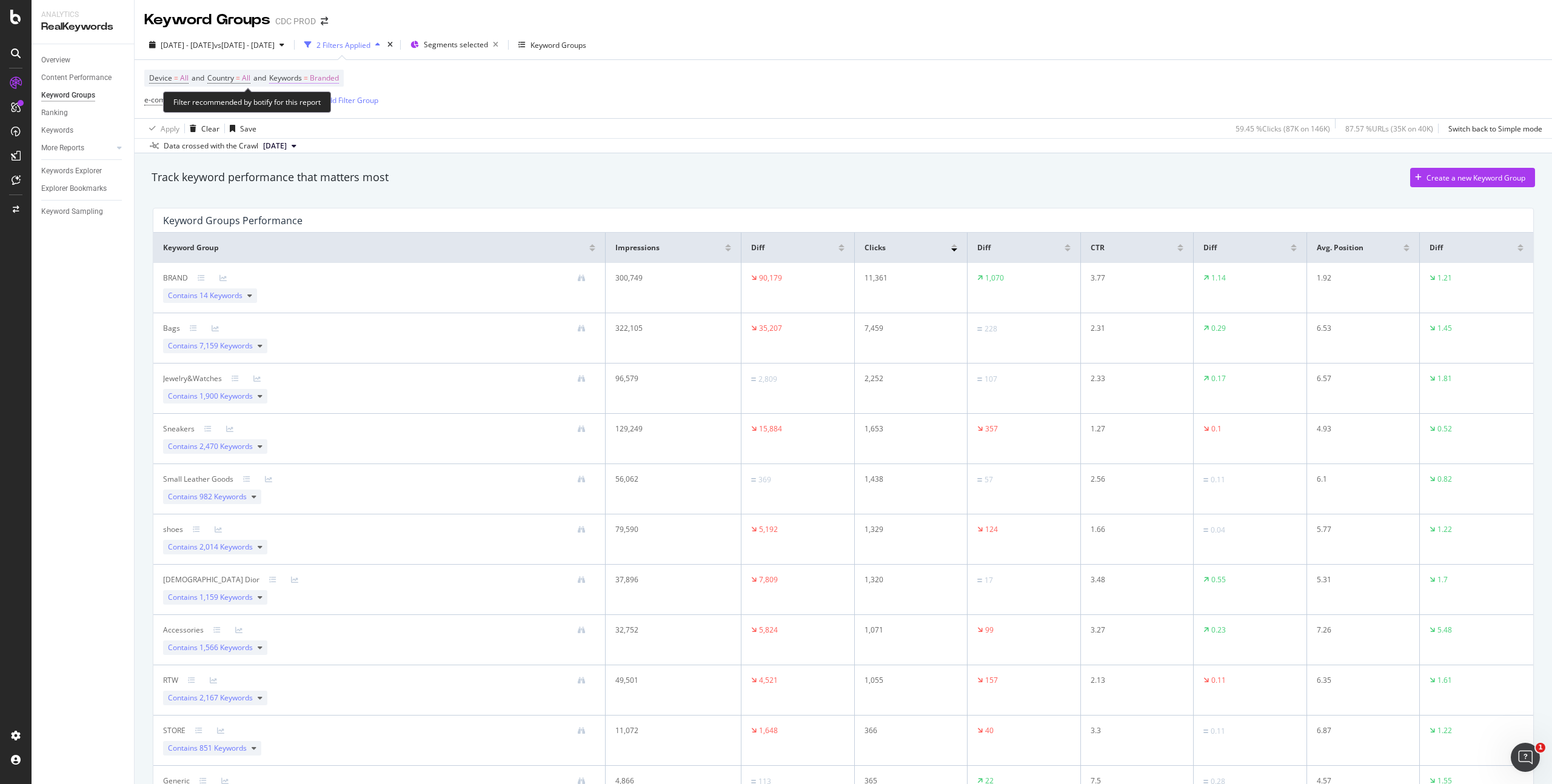
click at [325, 72] on span "Branded" at bounding box center [325, 78] width 30 height 17
click at [318, 111] on span "Branded" at bounding box center [303, 106] width 33 height 10
click at [335, 126] on span "Non-Branded" at bounding box center [359, 131] width 124 height 11
click at [412, 133] on div "Apply" at bounding box center [410, 132] width 19 height 10
click at [504, 90] on div "Device = All and Country = All and Keywords = Non-Branded e-commerce = ecommerc…" at bounding box center [843, 89] width 1397 height 58
